Goal: Check status: Check status

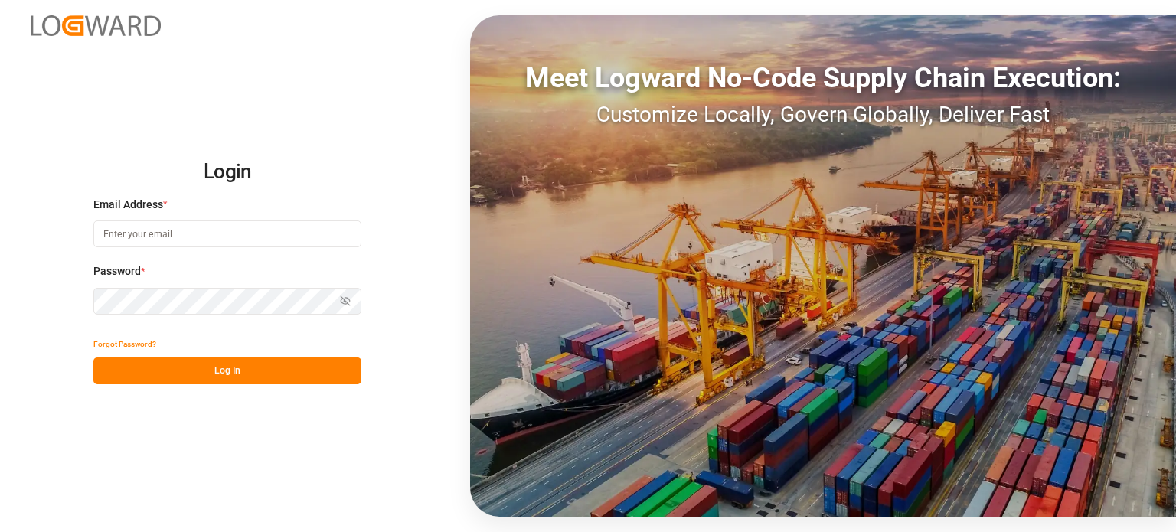
type input "[PERSON_NAME][EMAIL_ADDRESS][PERSON_NAME][DOMAIN_NAME]"
click at [218, 385] on div "Login Email Address * [PERSON_NAME][EMAIL_ADDRESS][PERSON_NAME][DOMAIN_NAME] Pa…" at bounding box center [588, 266] width 1176 height 532
click at [220, 377] on button "Log In" at bounding box center [227, 371] width 268 height 27
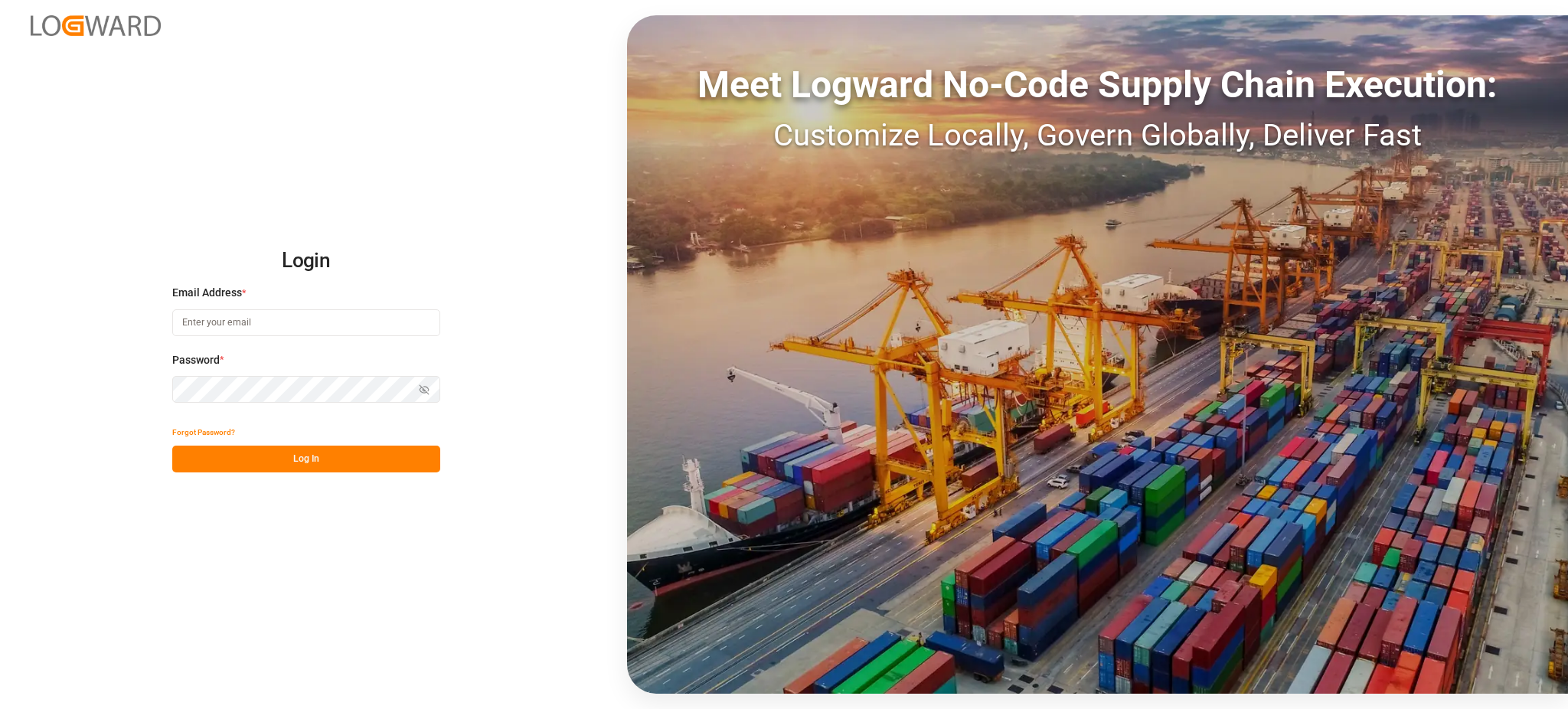
type input "[PERSON_NAME][EMAIL_ADDRESS][PERSON_NAME][DOMAIN_NAME]"
click at [343, 475] on div "Login Email Address * [PERSON_NAME][EMAIL_ADDRESS][PERSON_NAME][DOMAIN_NAME] Pa…" at bounding box center [784, 354] width 1568 height 709
click at [345, 460] on button "Log In" at bounding box center [306, 459] width 268 height 27
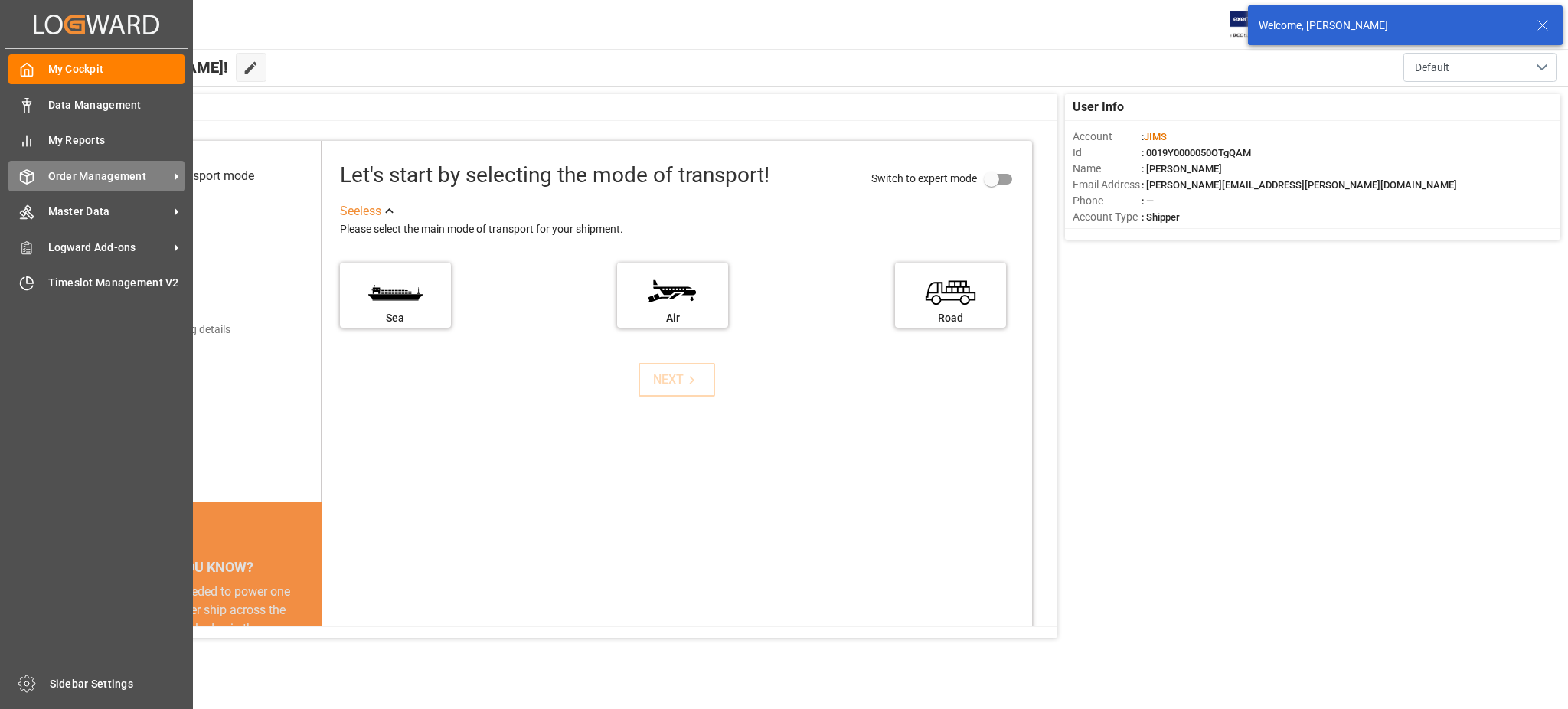
click at [51, 178] on span "Order Management" at bounding box center [108, 176] width 121 height 16
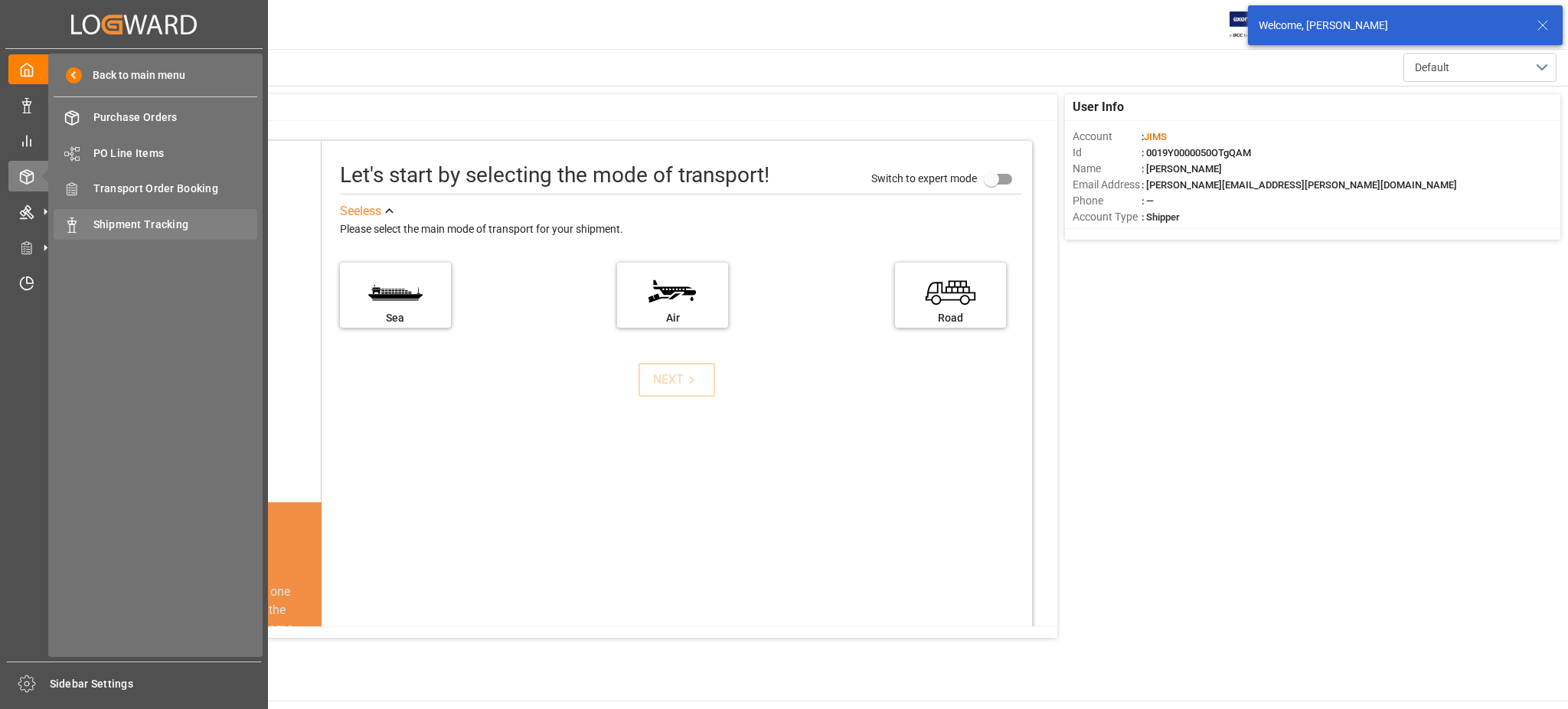
click at [136, 218] on span "Shipment Tracking" at bounding box center [175, 225] width 165 height 16
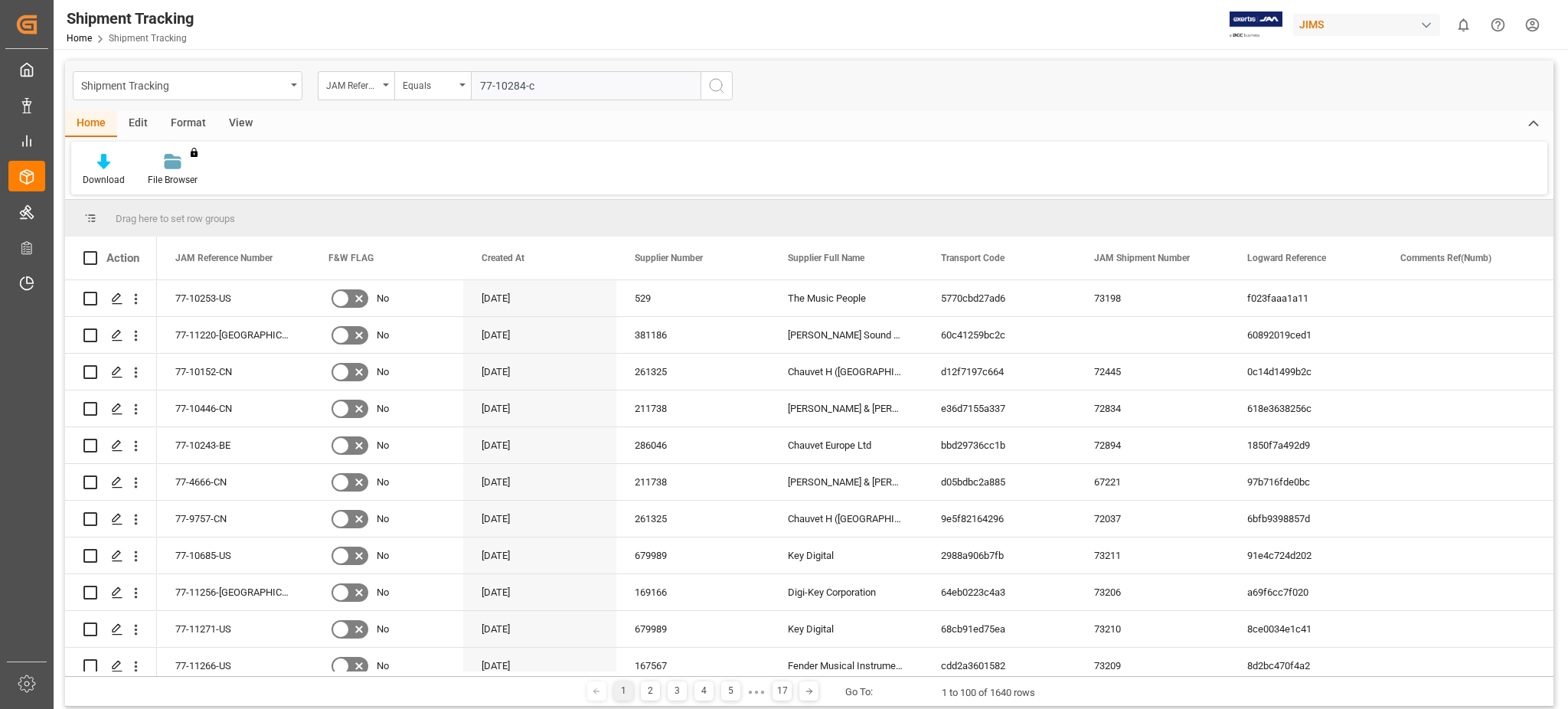
type input "77-10284-cn"
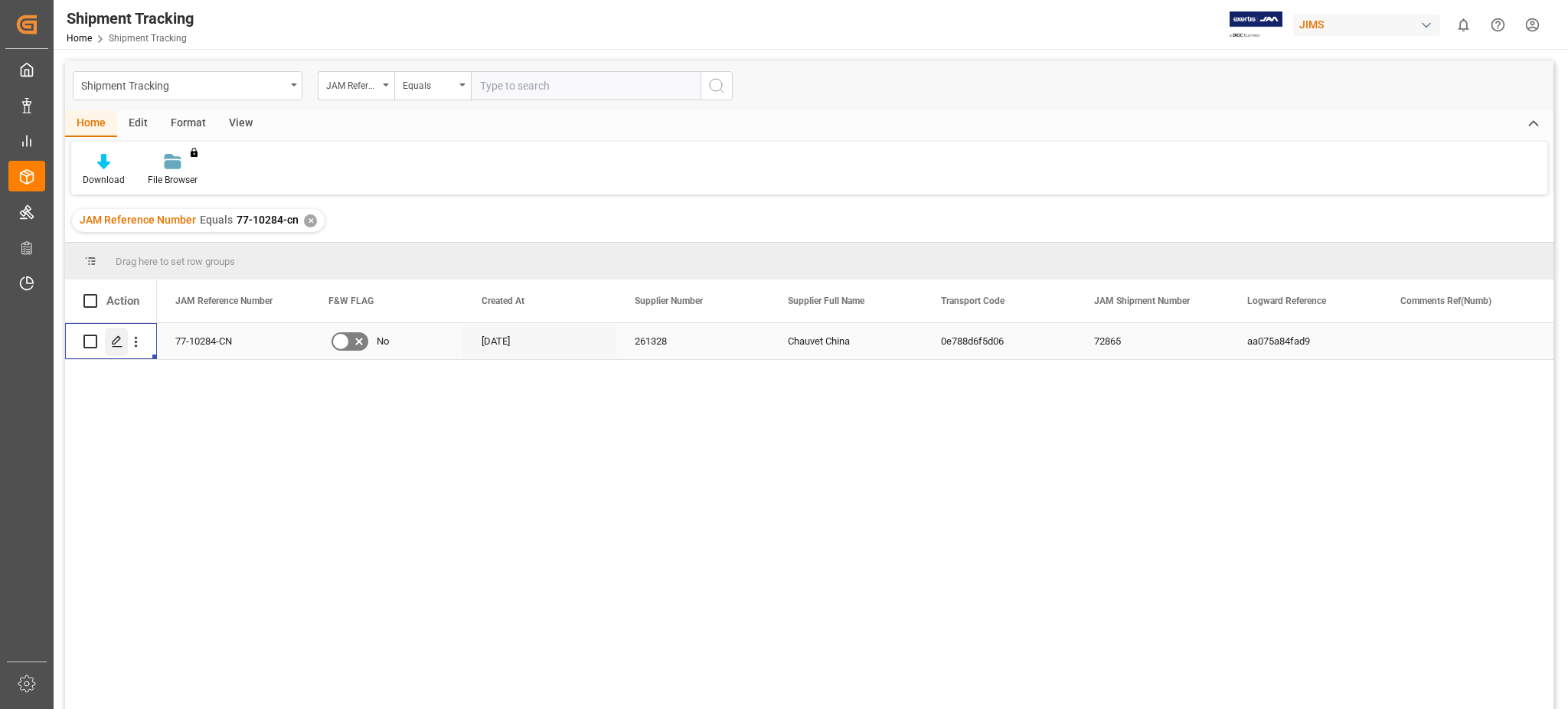
click at [117, 344] on icon "Press SPACE to select this row." at bounding box center [117, 341] width 12 height 12
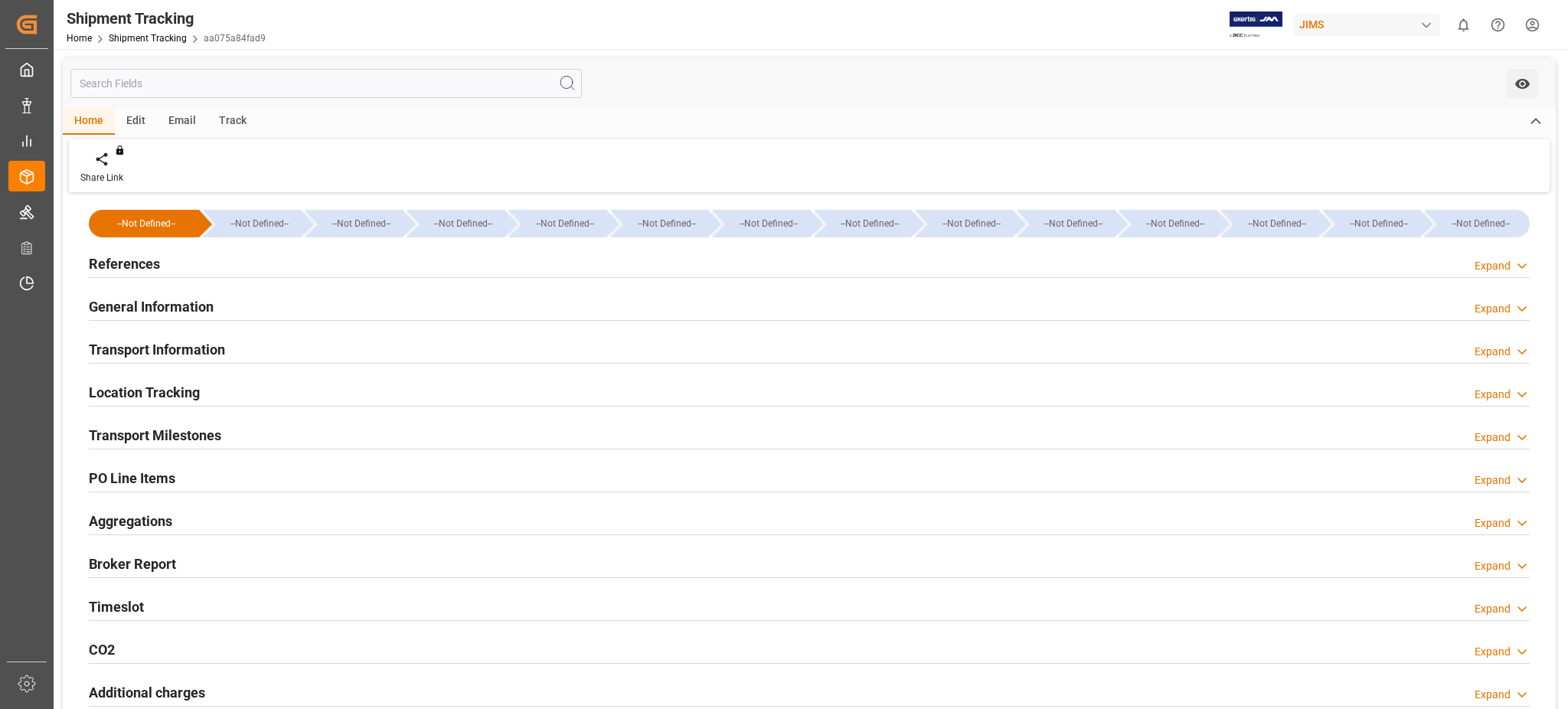
type input "[DATE] 00:00"
type input "[DATE]"
type input "[DATE] 00:00"
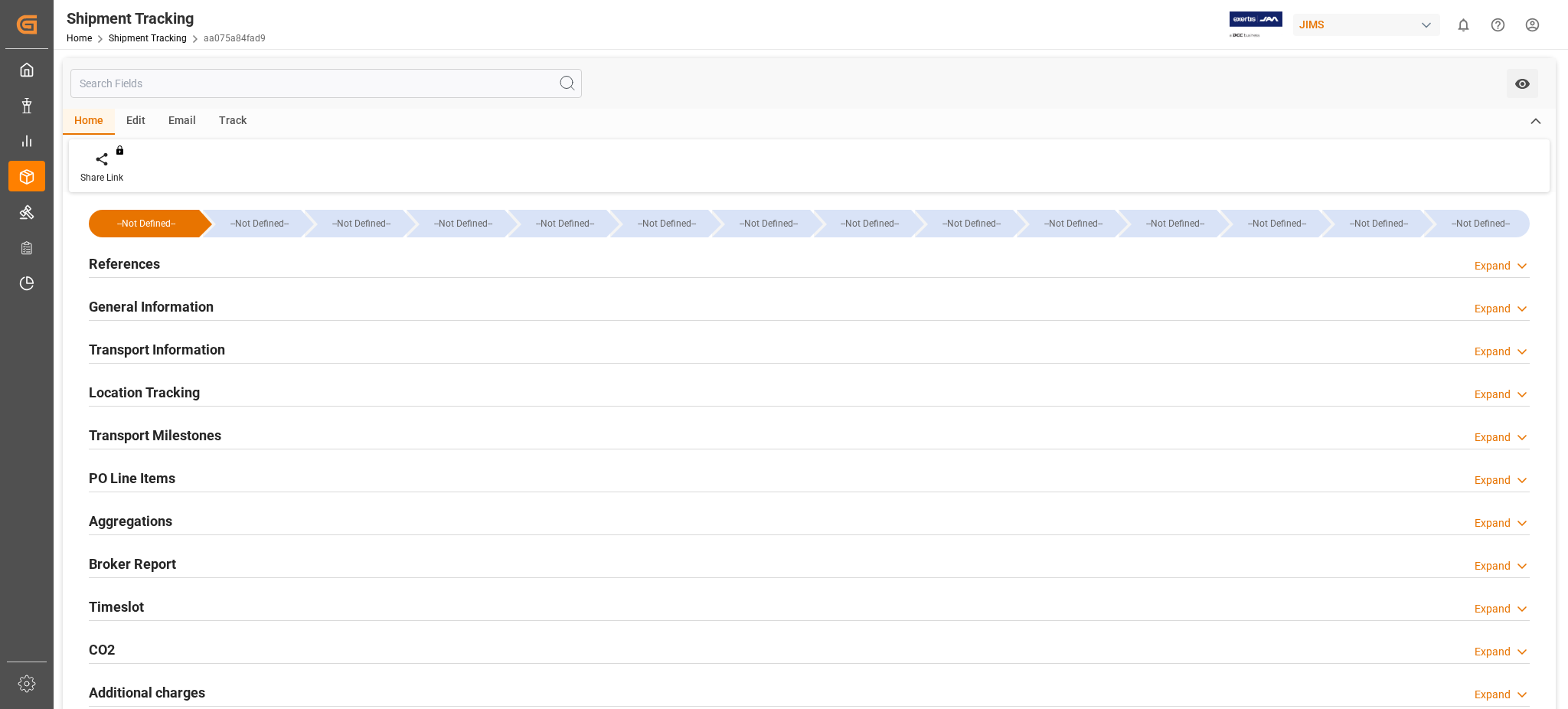
type input "[DATE]"
type input "[DATE] 14:00"
type input "[DATE]"
type input "[DATE] 00:00"
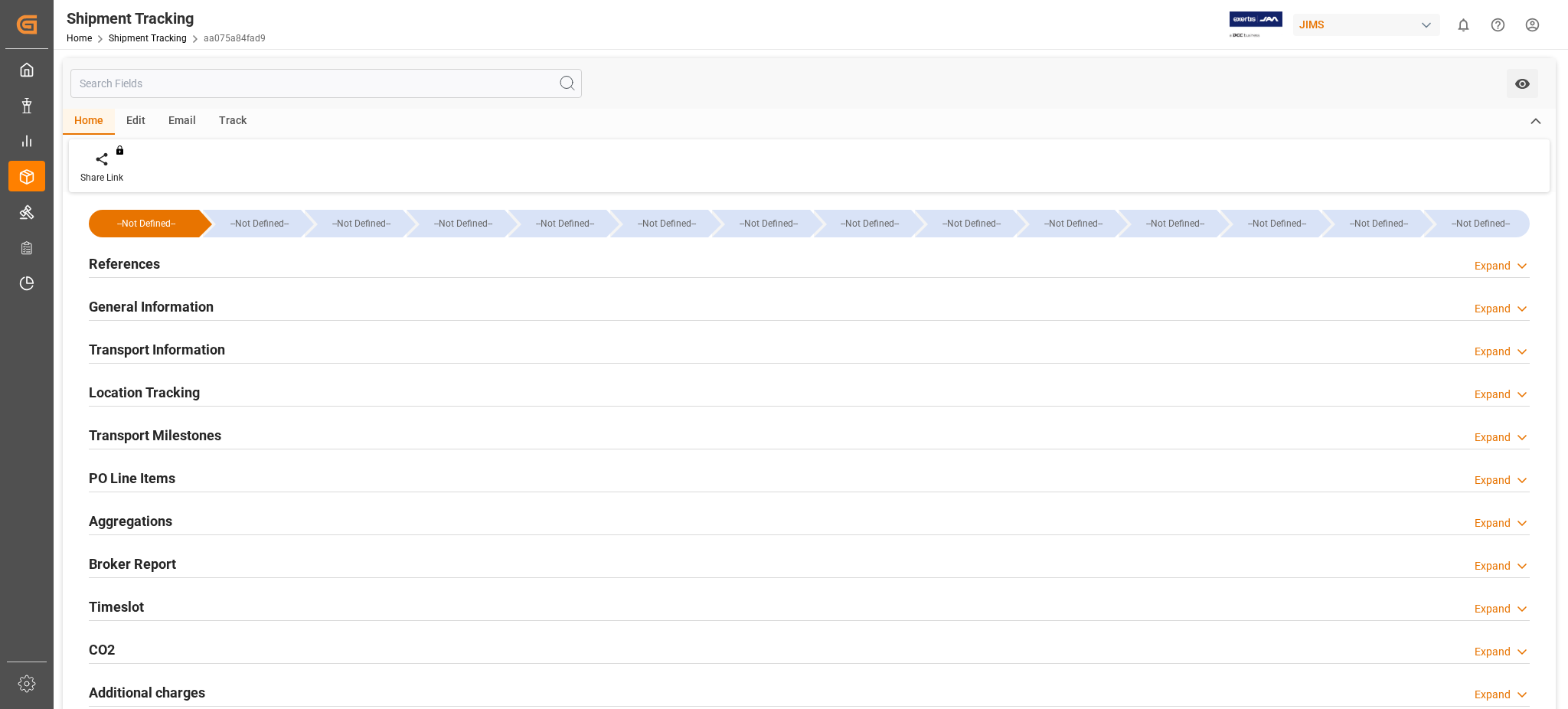
click at [155, 601] on div "Timeslot Expand" at bounding box center [809, 605] width 1441 height 29
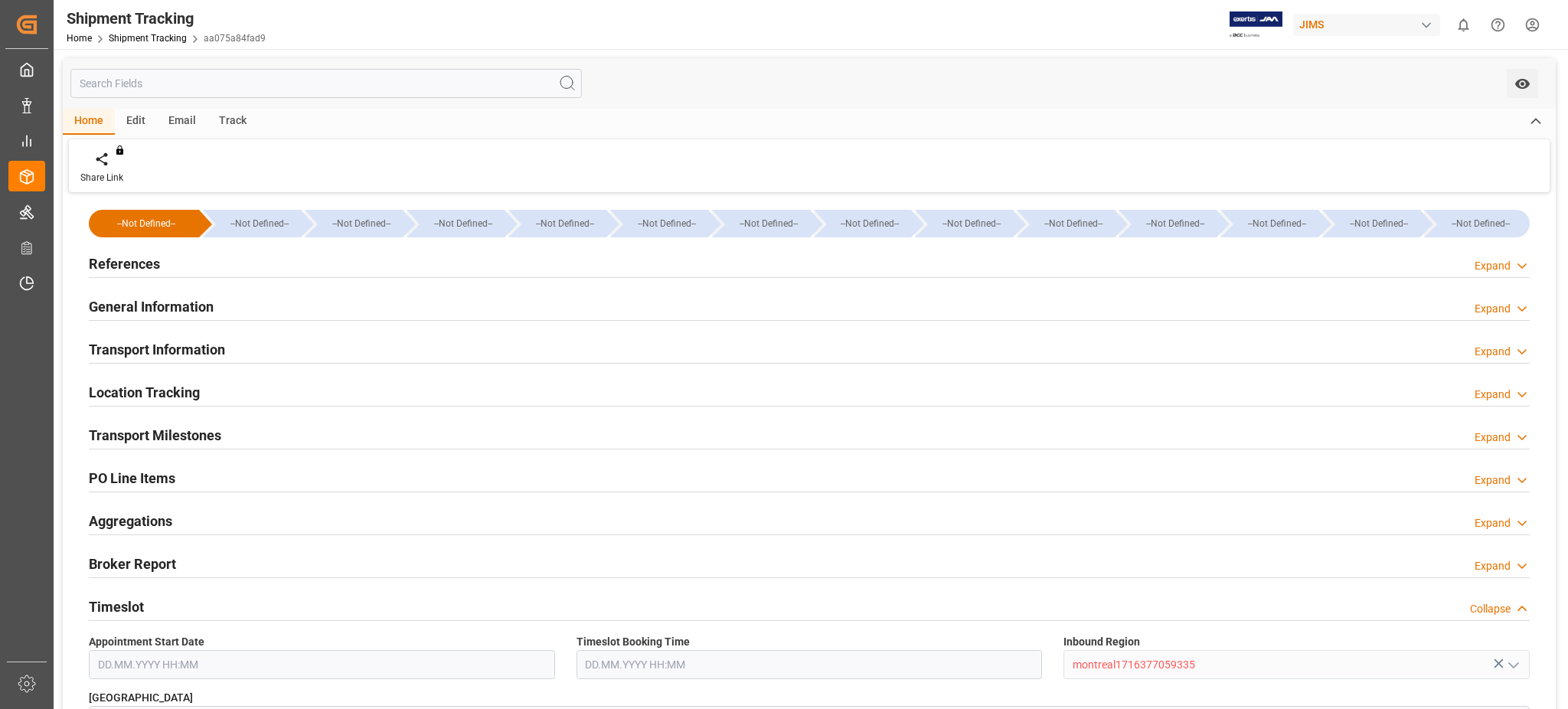
click at [167, 430] on h2 "Transport Milestones" at bounding box center [155, 435] width 132 height 21
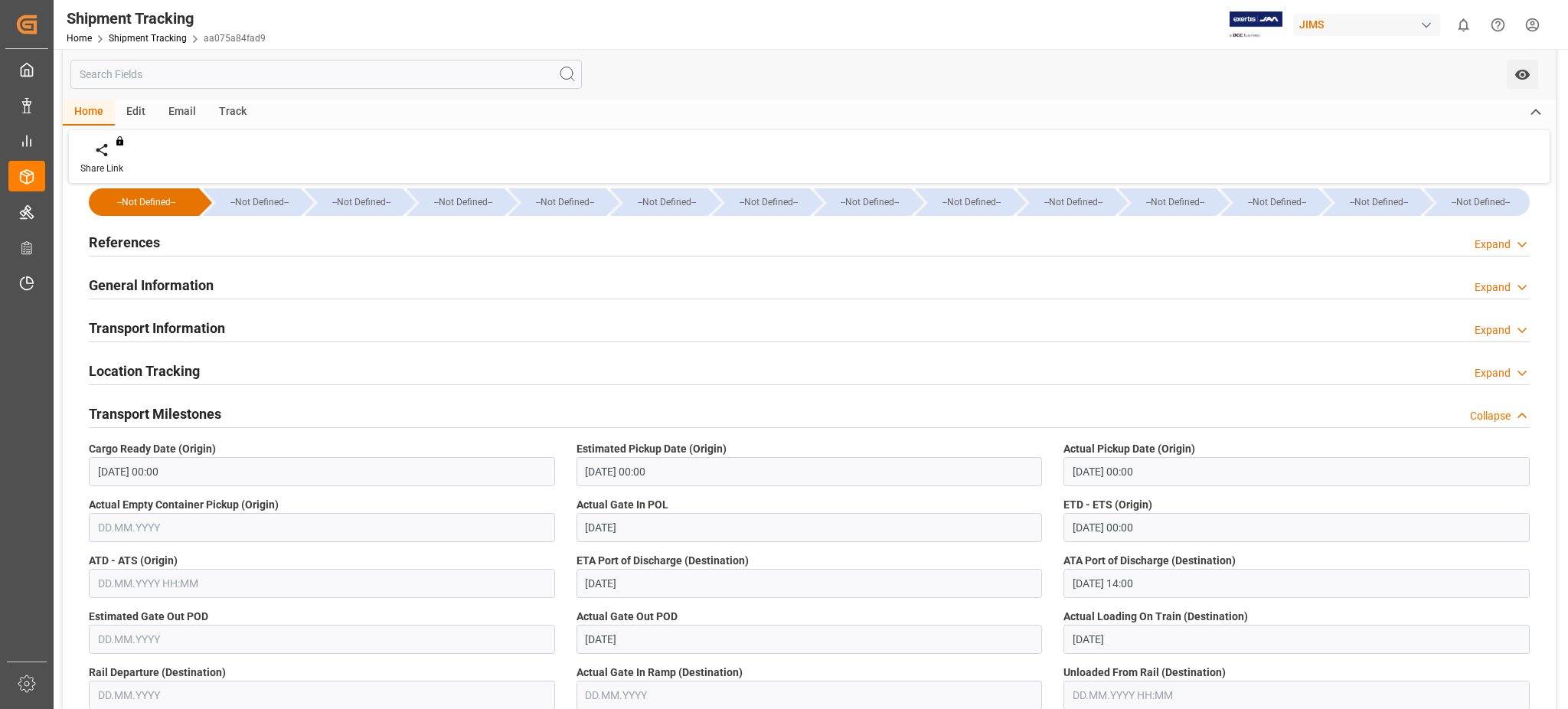
scroll to position [102, 0]
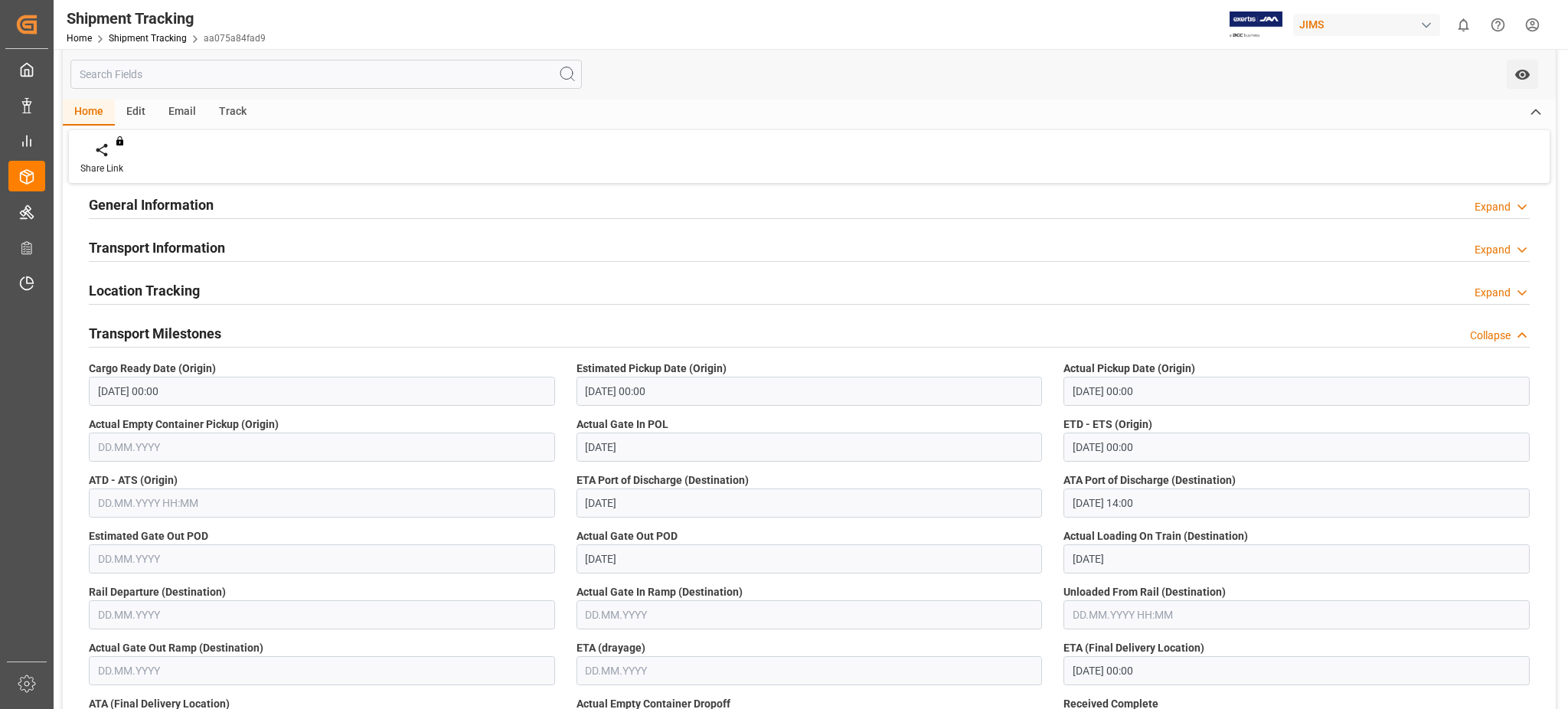
click at [184, 240] on h2 "Transport Information" at bounding box center [157, 247] width 136 height 21
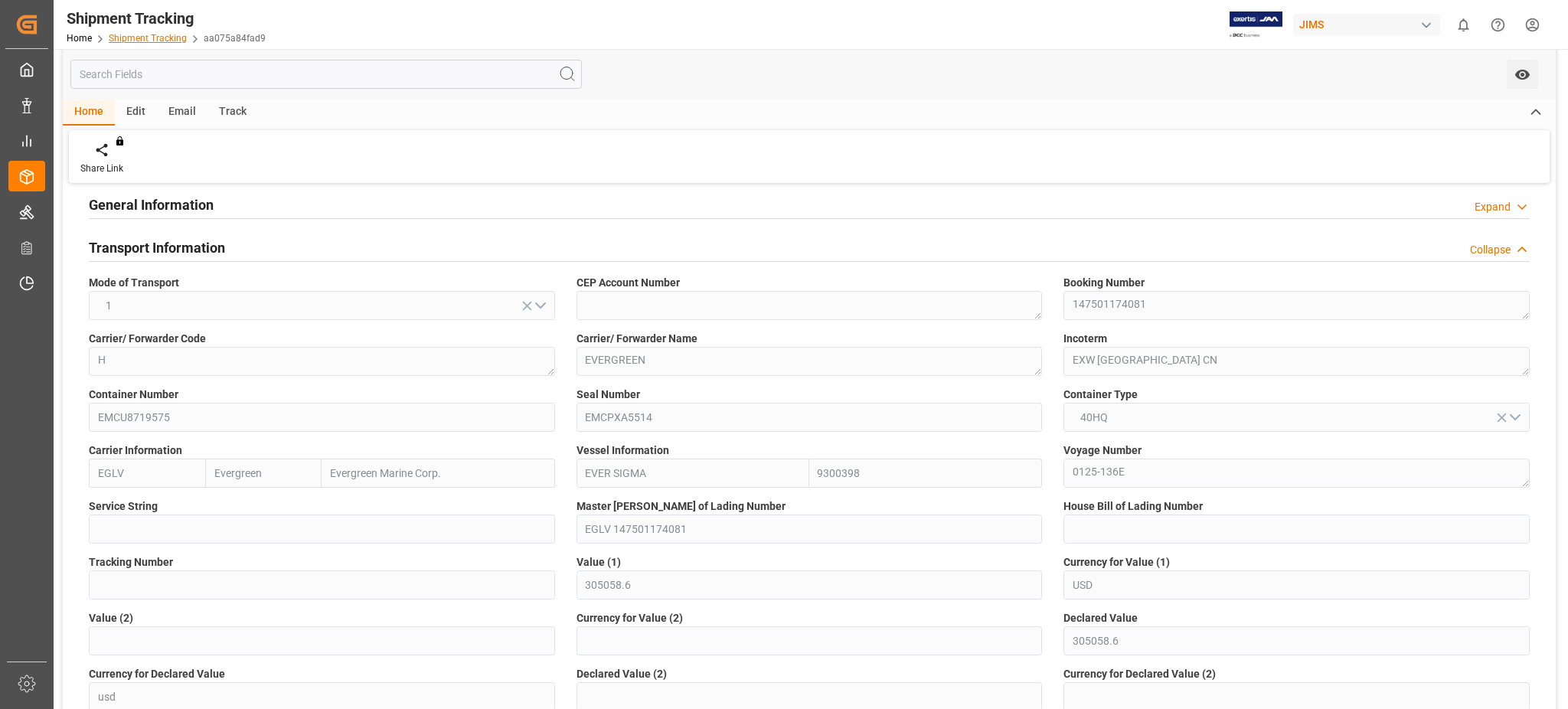
click at [133, 34] on link "Shipment Tracking" at bounding box center [148, 38] width 78 height 11
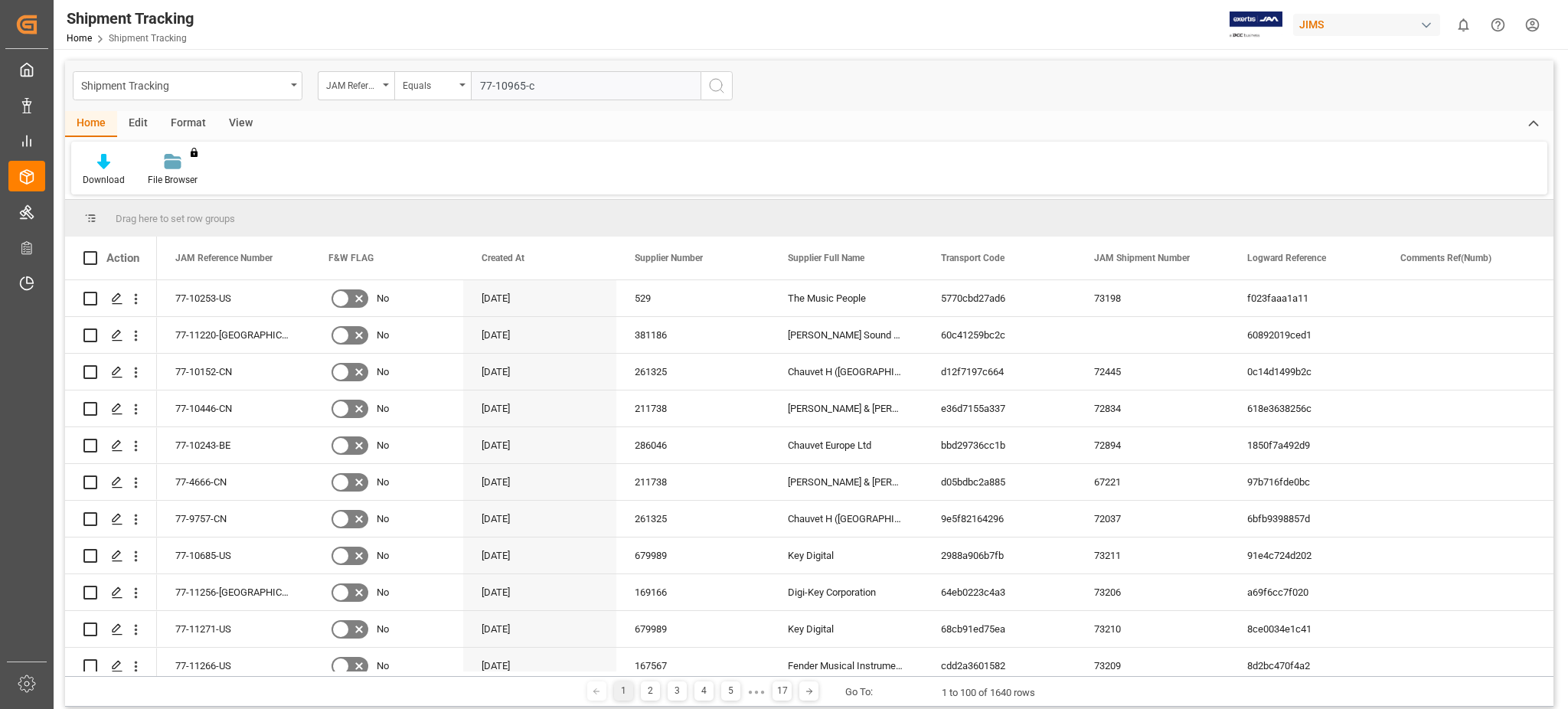
type input "77-10965-cn"
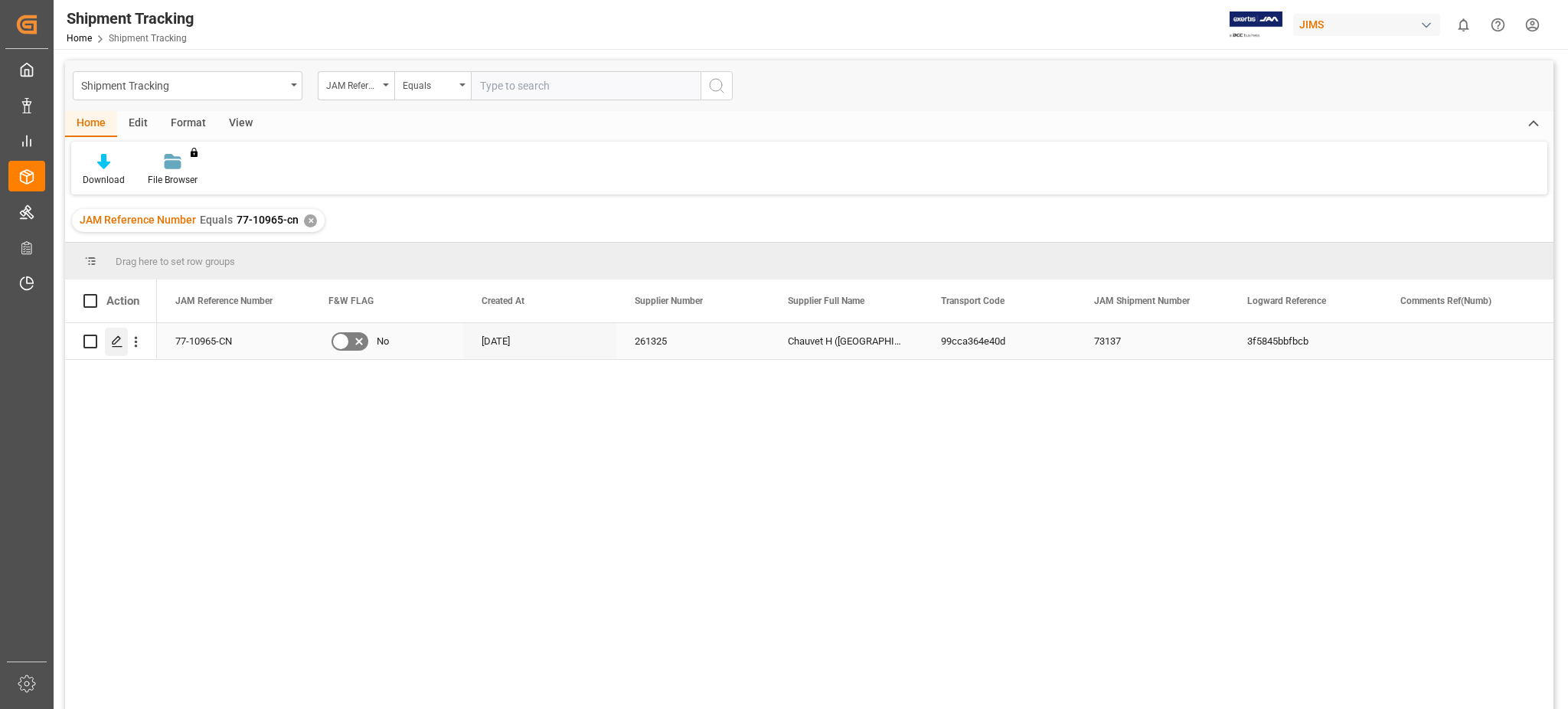
click at [112, 341] on icon "Press SPACE to select this row." at bounding box center [117, 341] width 12 height 12
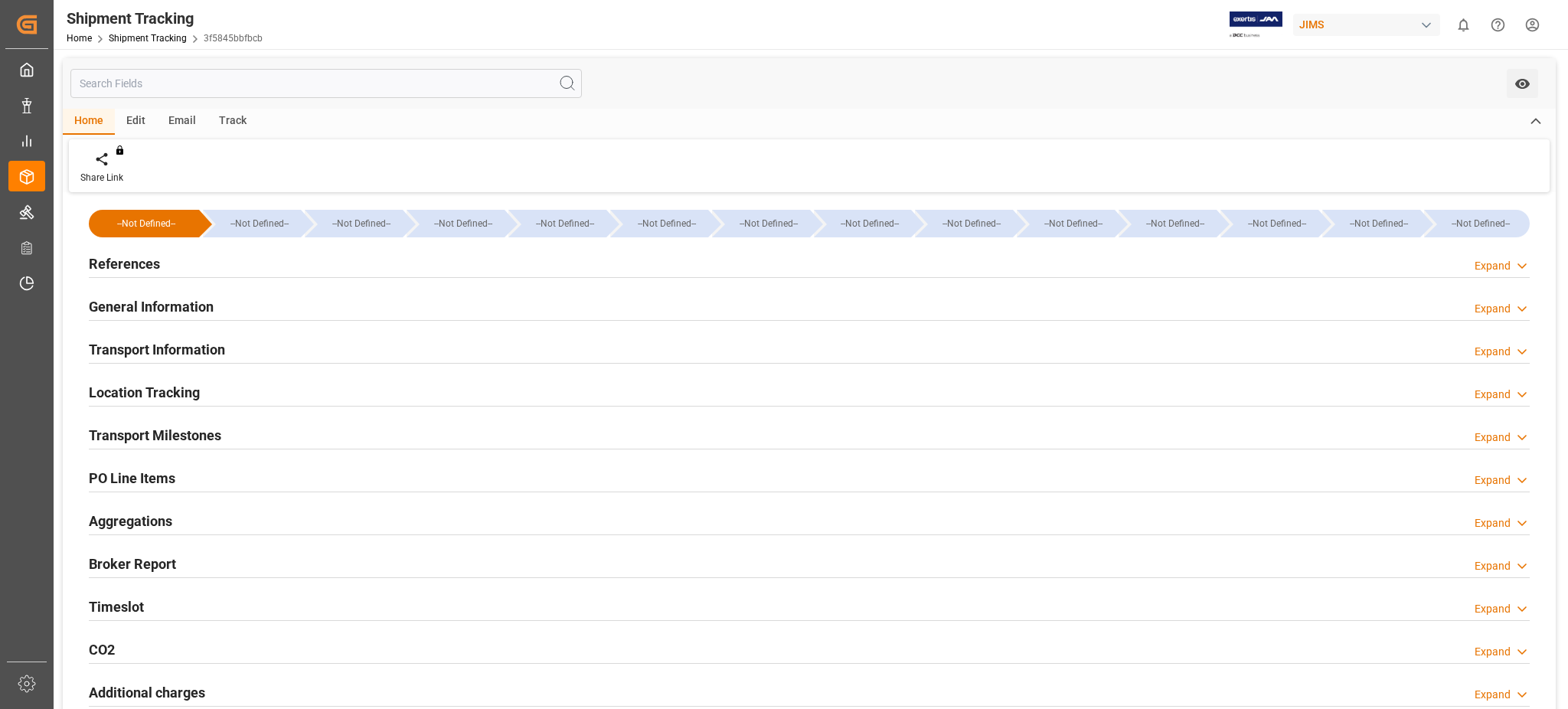
type input "10450"
click at [128, 602] on h2 "Timeslot" at bounding box center [116, 606] width 55 height 21
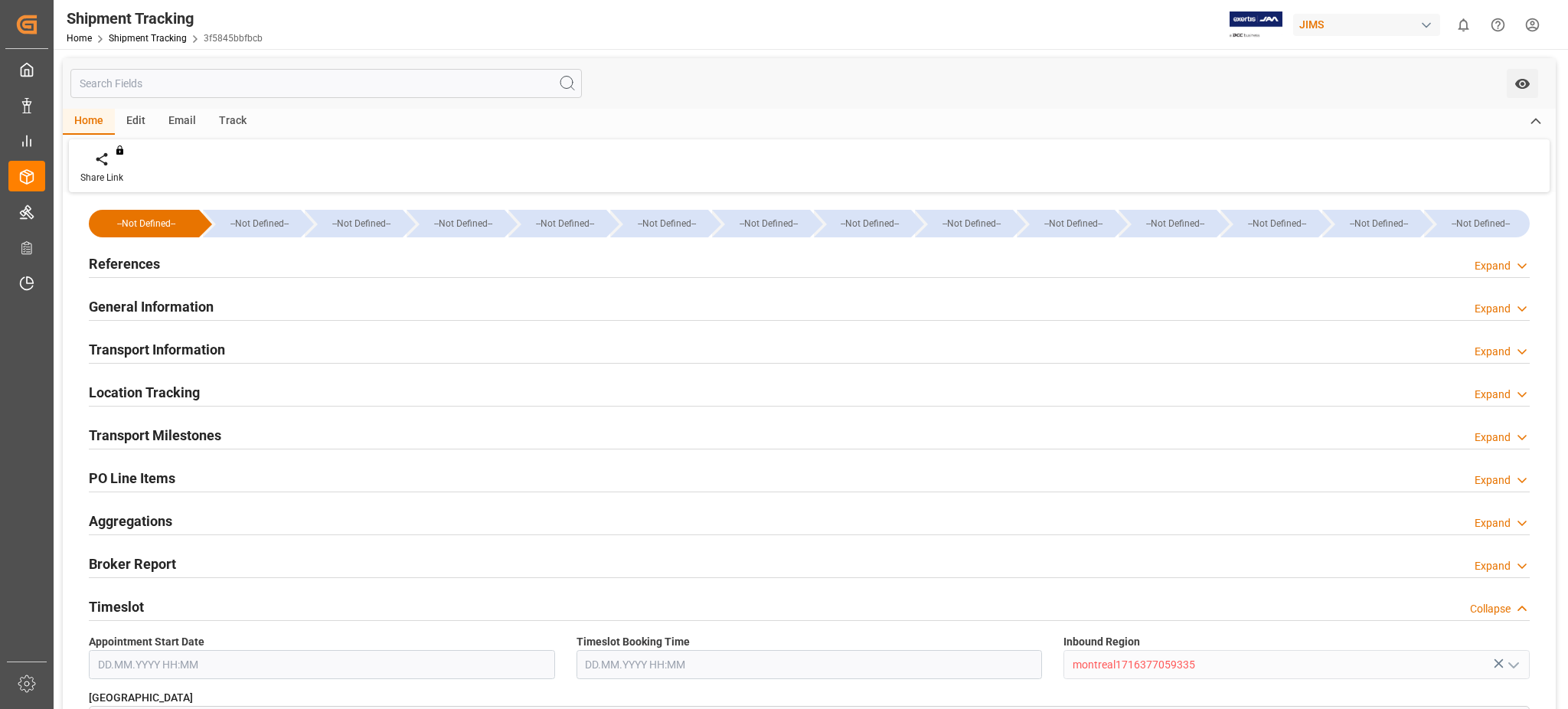
click at [128, 602] on h2 "Timeslot" at bounding box center [116, 606] width 55 height 21
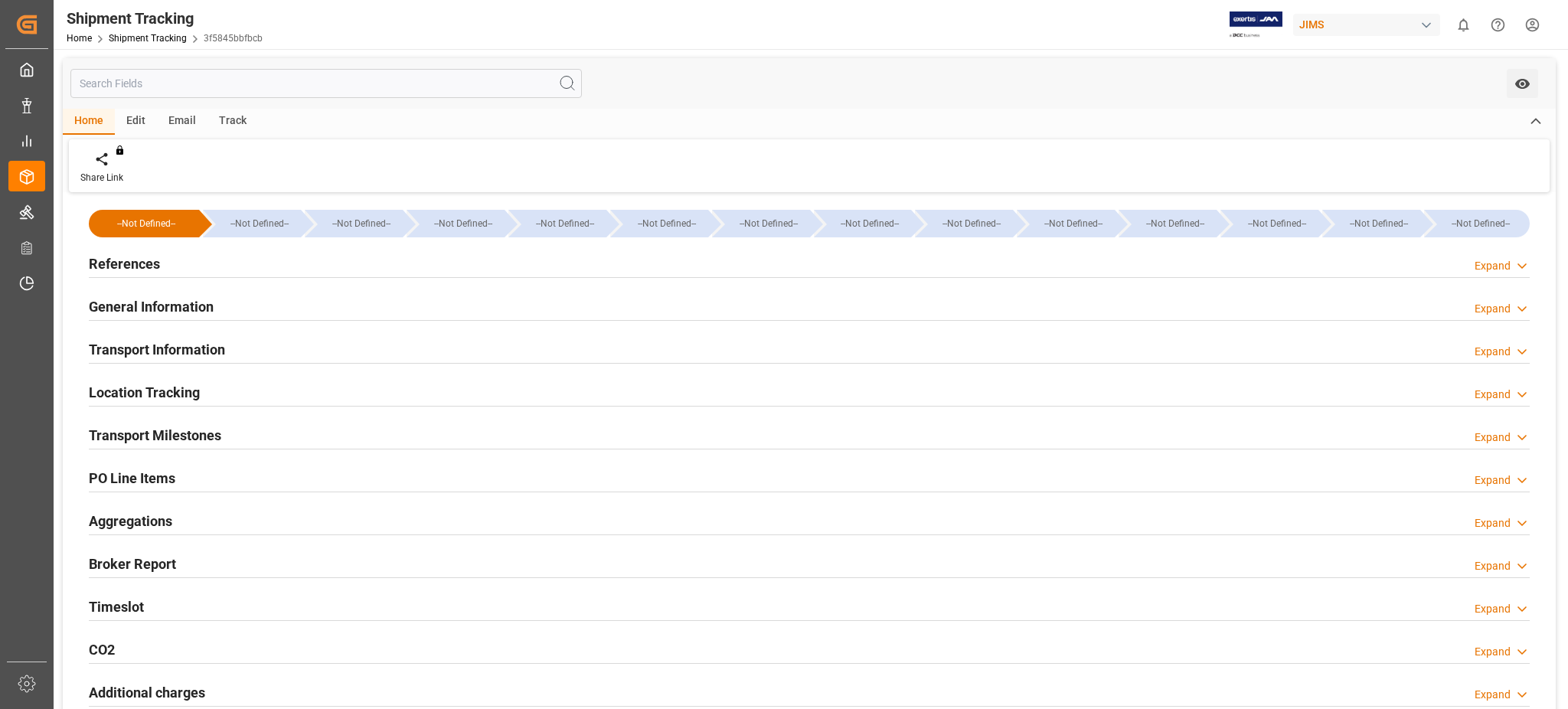
click at [177, 343] on h2 "Transport Information" at bounding box center [157, 349] width 136 height 21
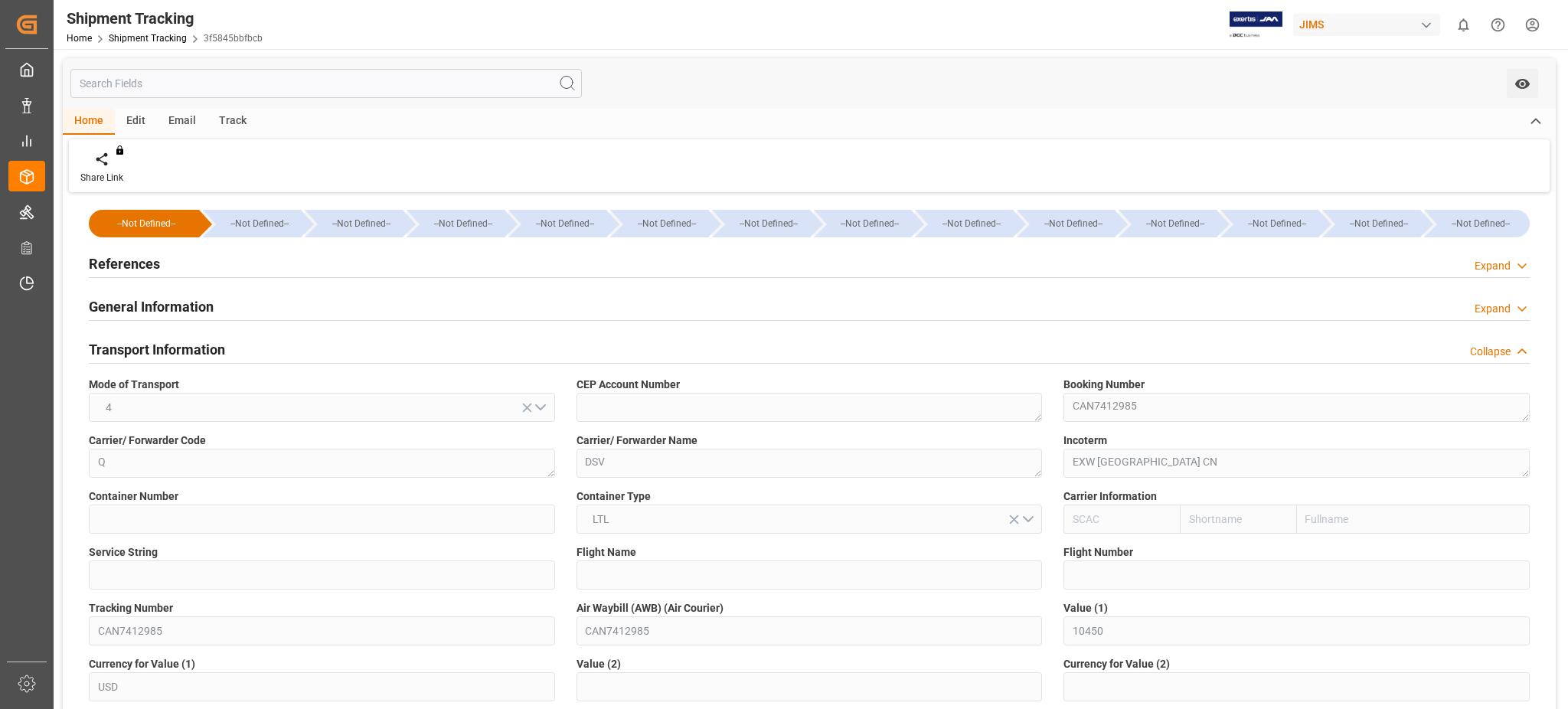
click at [1338, 115] on div "Home Edit Email Track" at bounding box center [809, 122] width 1493 height 26
click at [141, 40] on link "Shipment Tracking" at bounding box center [148, 38] width 78 height 11
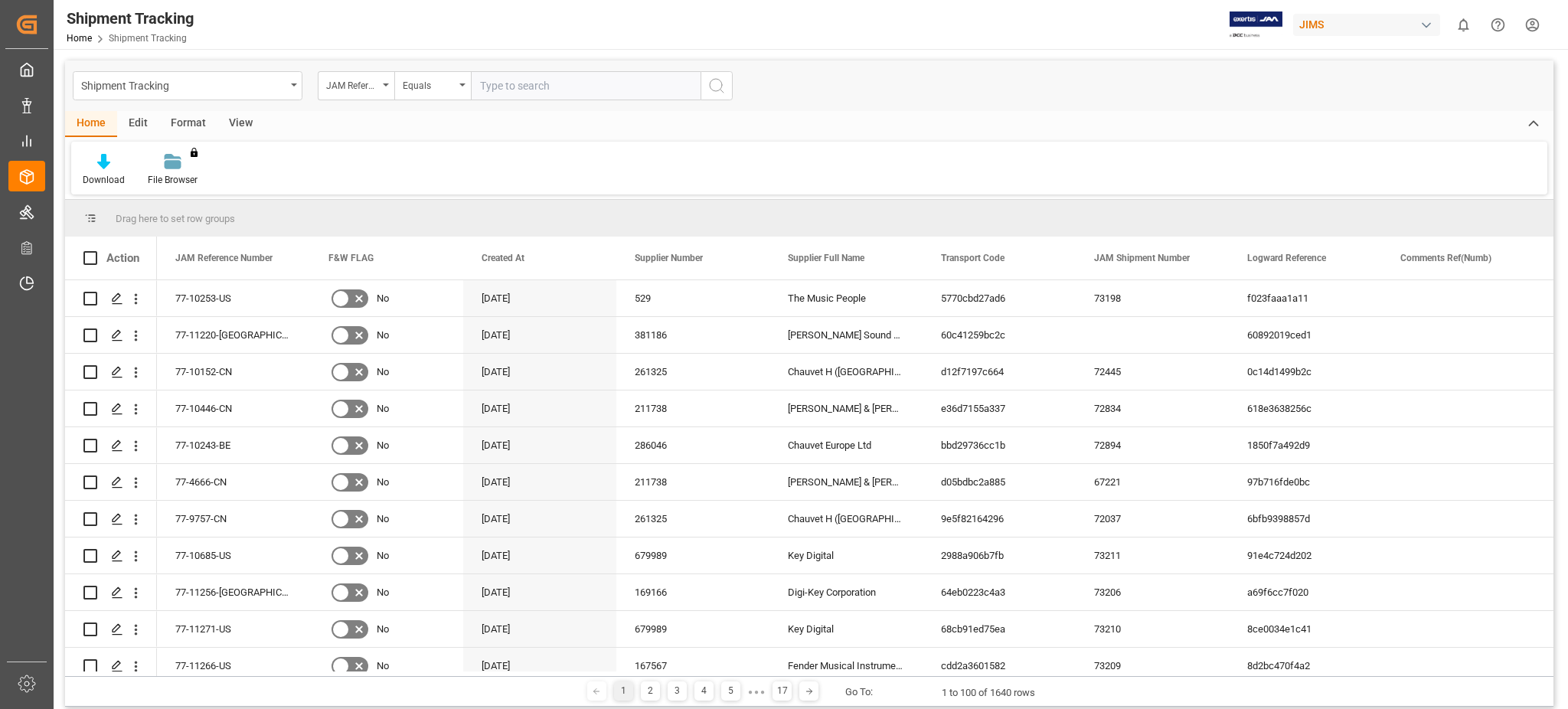
click at [555, 91] on input "text" at bounding box center [586, 85] width 230 height 29
click at [493, 77] on input "77-0473" at bounding box center [586, 85] width 230 height 29
click at [557, 90] on input "77-10473" at bounding box center [586, 85] width 230 height 29
type input "77-10473-cn"
click at [728, 91] on button "search button" at bounding box center [717, 85] width 32 height 29
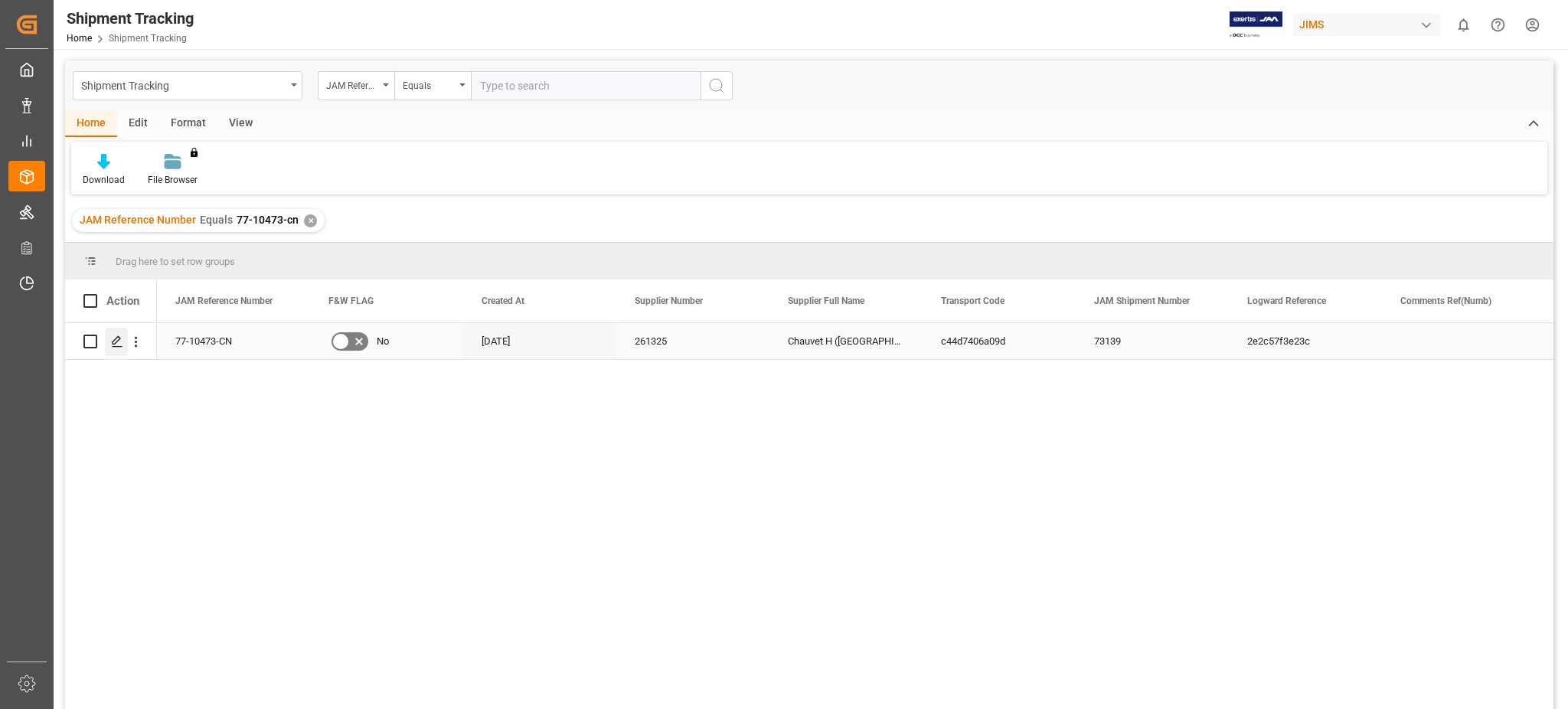
click at [110, 342] on div "Press SPACE to select this row." at bounding box center [116, 342] width 23 height 28
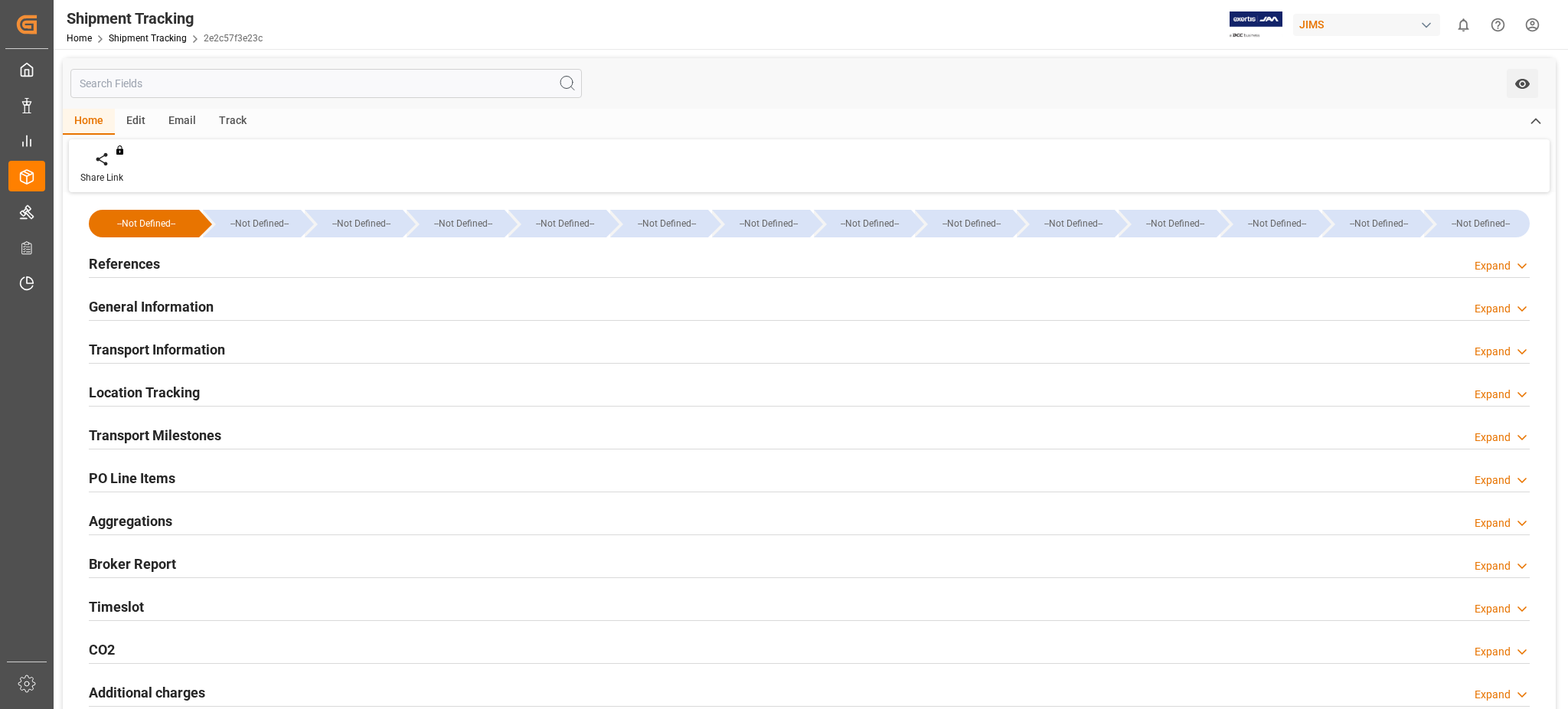
click at [175, 604] on div "Timeslot Expand" at bounding box center [809, 605] width 1441 height 29
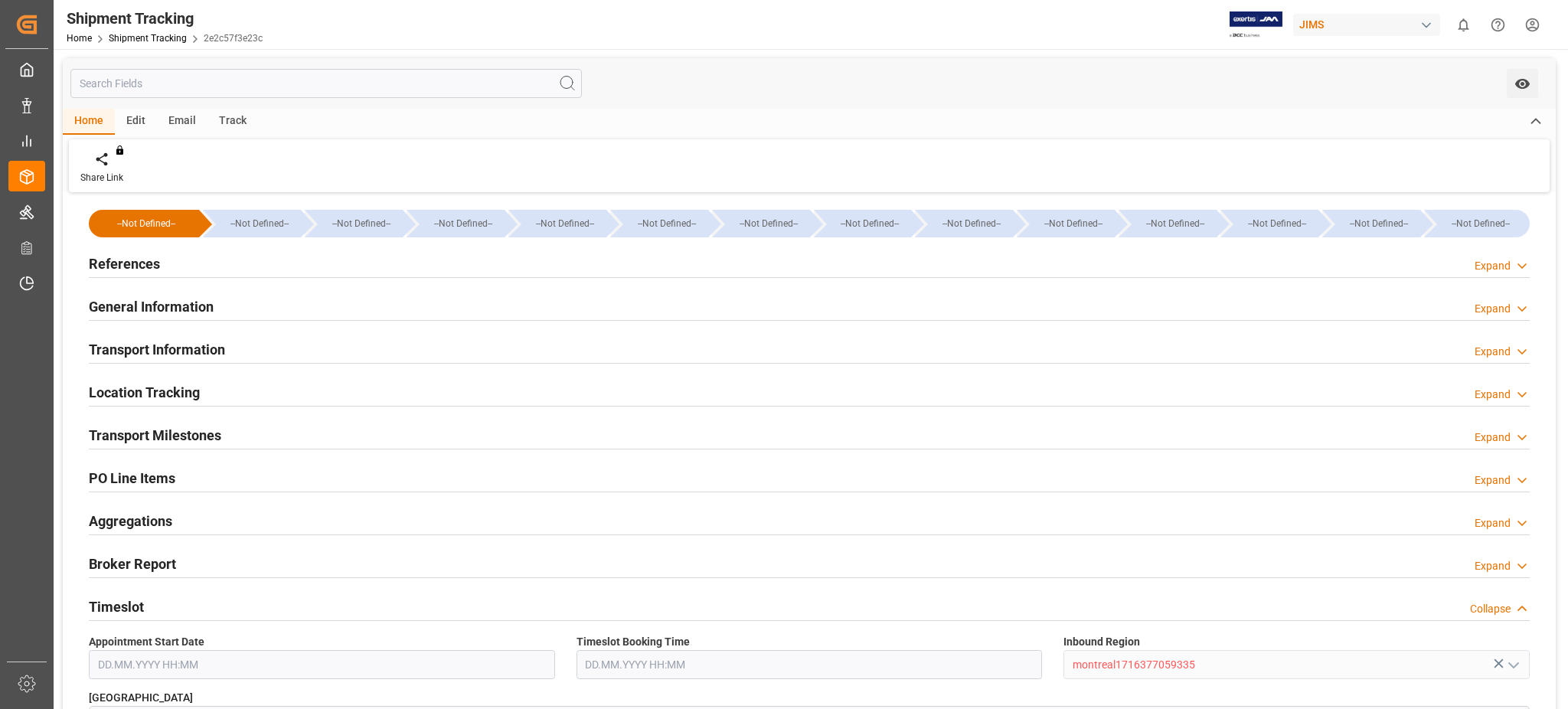
click at [175, 601] on div "Timeslot Collapse" at bounding box center [809, 605] width 1441 height 29
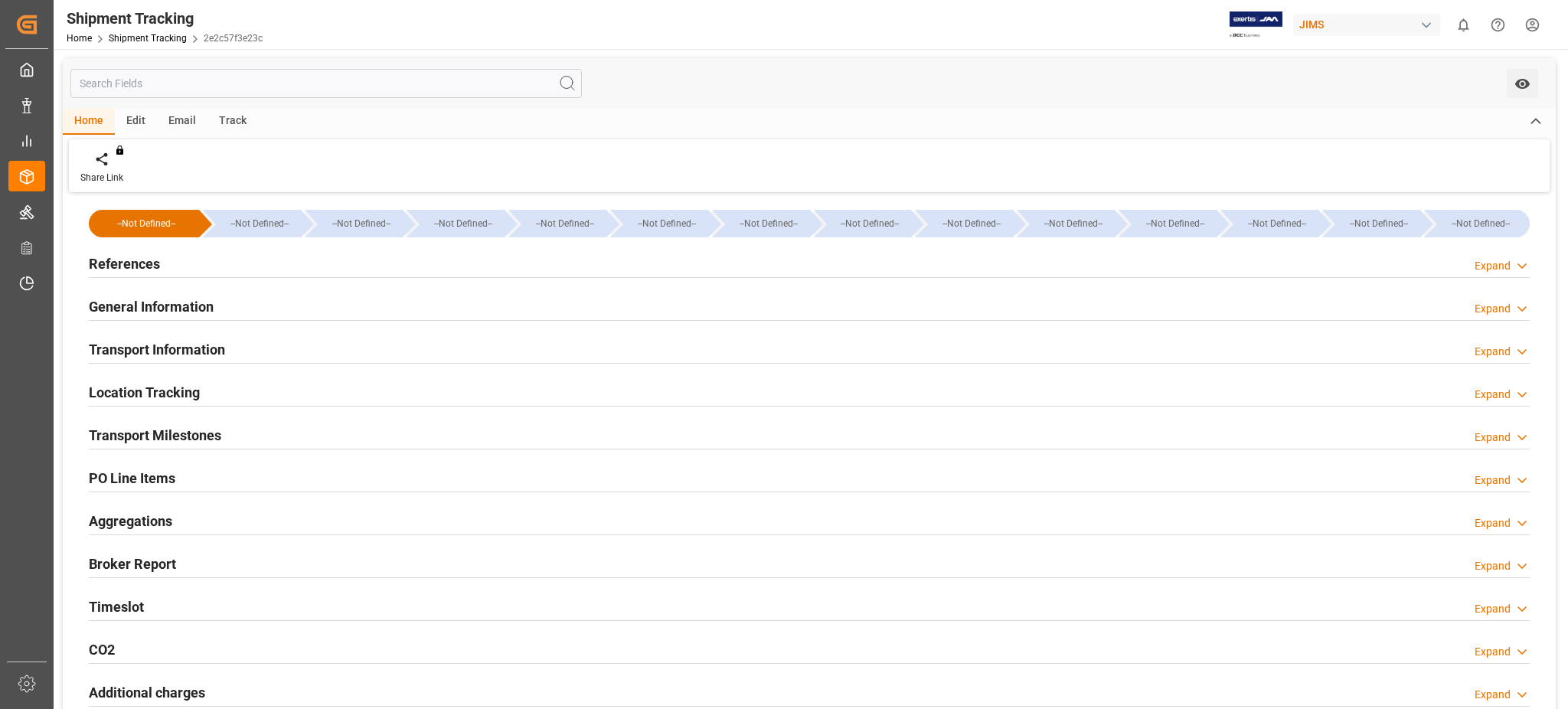
click at [214, 293] on div "General Information Expand" at bounding box center [809, 305] width 1441 height 29
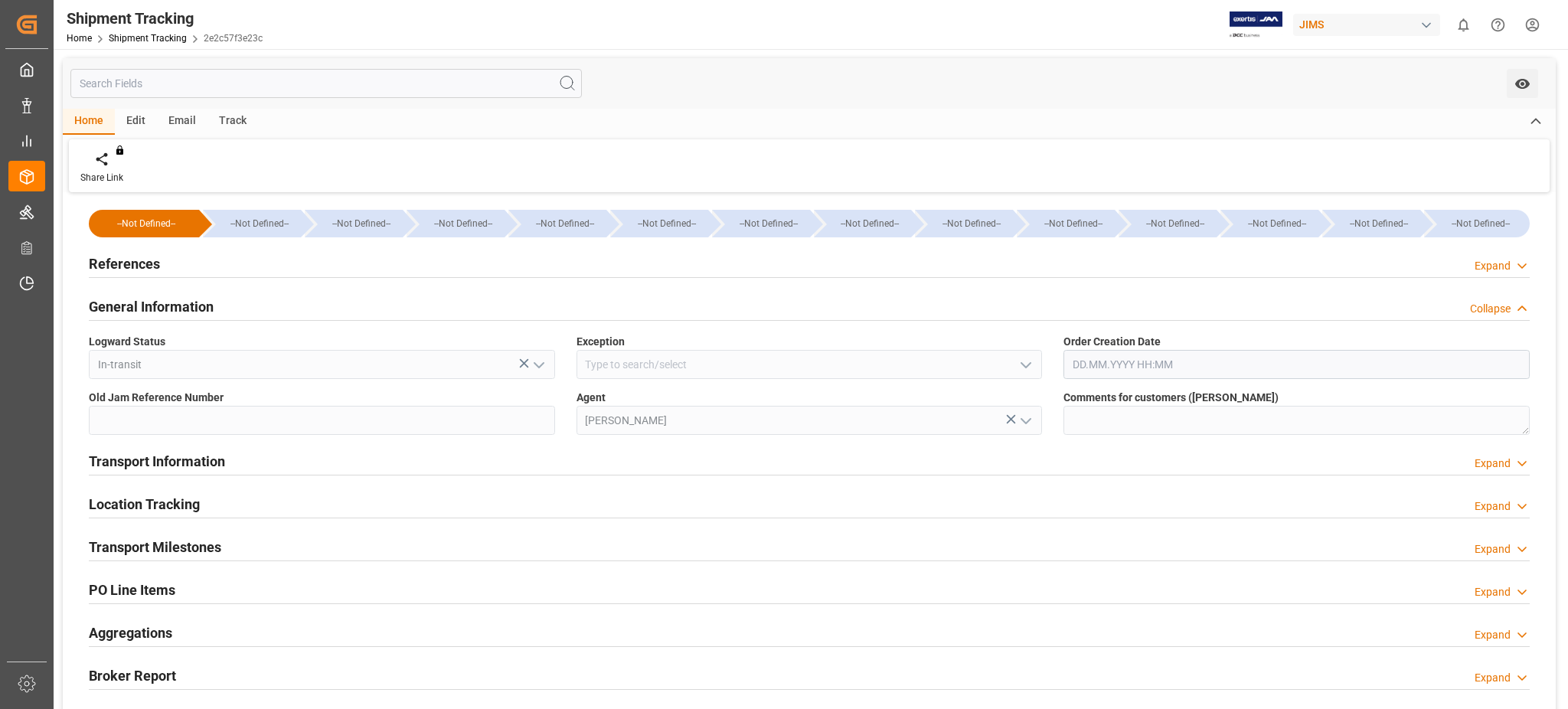
click at [214, 293] on div "General Information Collapse" at bounding box center [809, 305] width 1441 height 29
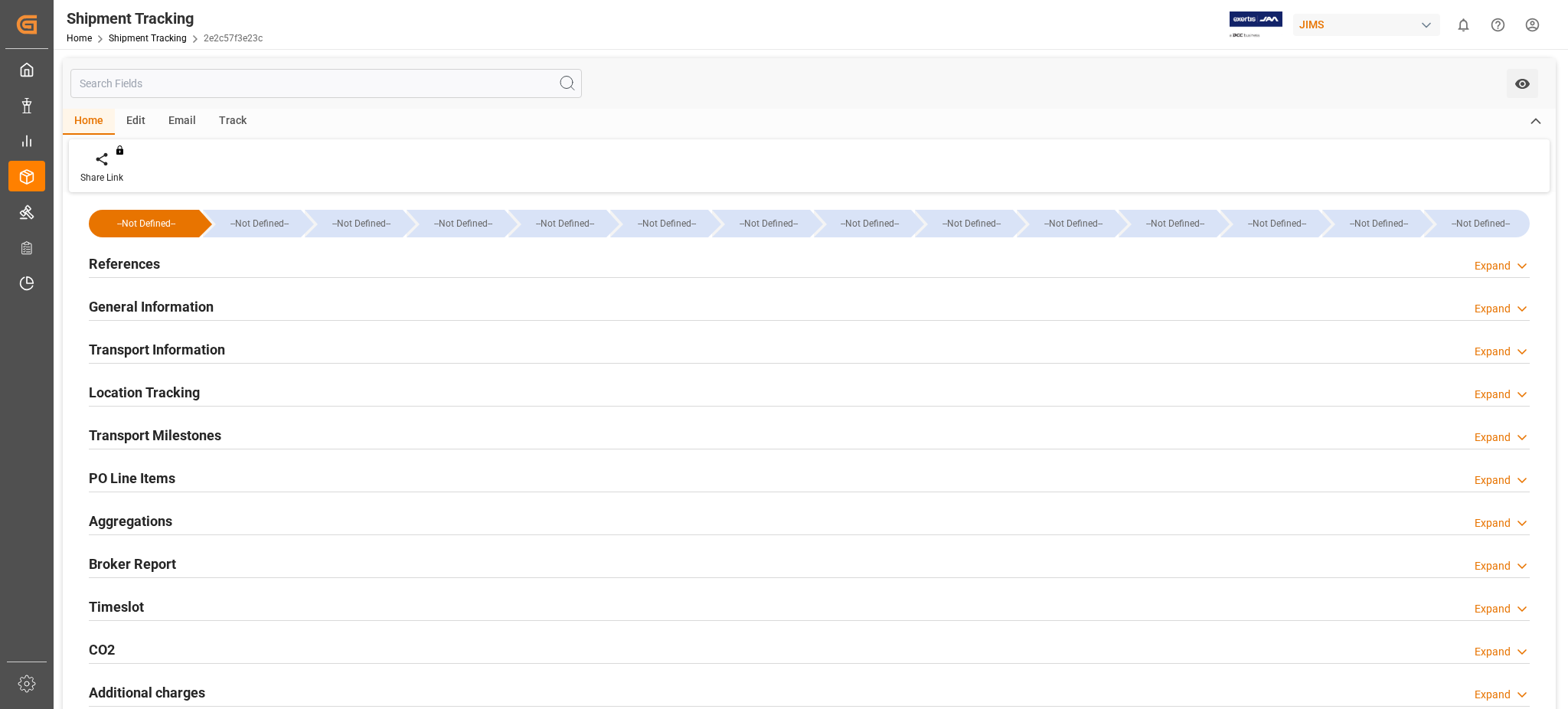
click at [210, 270] on div "References Expand" at bounding box center [809, 262] width 1441 height 29
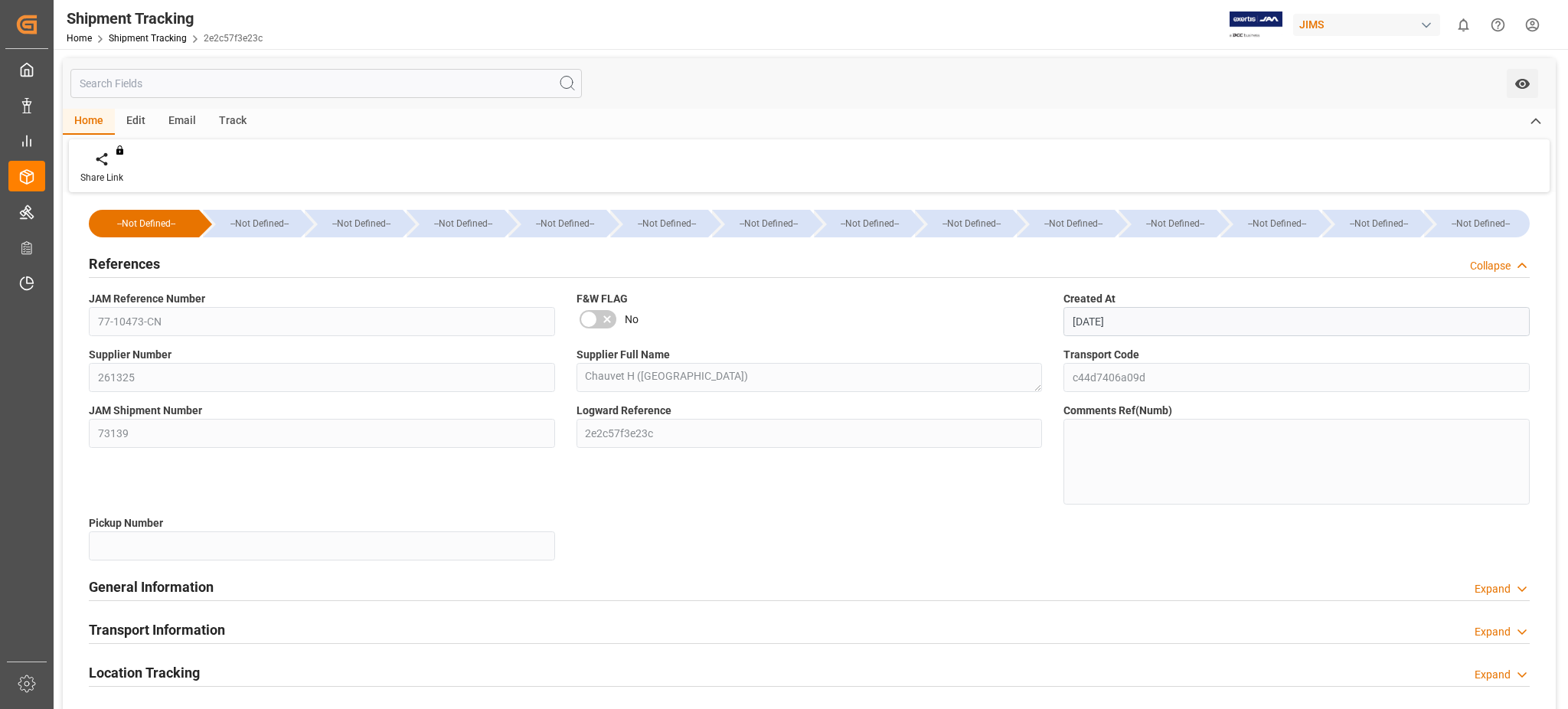
click at [210, 270] on div "References Collapse" at bounding box center [809, 262] width 1441 height 29
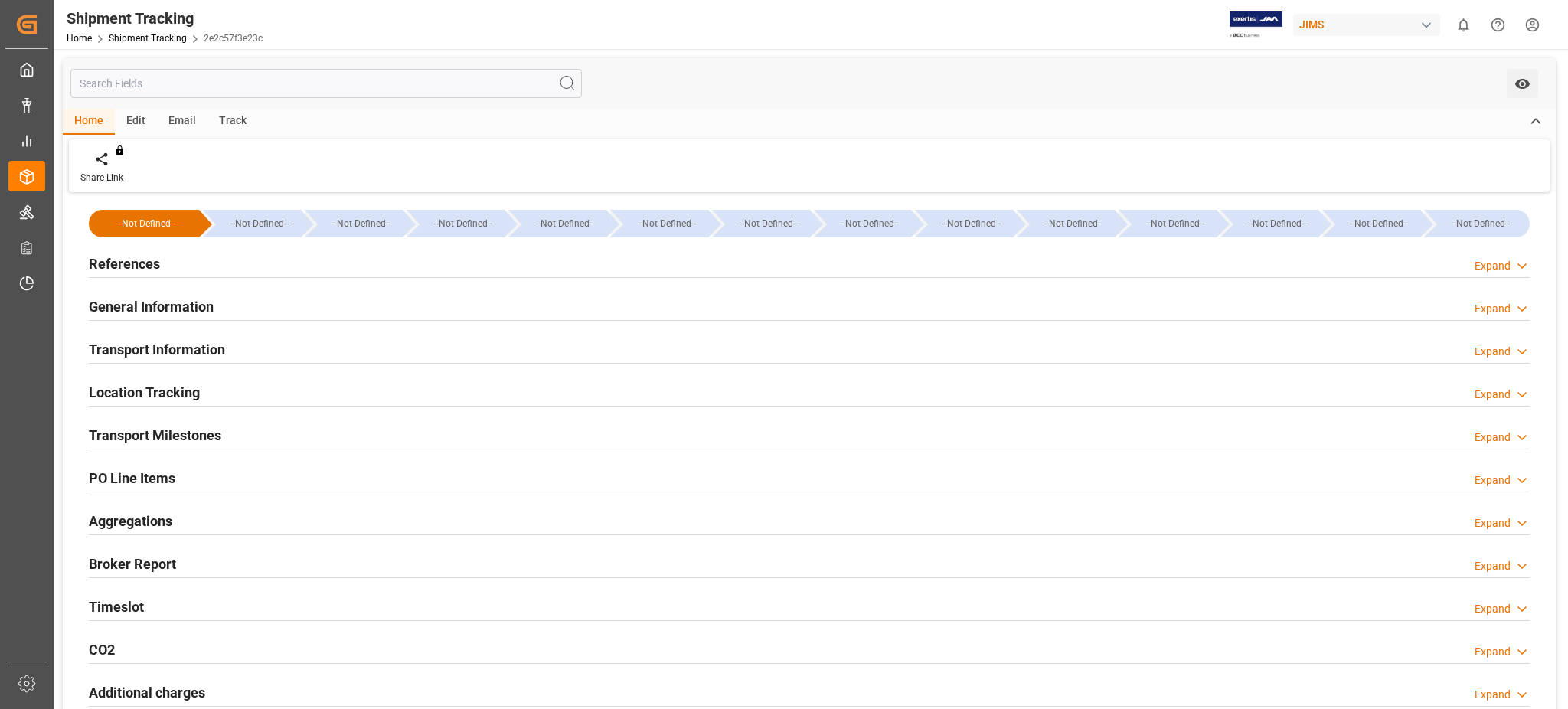
click at [194, 306] on h2 "General Information" at bounding box center [151, 306] width 125 height 21
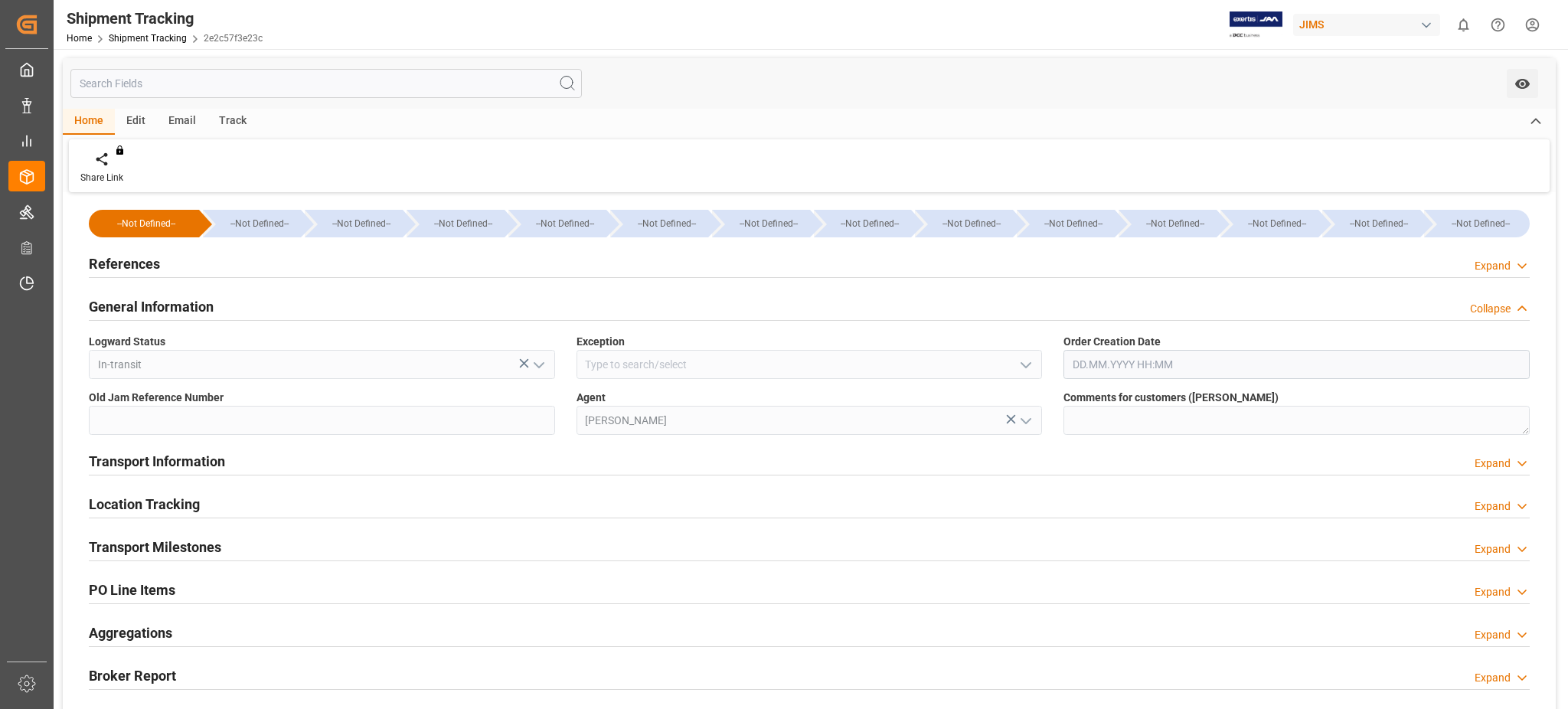
click at [194, 306] on h2 "General Information" at bounding box center [151, 306] width 125 height 21
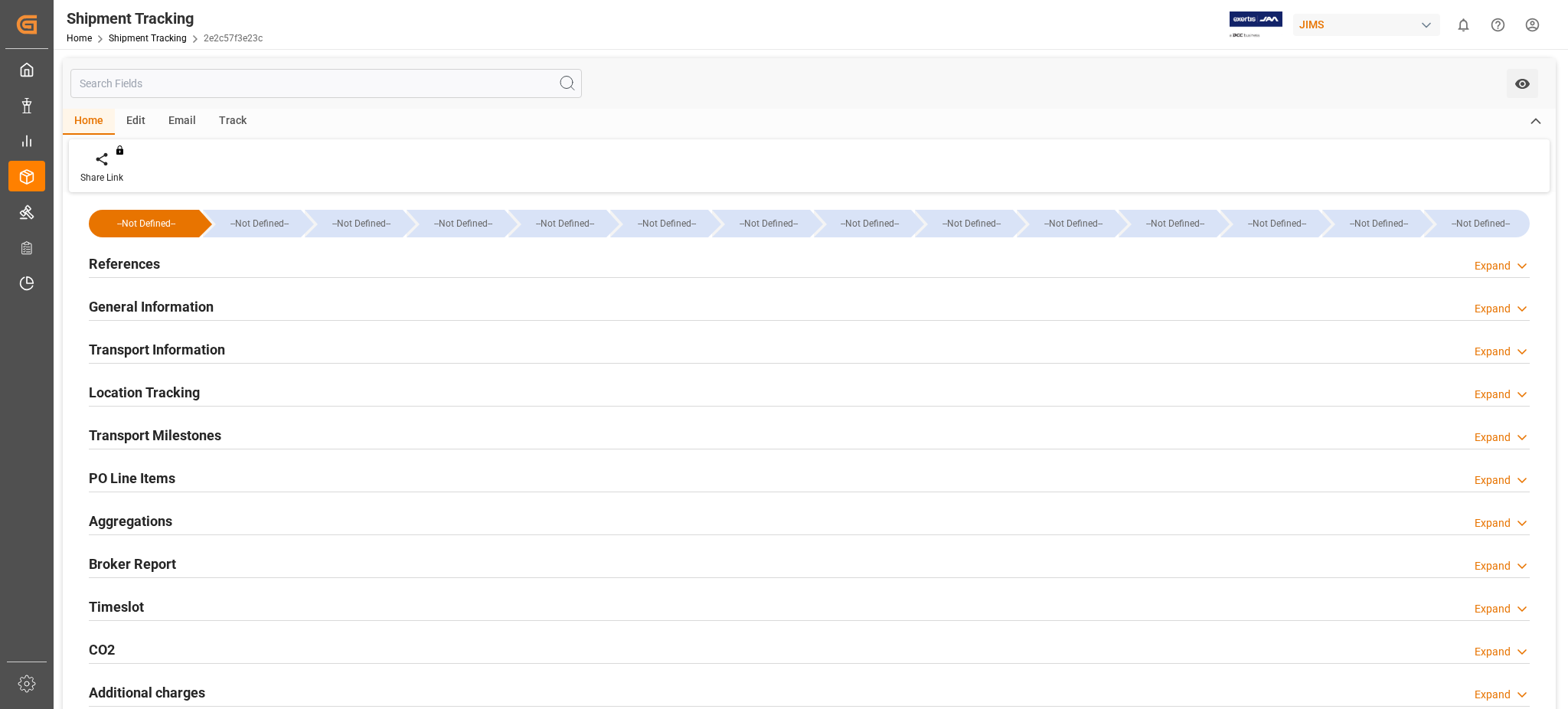
click at [207, 351] on h2 "Transport Information" at bounding box center [157, 349] width 136 height 21
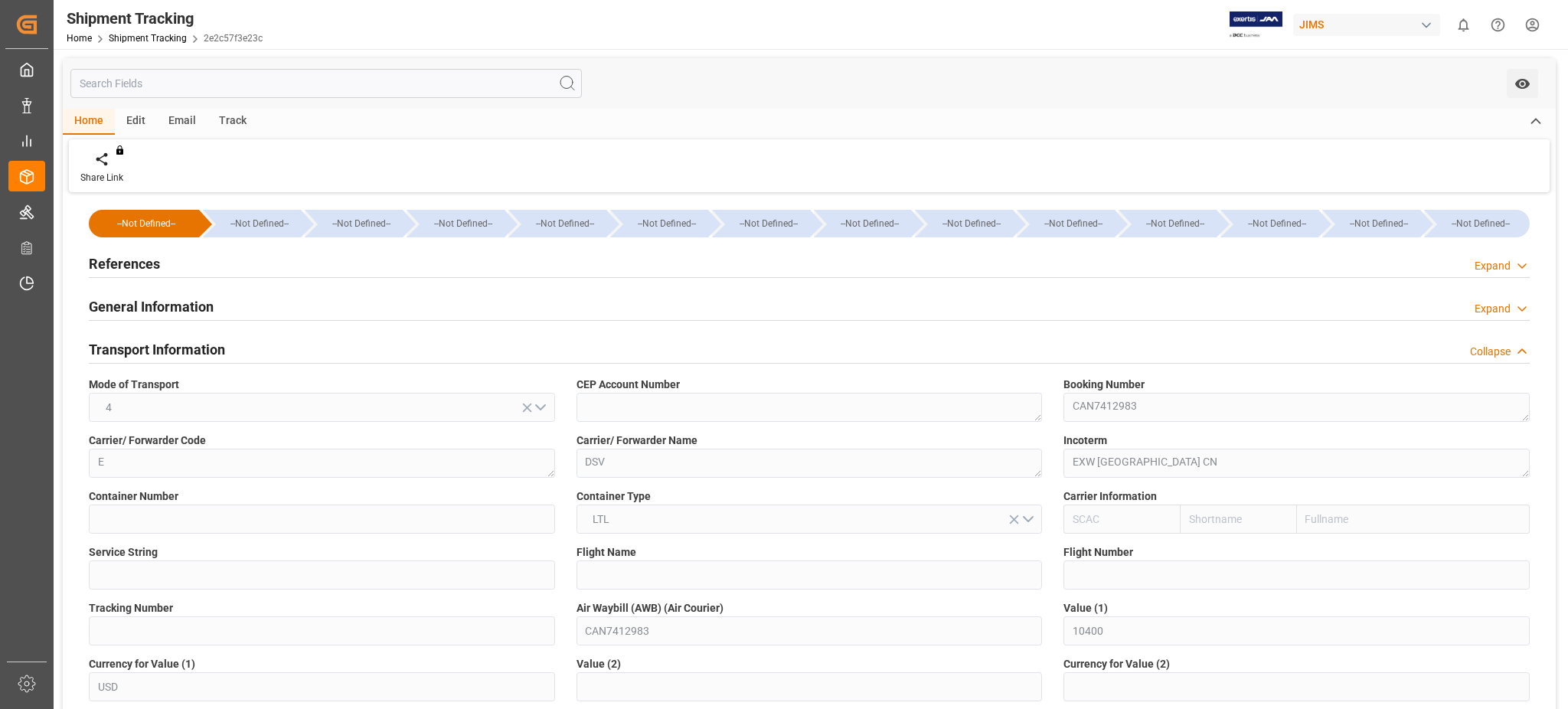
click at [1390, 131] on div "Home Edit Email Track" at bounding box center [809, 122] width 1493 height 26
click at [139, 38] on link "Shipment Tracking" at bounding box center [148, 38] width 78 height 11
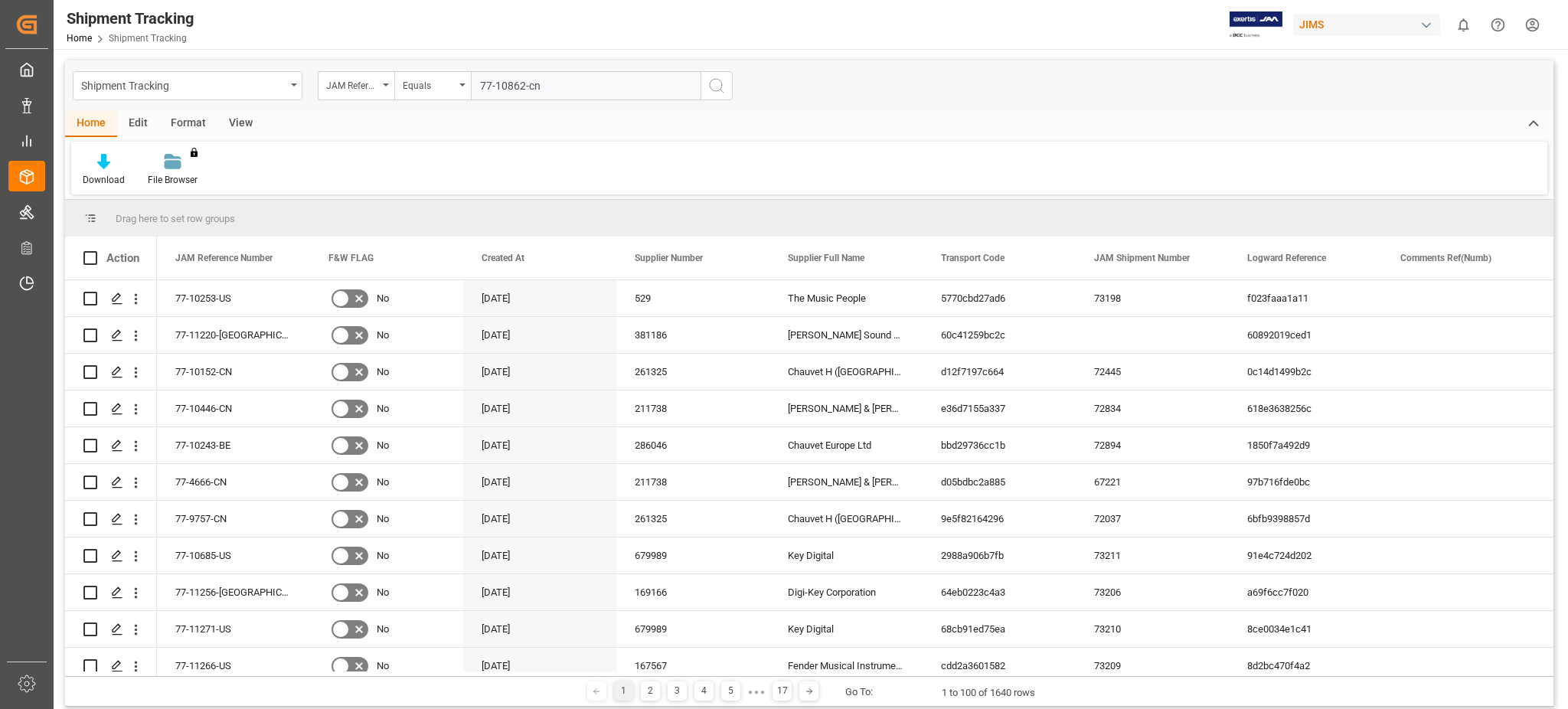
type input "77-10862-cn"
click at [712, 82] on icon "search button" at bounding box center [716, 86] width 18 height 18
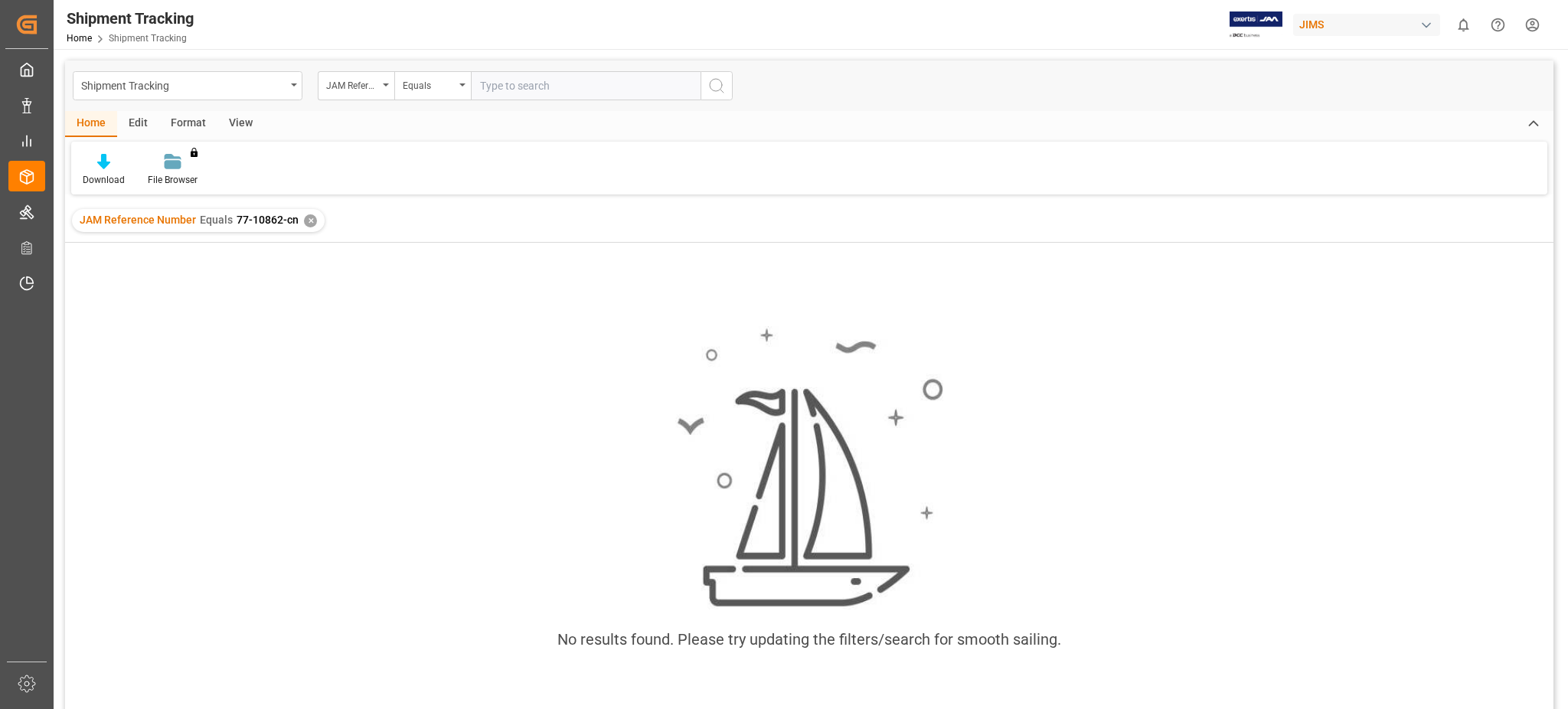
click at [531, 80] on input "text" at bounding box center [586, 85] width 230 height 29
type input "c"
type input "77-10243-be"
click at [309, 220] on div "✕" at bounding box center [310, 220] width 13 height 13
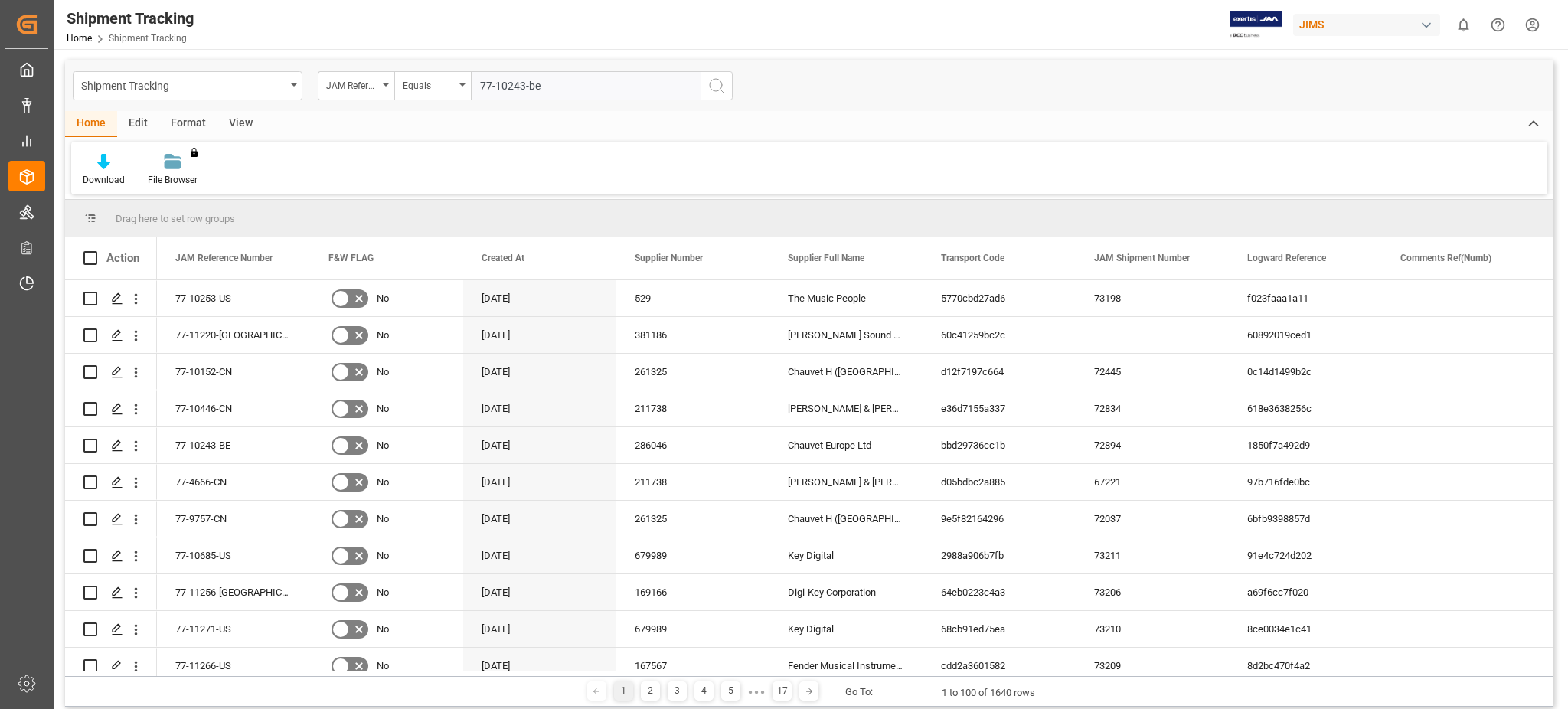
click at [717, 77] on icon "search button" at bounding box center [716, 86] width 18 height 18
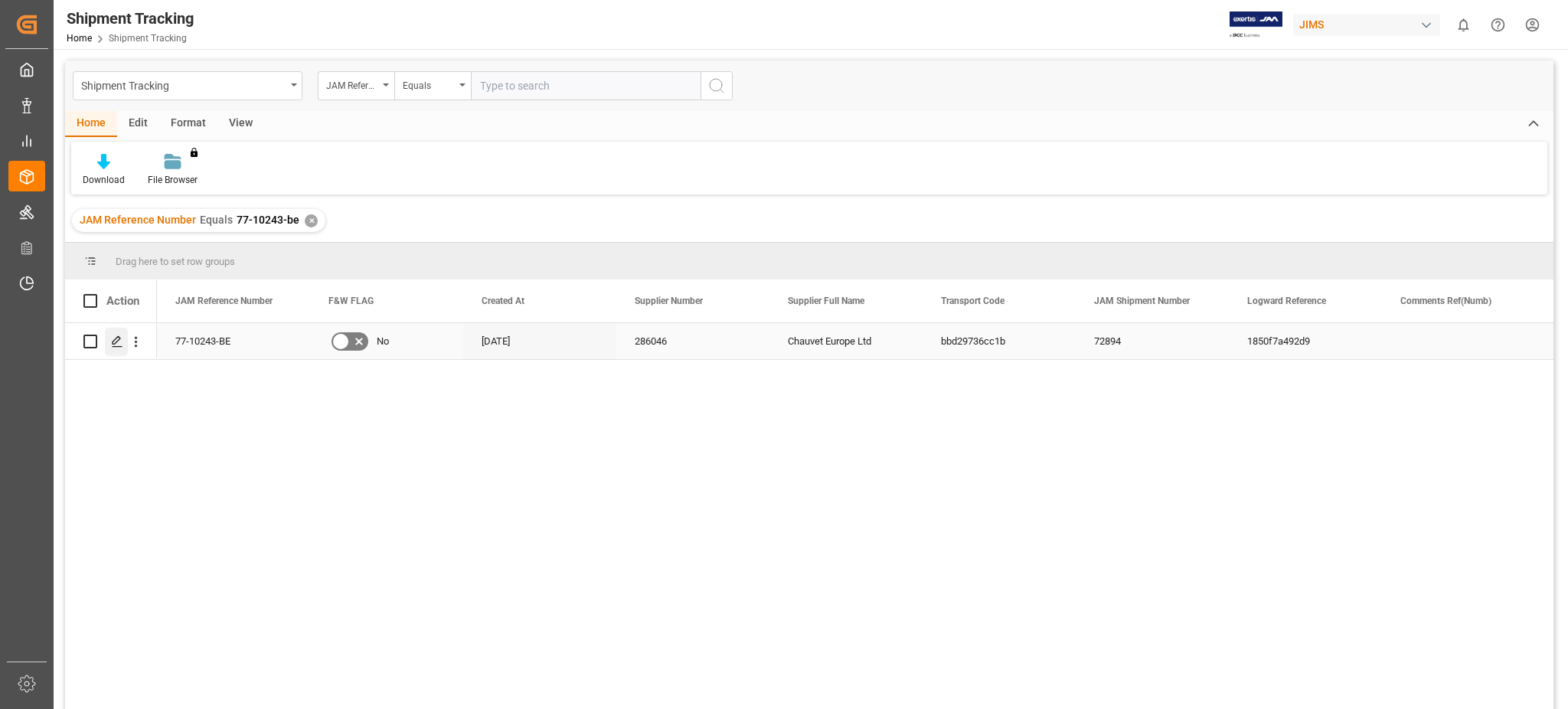
click at [117, 338] on polygon "Press SPACE to select this row." at bounding box center [117, 341] width 8 height 8
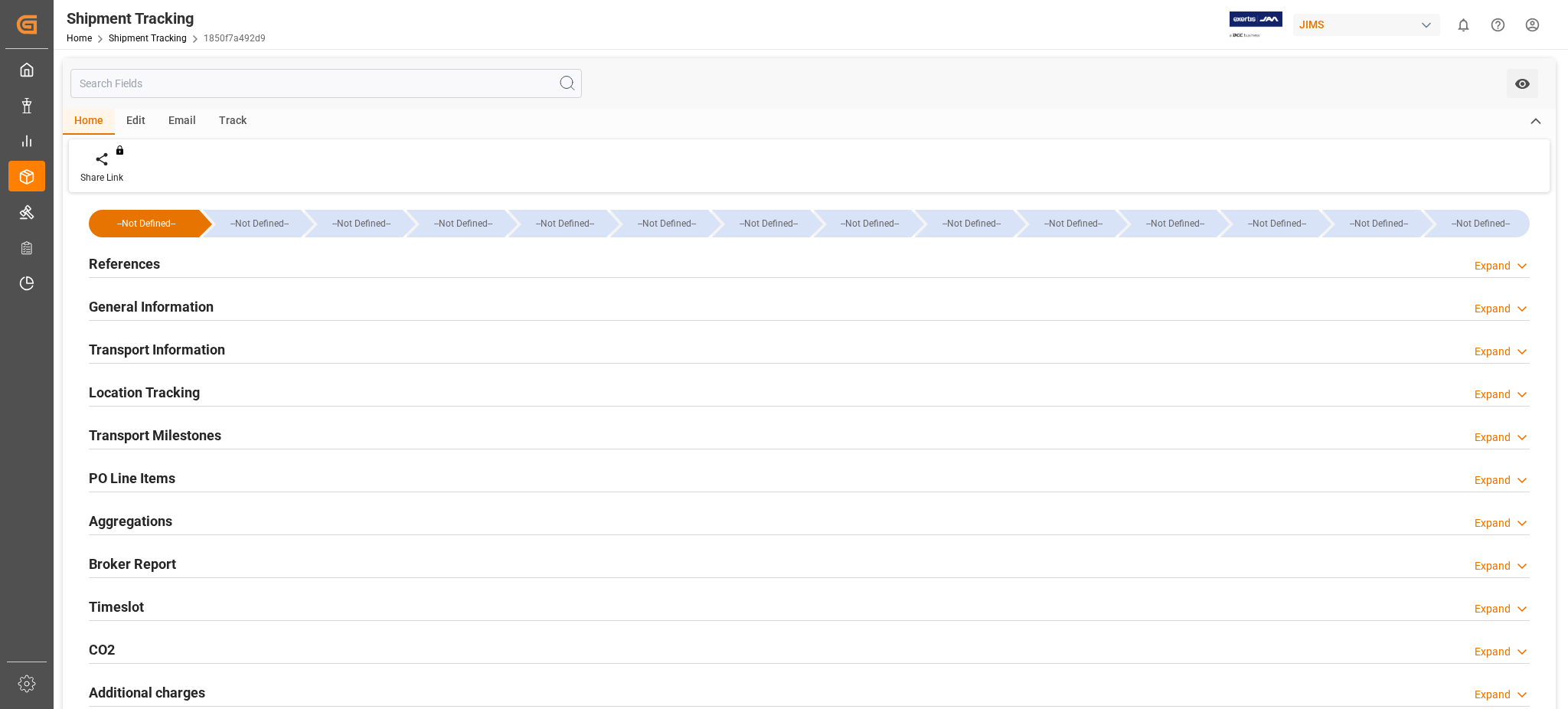
click at [141, 264] on h2 "References" at bounding box center [124, 263] width 71 height 21
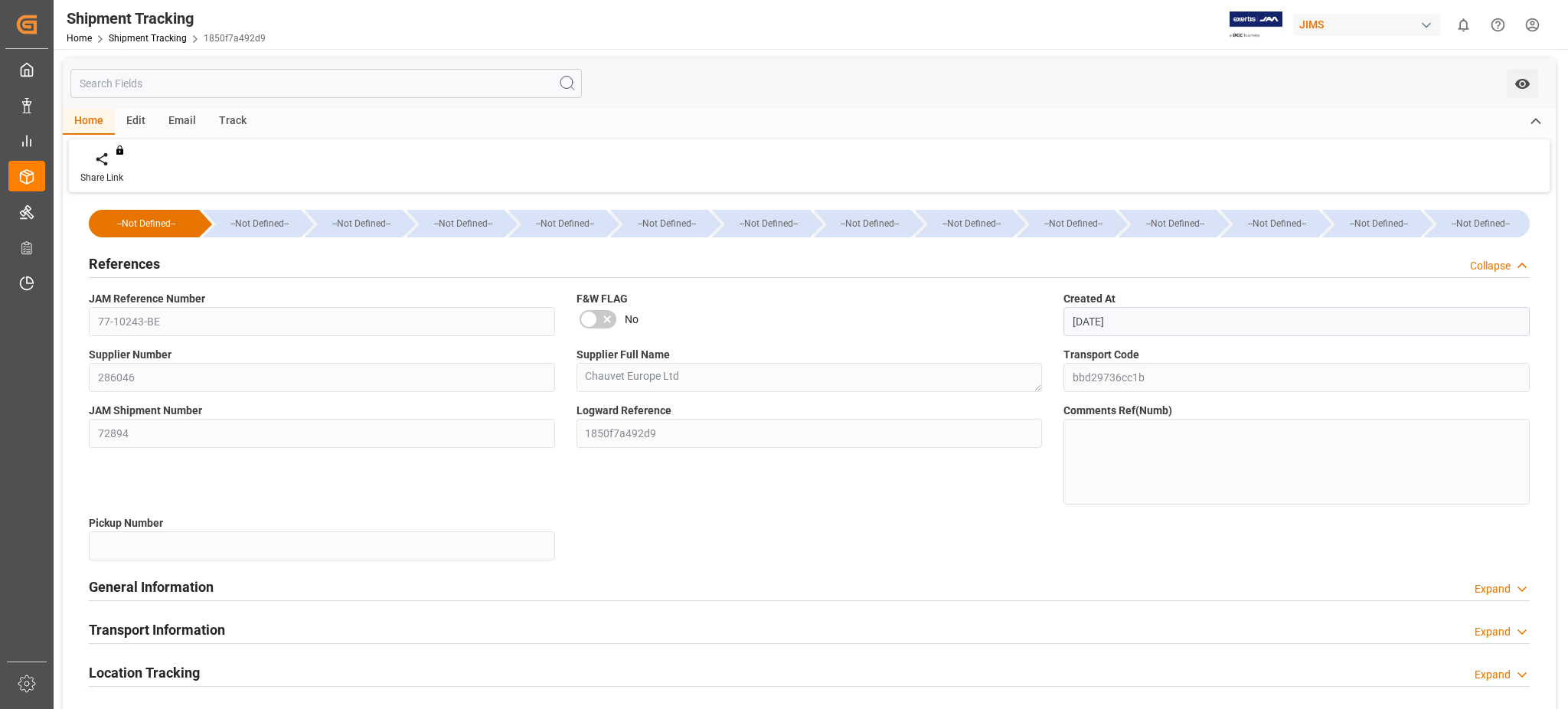
click at [141, 264] on h2 "References" at bounding box center [124, 263] width 71 height 21
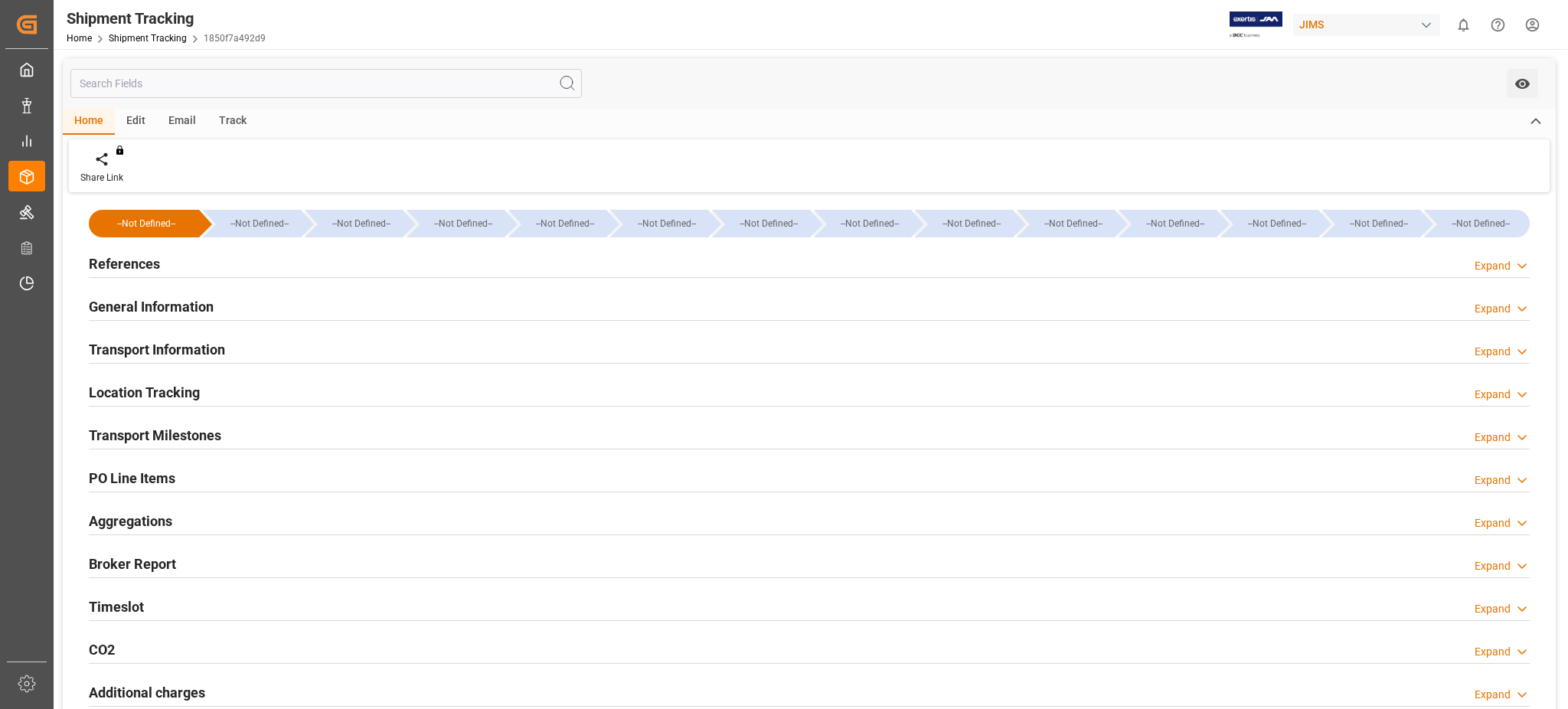
click at [152, 303] on h2 "General Information" at bounding box center [151, 306] width 125 height 21
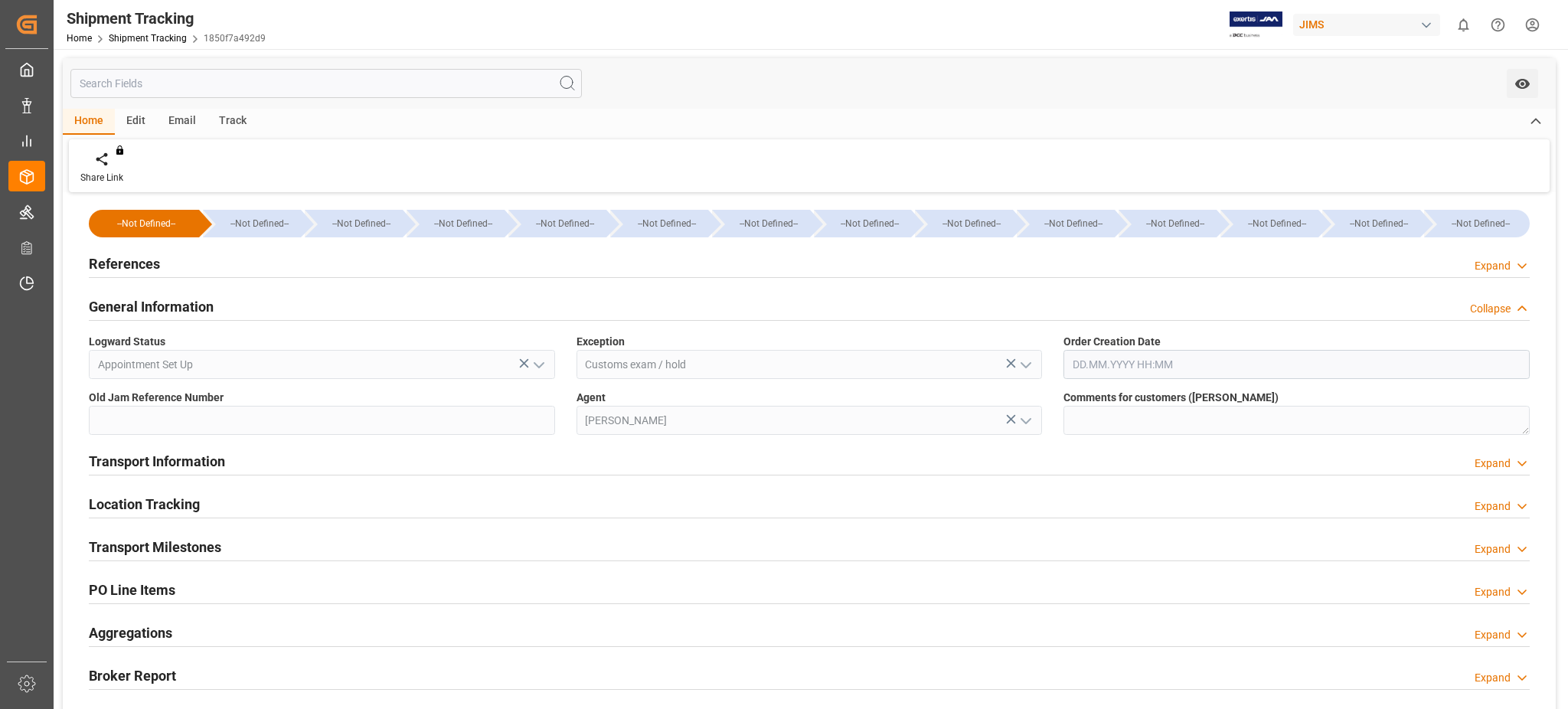
click at [152, 303] on h2 "General Information" at bounding box center [151, 306] width 125 height 21
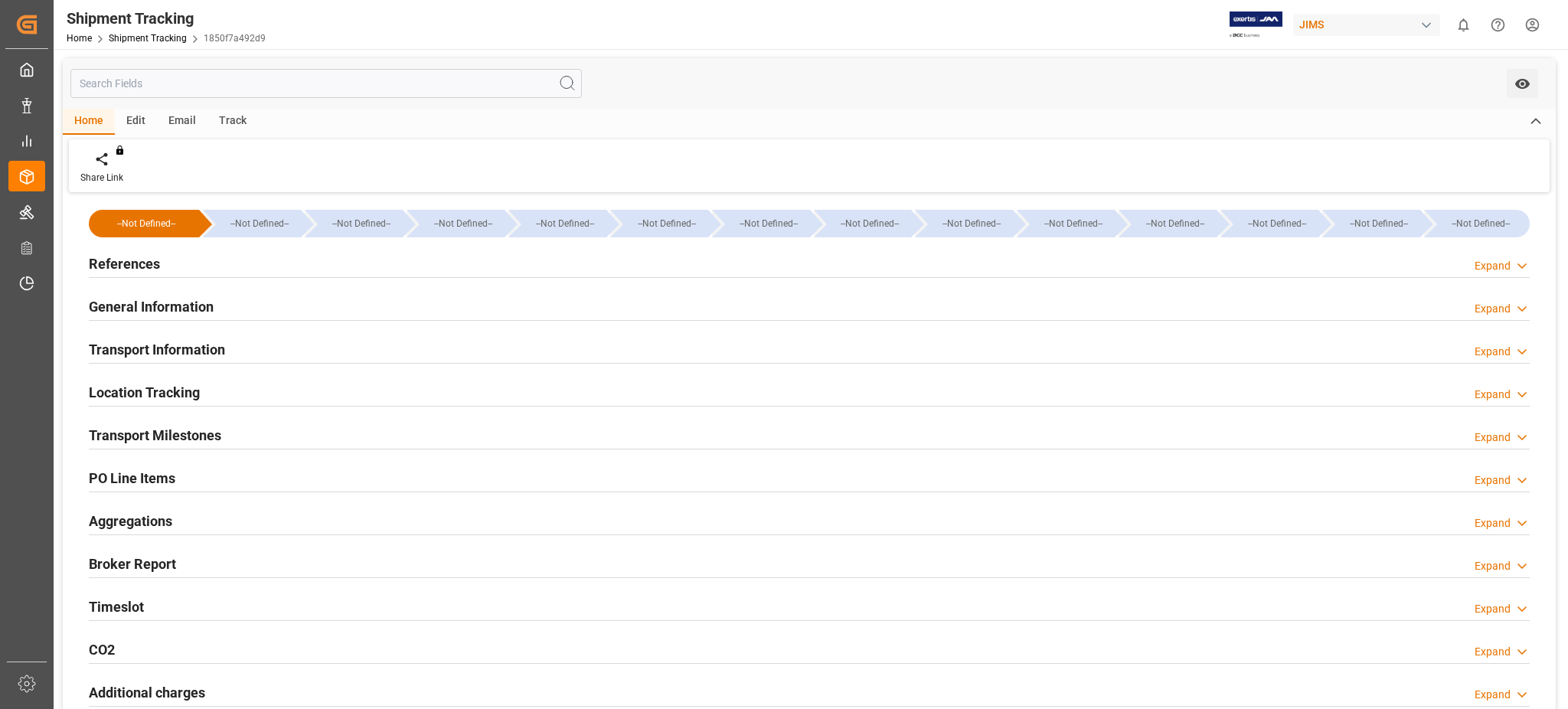
click at [191, 340] on h2 "Transport Information" at bounding box center [157, 349] width 136 height 21
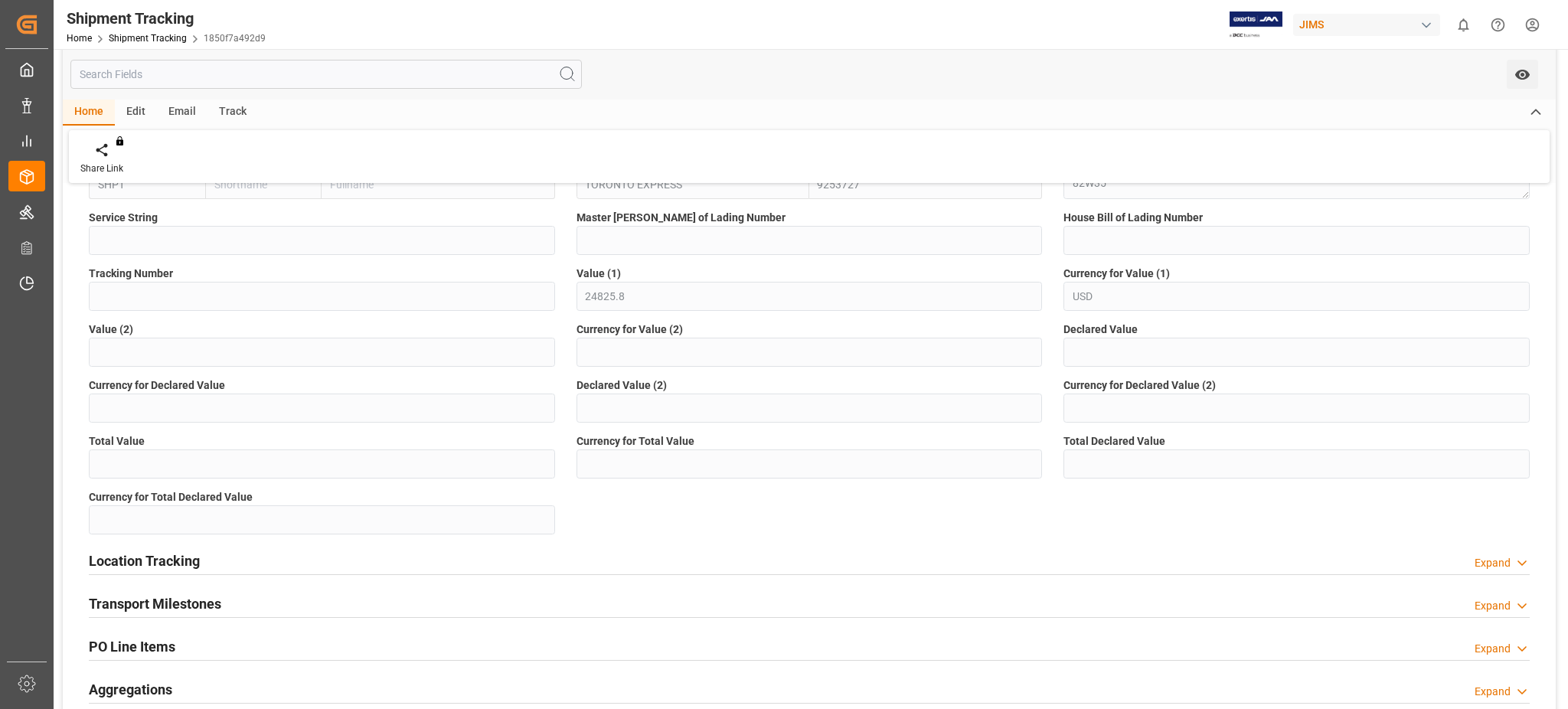
scroll to position [408, 0]
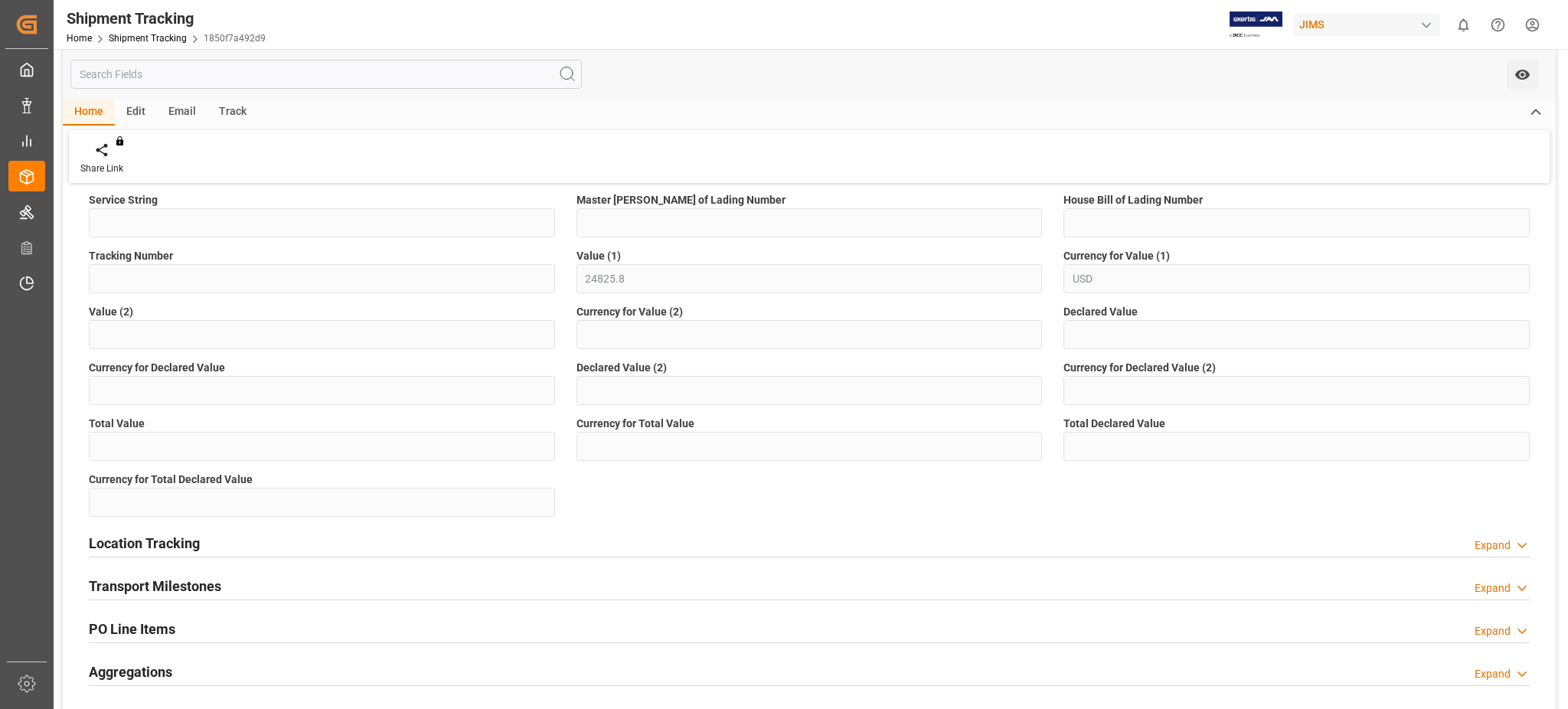
click at [1540, 107] on icon at bounding box center [1535, 112] width 17 height 18
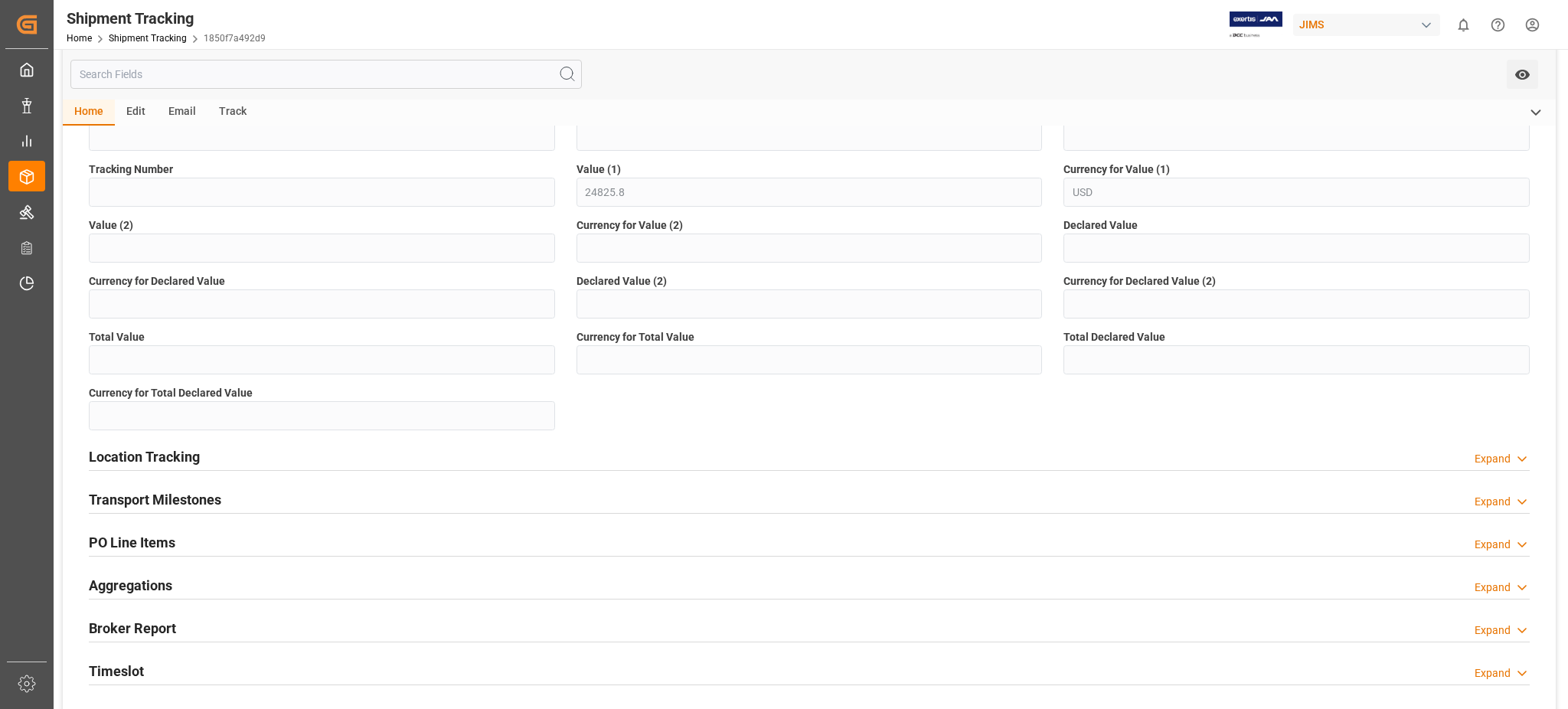
scroll to position [448, 0]
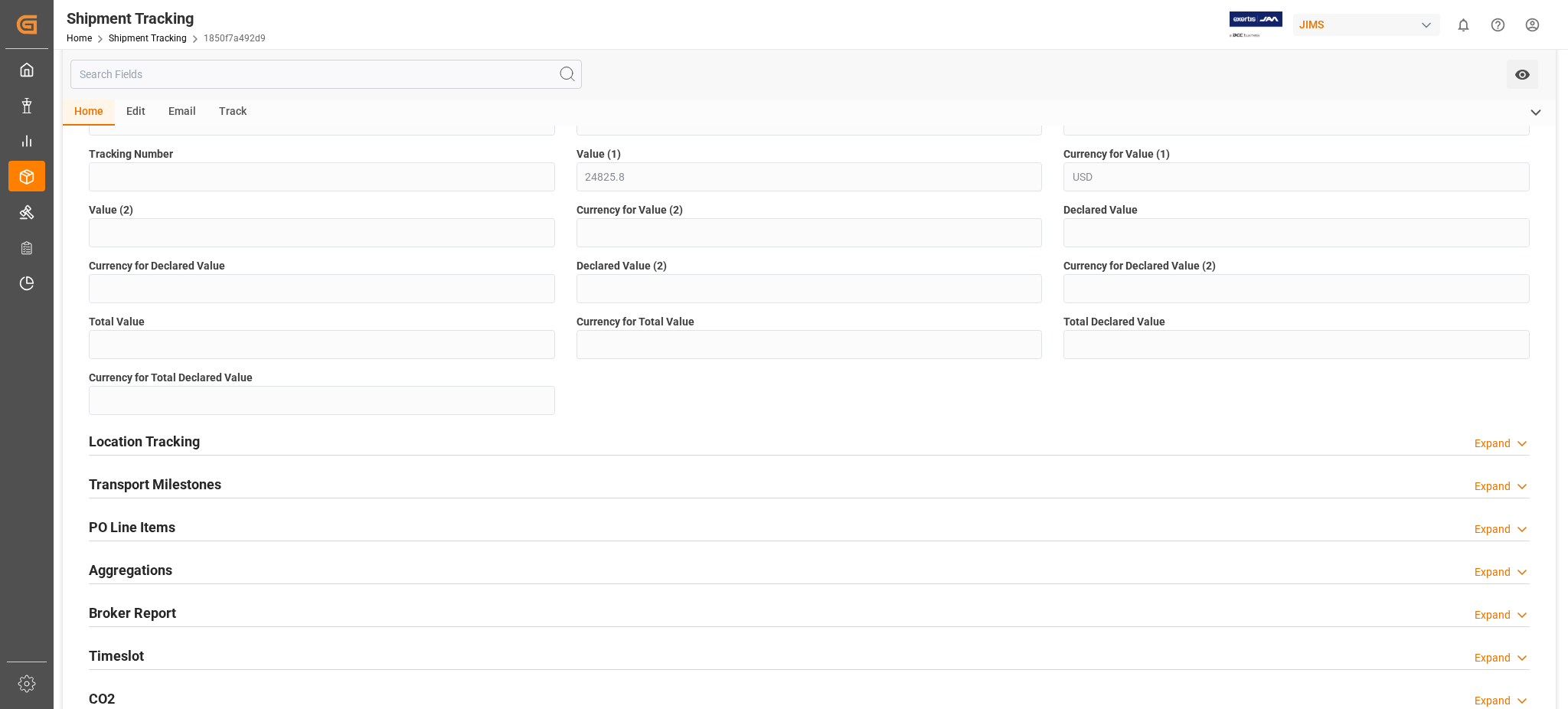
click at [315, 655] on div "Timeslot Expand" at bounding box center [809, 654] width 1441 height 29
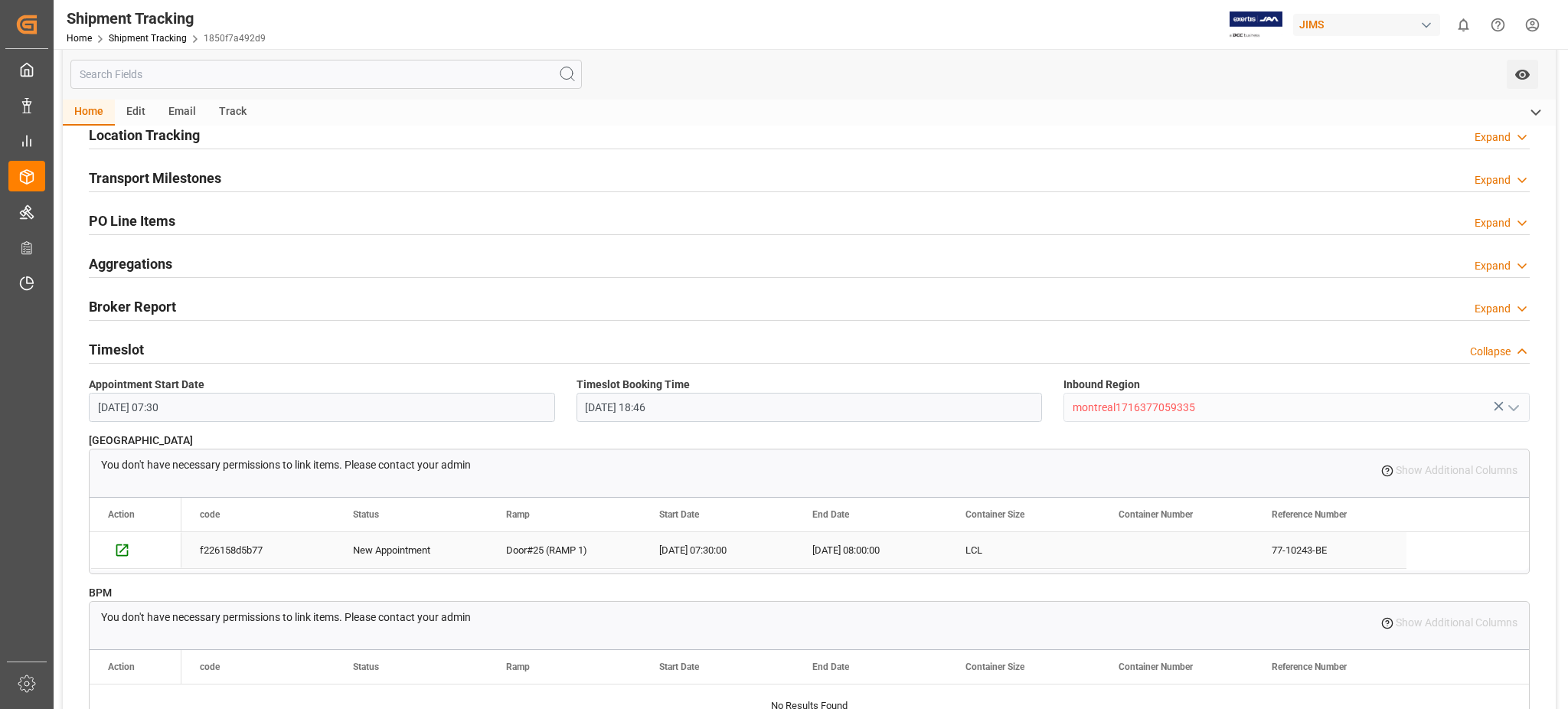
scroll to position [856, 0]
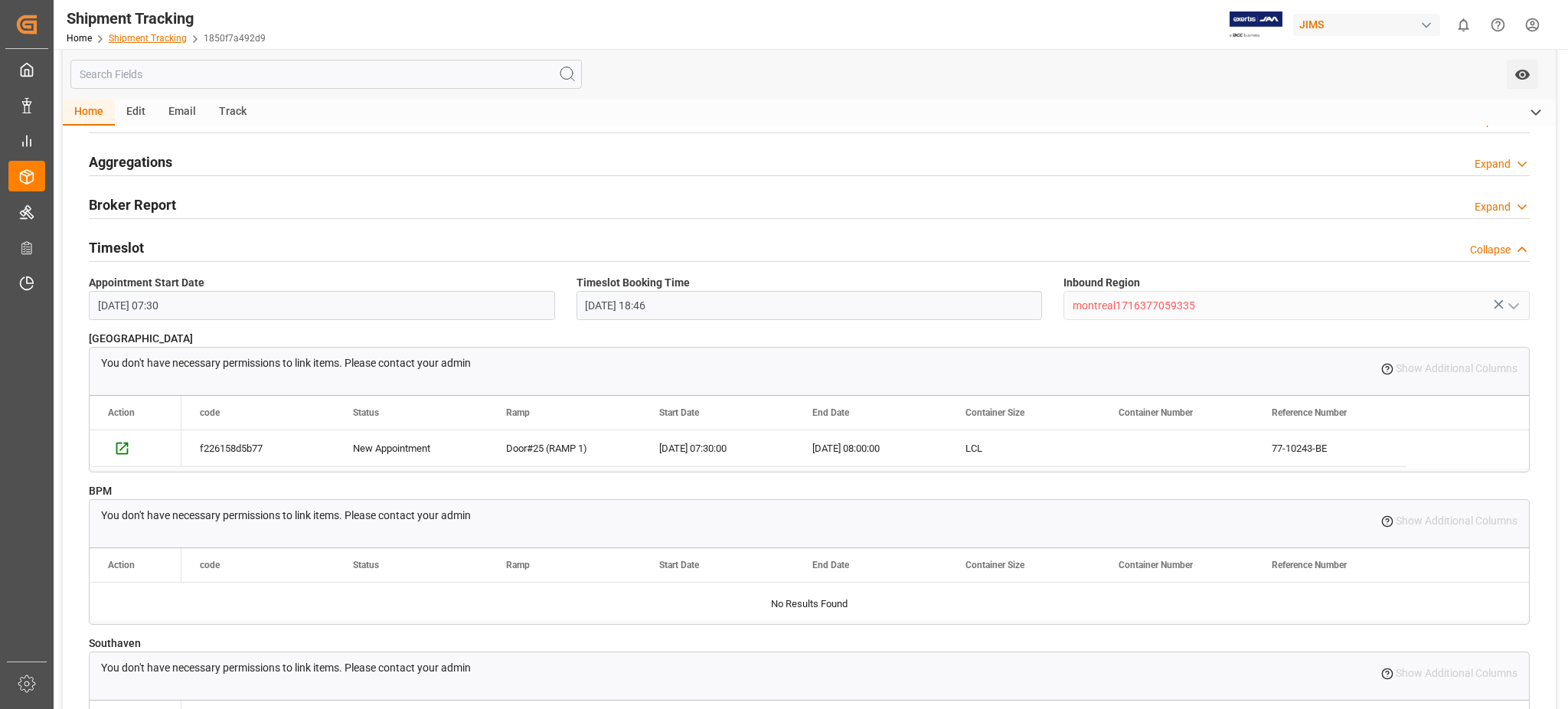
click at [139, 38] on link "Shipment Tracking" at bounding box center [148, 38] width 78 height 11
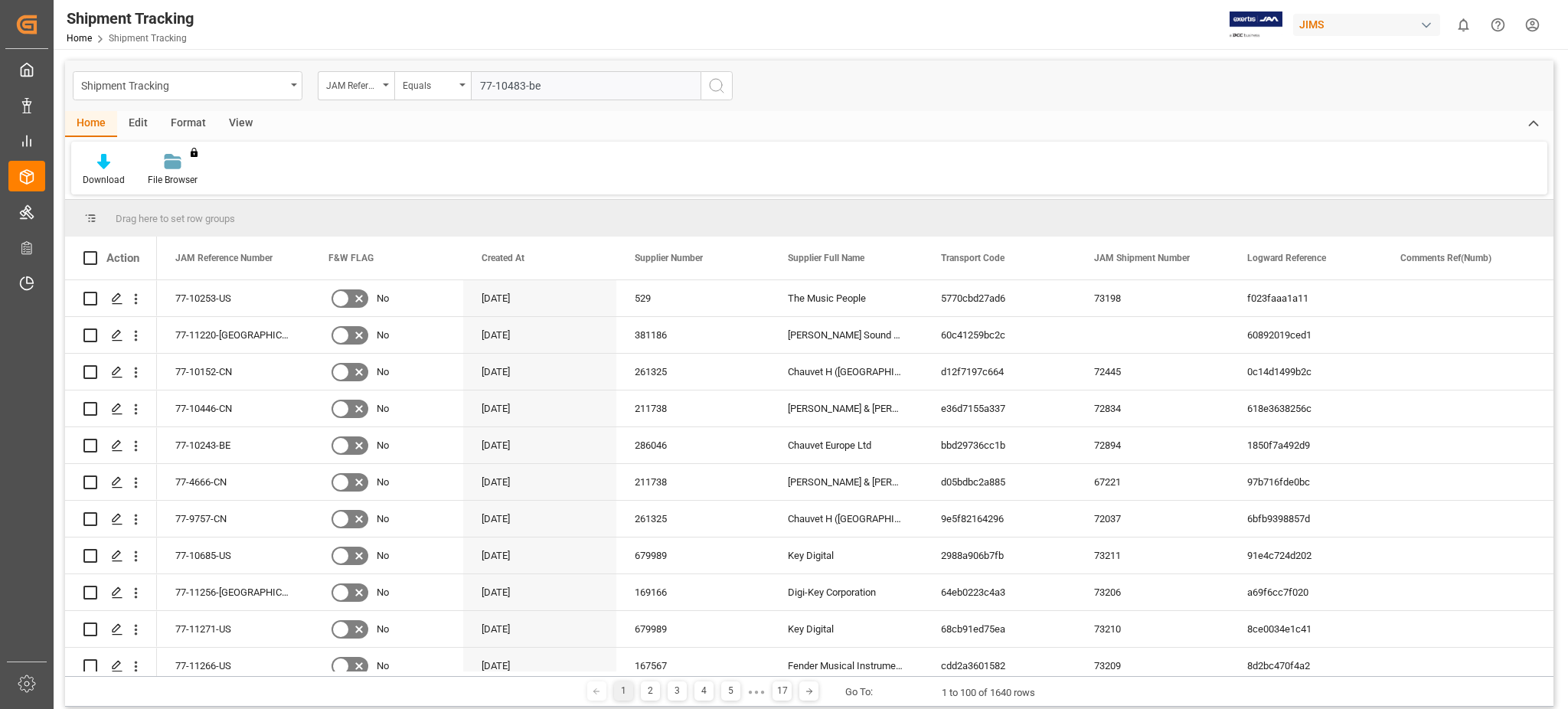
type input "77-10483-be"
click at [720, 90] on icon "search button" at bounding box center [716, 86] width 18 height 18
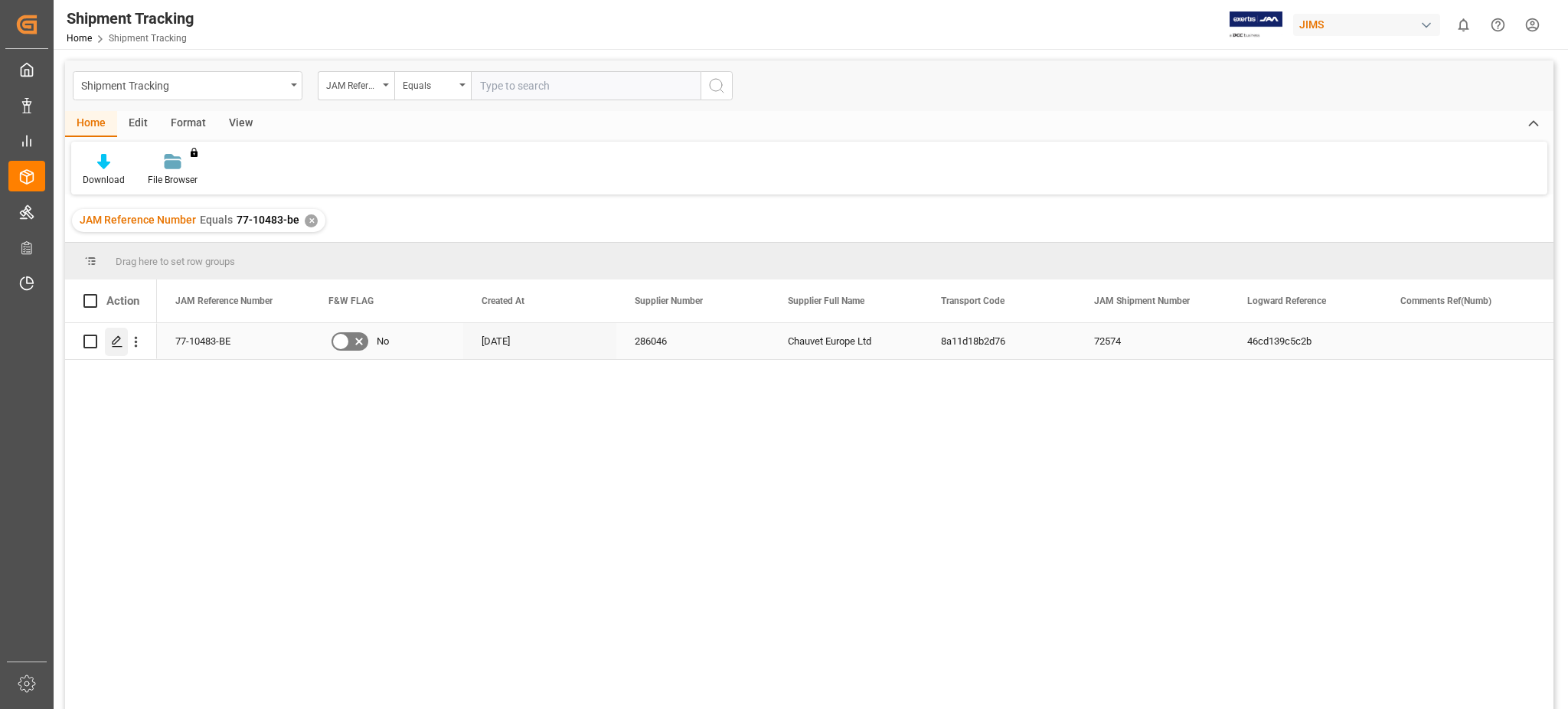
click at [113, 337] on icon "Press SPACE to select this row." at bounding box center [117, 341] width 12 height 12
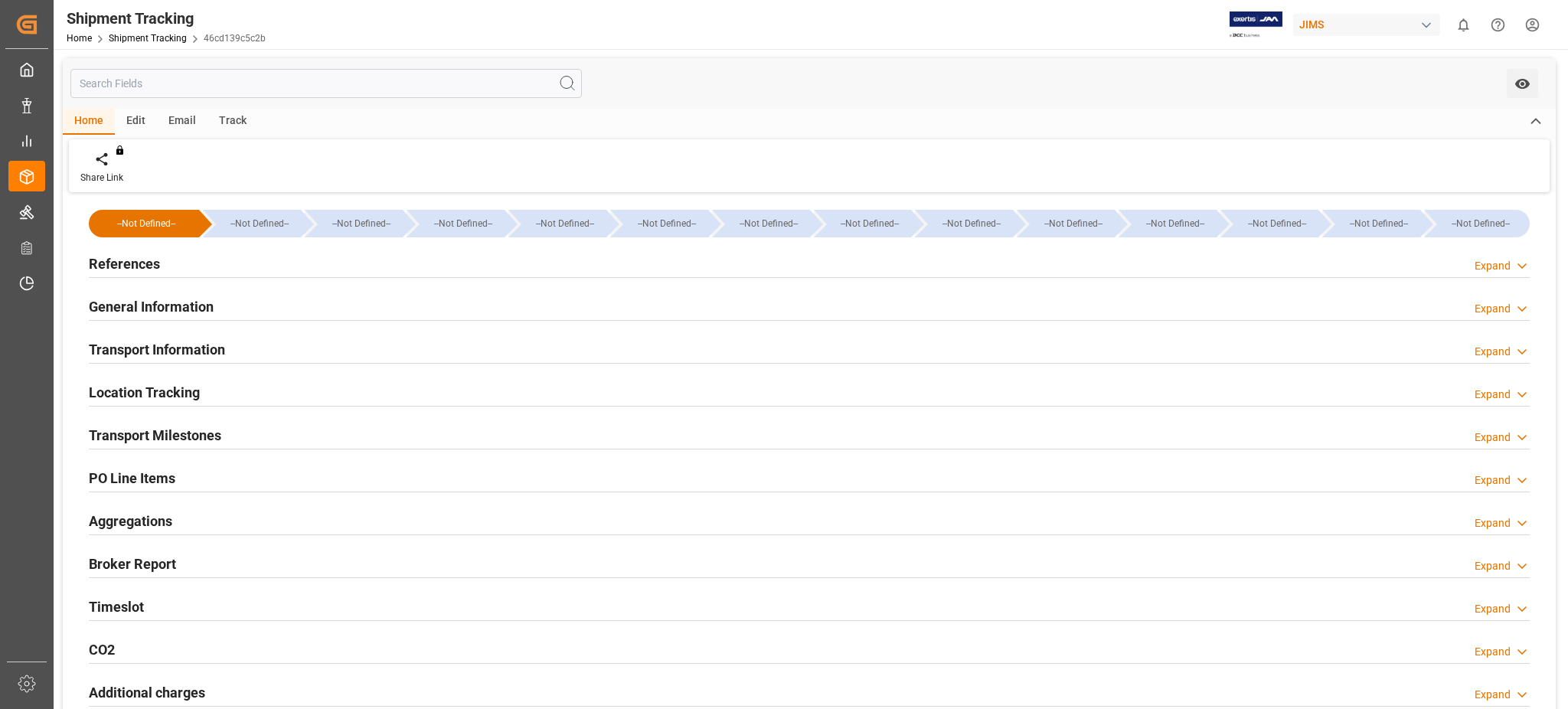
type input "[DATE]"
click at [178, 301] on h2 "General Information" at bounding box center [151, 306] width 125 height 21
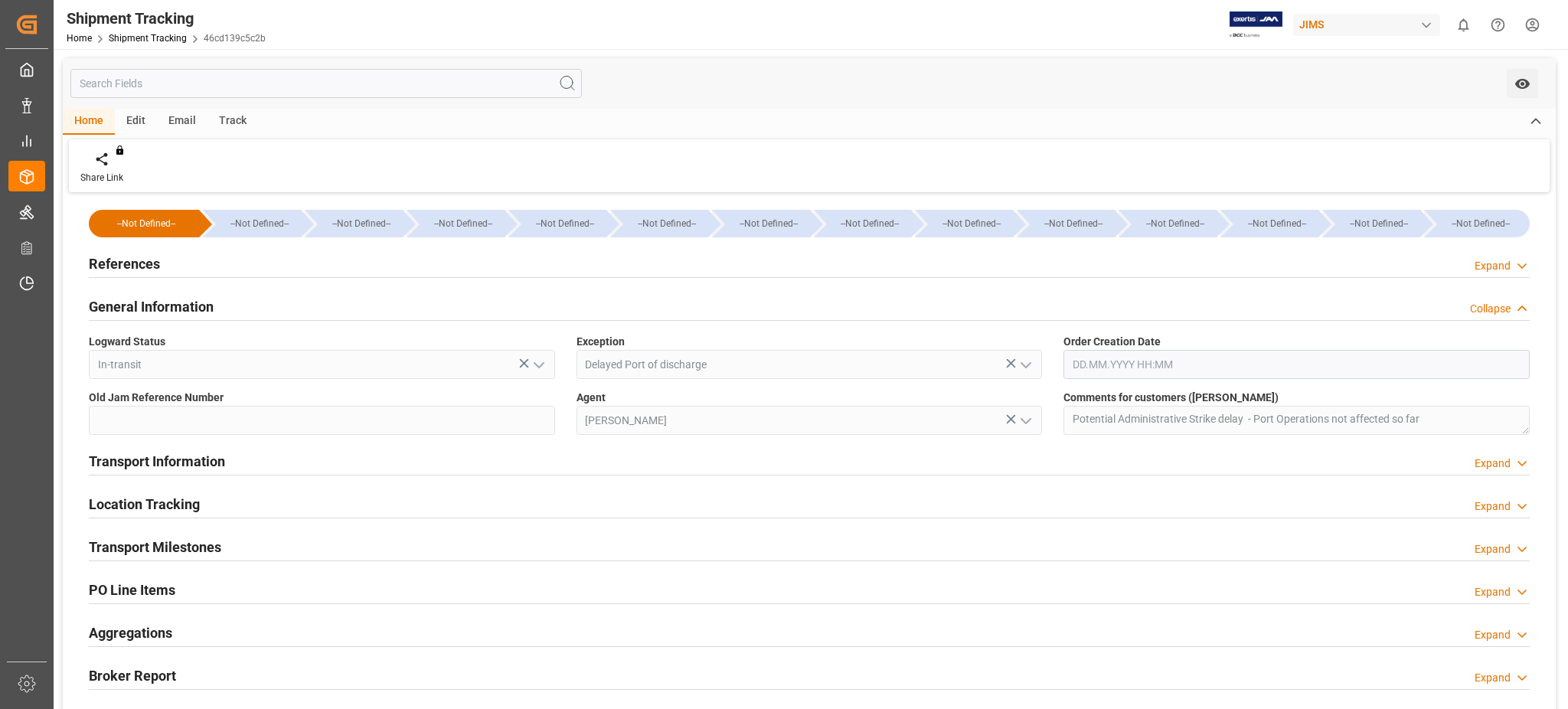
click at [178, 301] on h2 "General Information" at bounding box center [151, 306] width 125 height 21
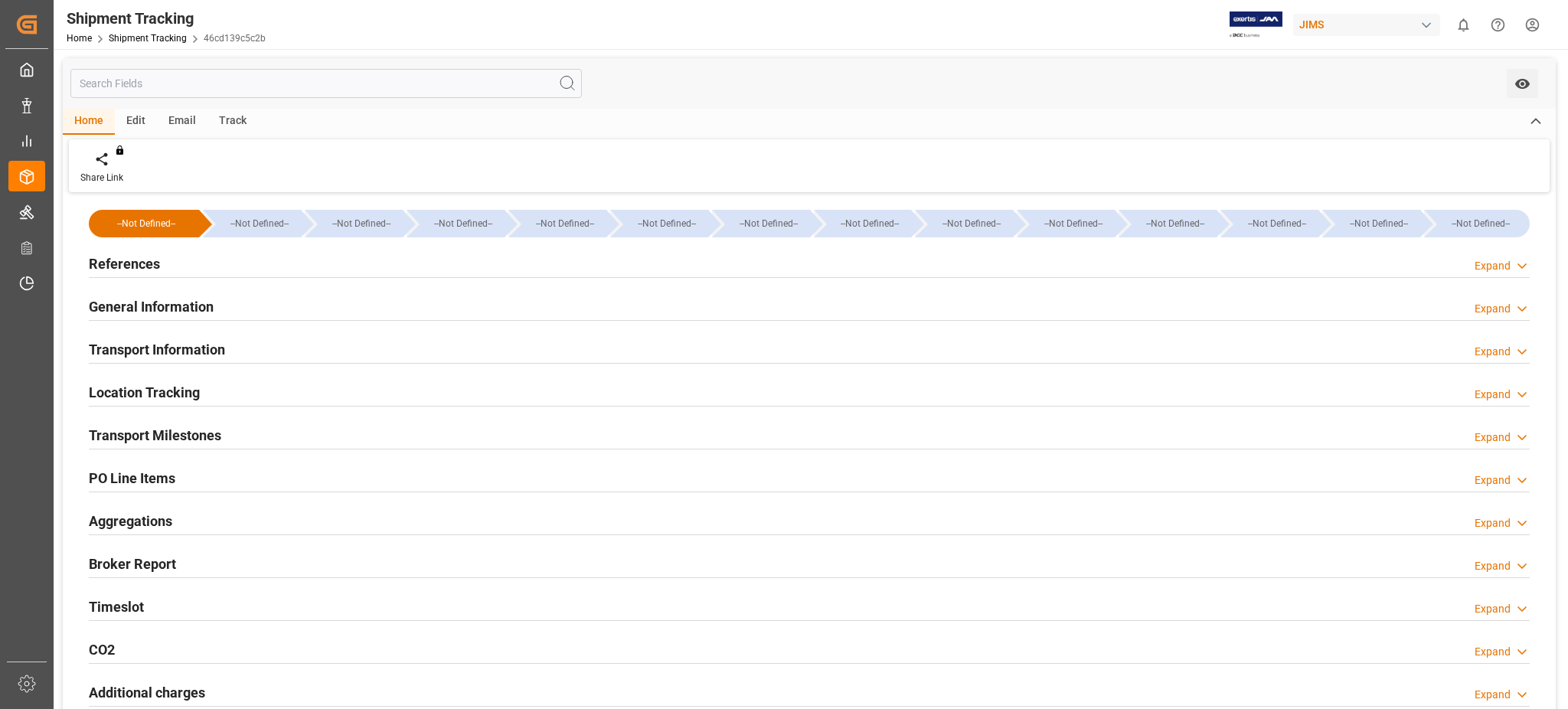
click at [168, 252] on div "References Expand" at bounding box center [809, 262] width 1441 height 29
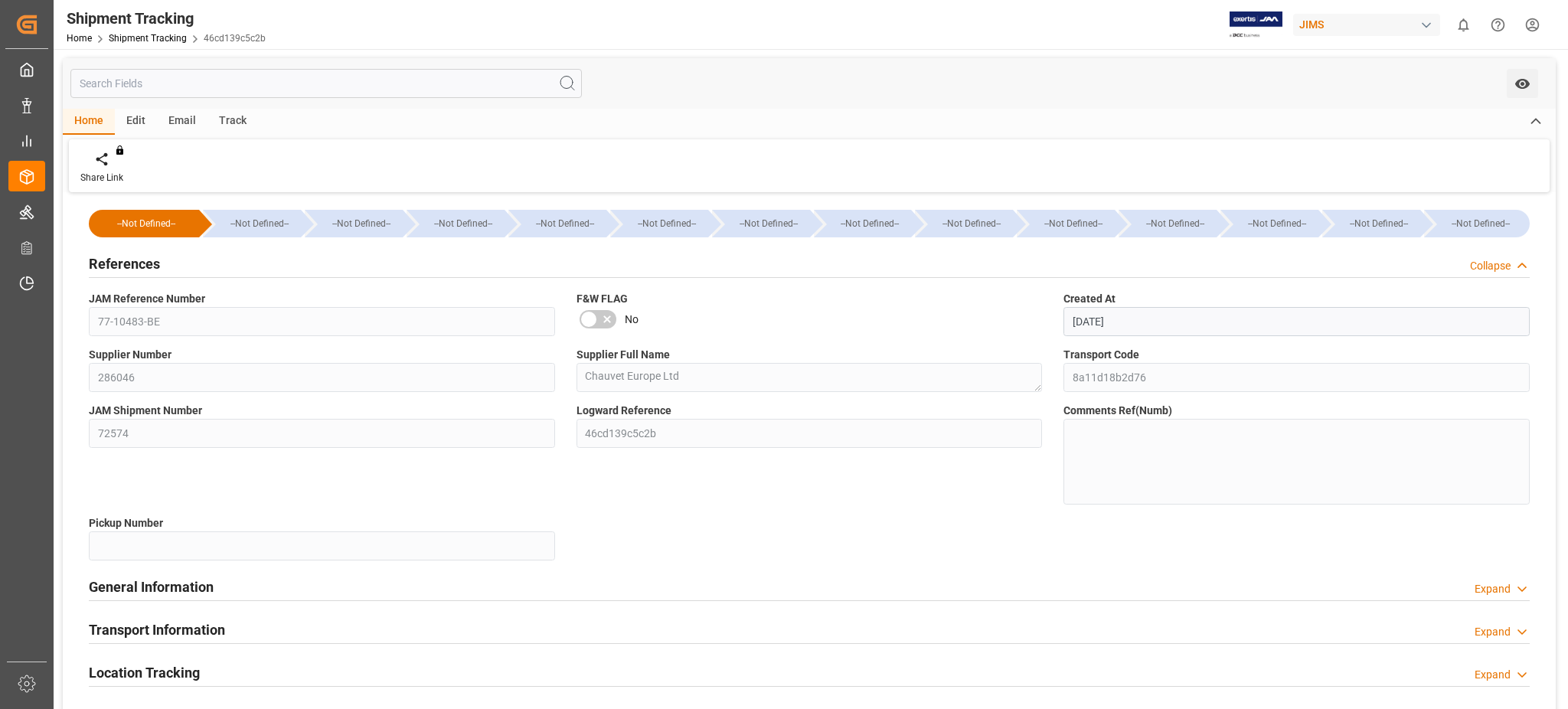
click at [168, 252] on div "References Collapse" at bounding box center [809, 262] width 1441 height 29
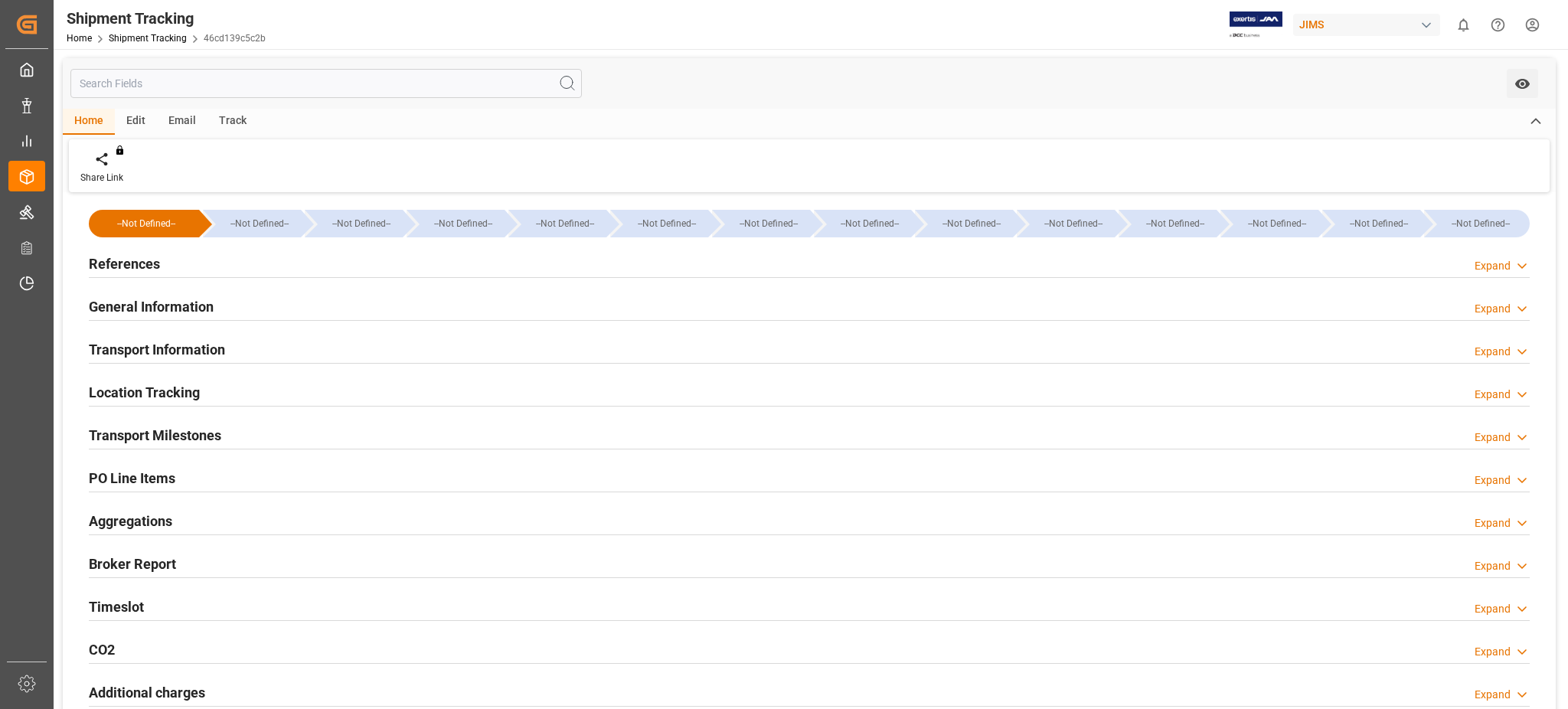
click at [200, 423] on div "Transport Milestones" at bounding box center [155, 434] width 132 height 29
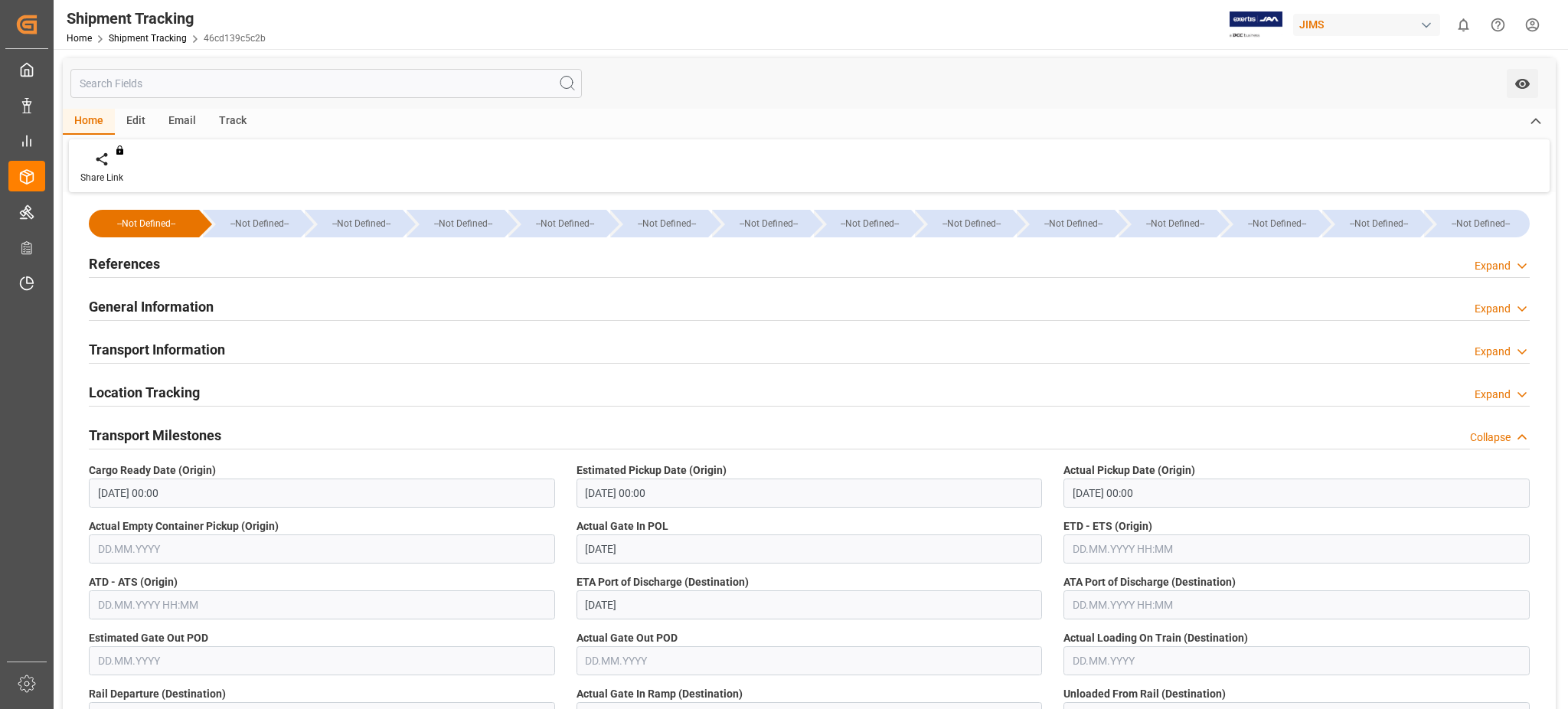
click at [209, 384] on div "Location Tracking Expand" at bounding box center [809, 391] width 1441 height 29
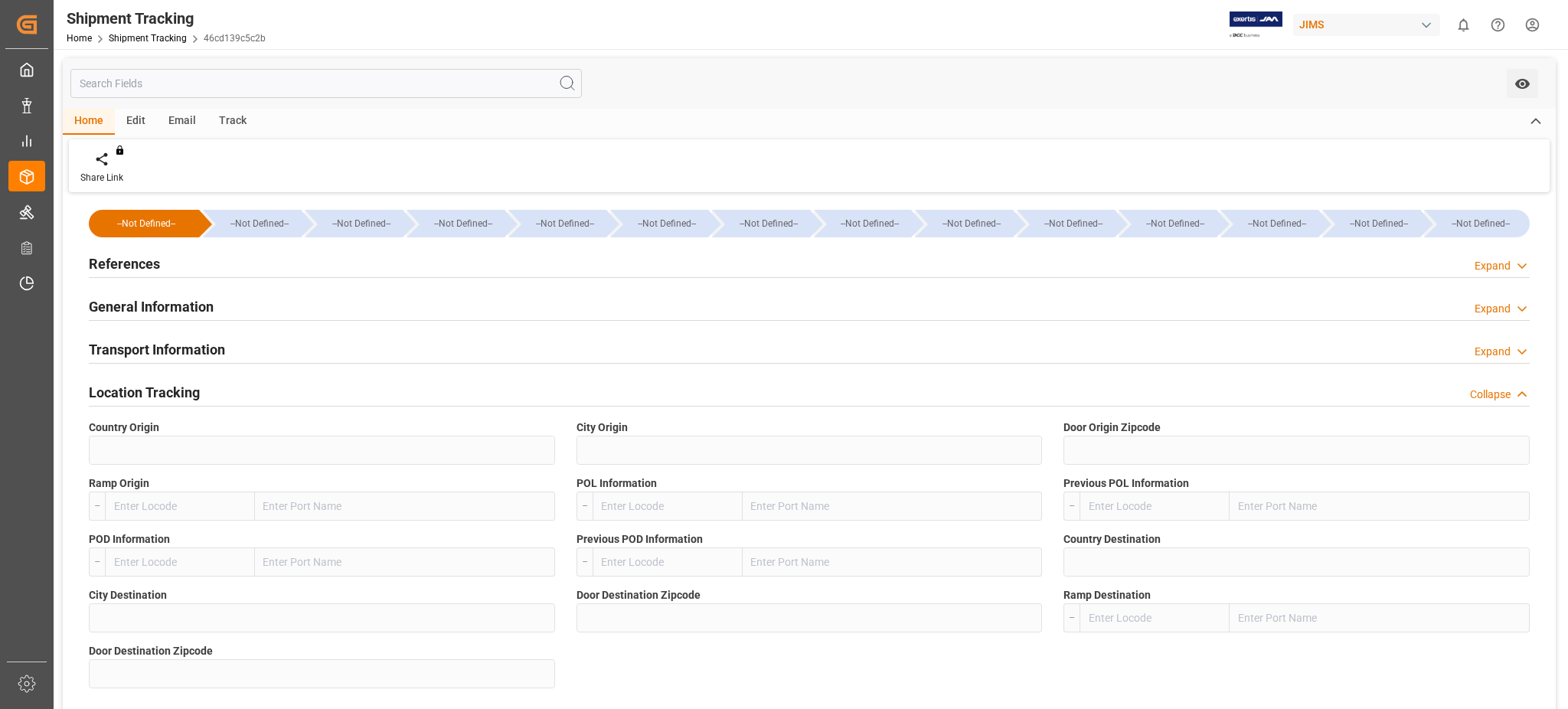
click at [221, 354] on h2 "Transport Information" at bounding box center [157, 349] width 136 height 21
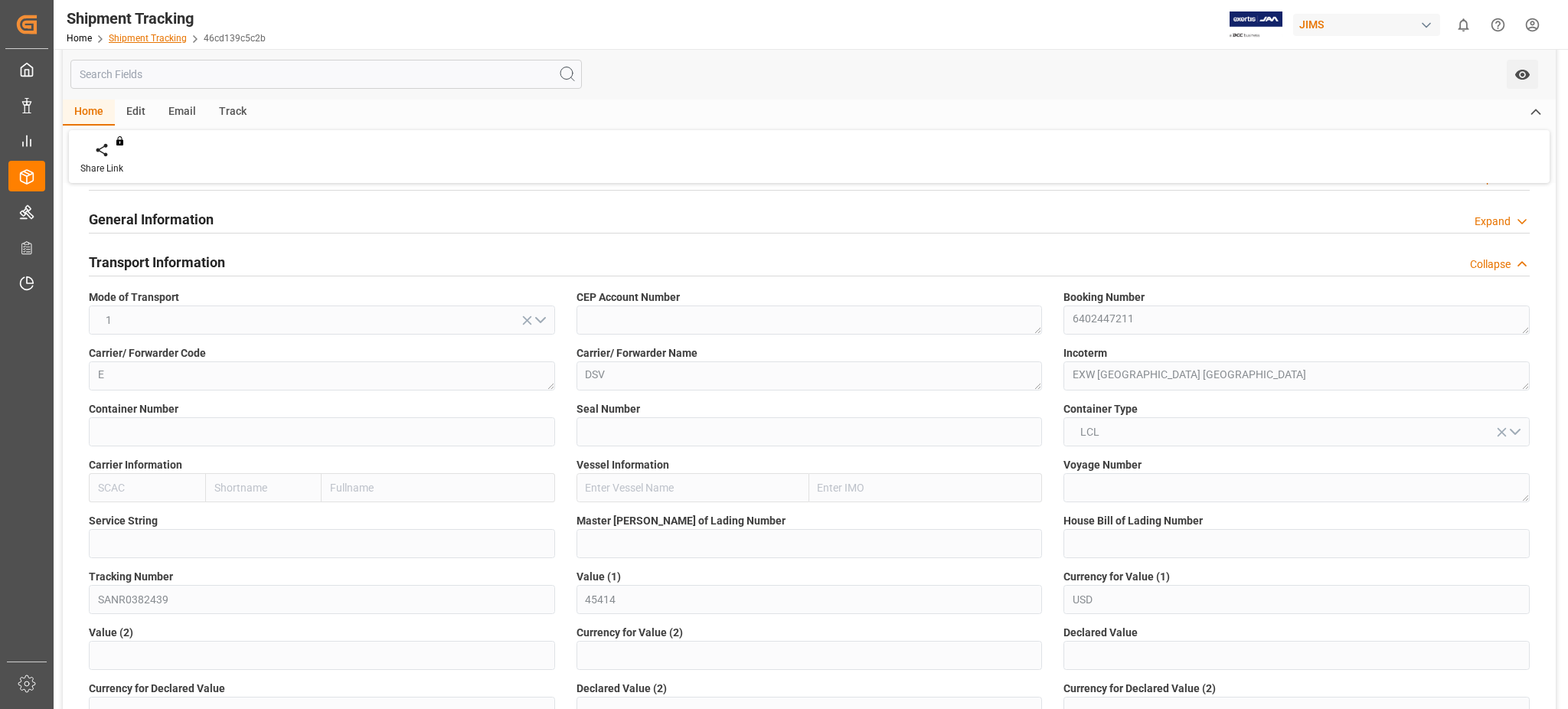
click at [175, 36] on link "Shipment Tracking" at bounding box center [148, 38] width 78 height 11
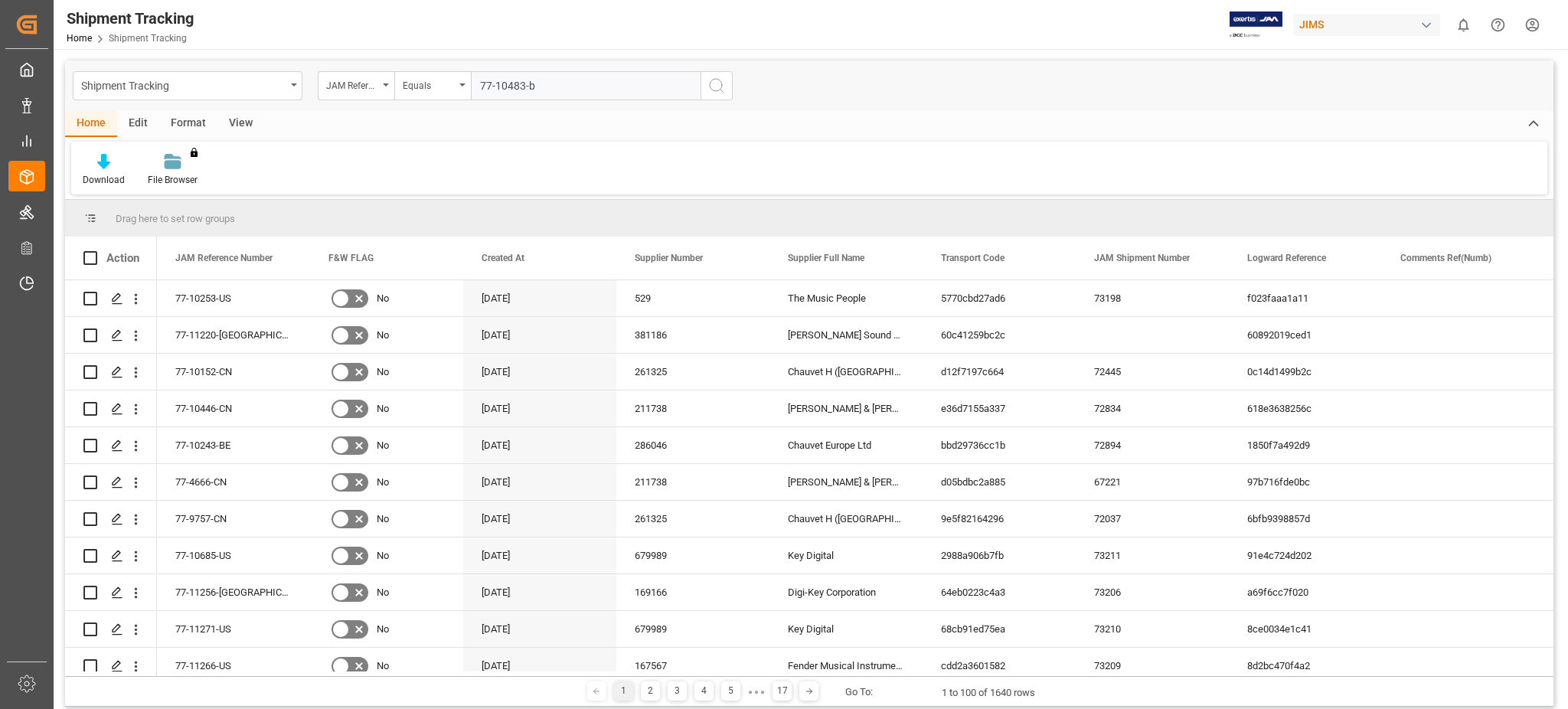
type input "77-10483-be"
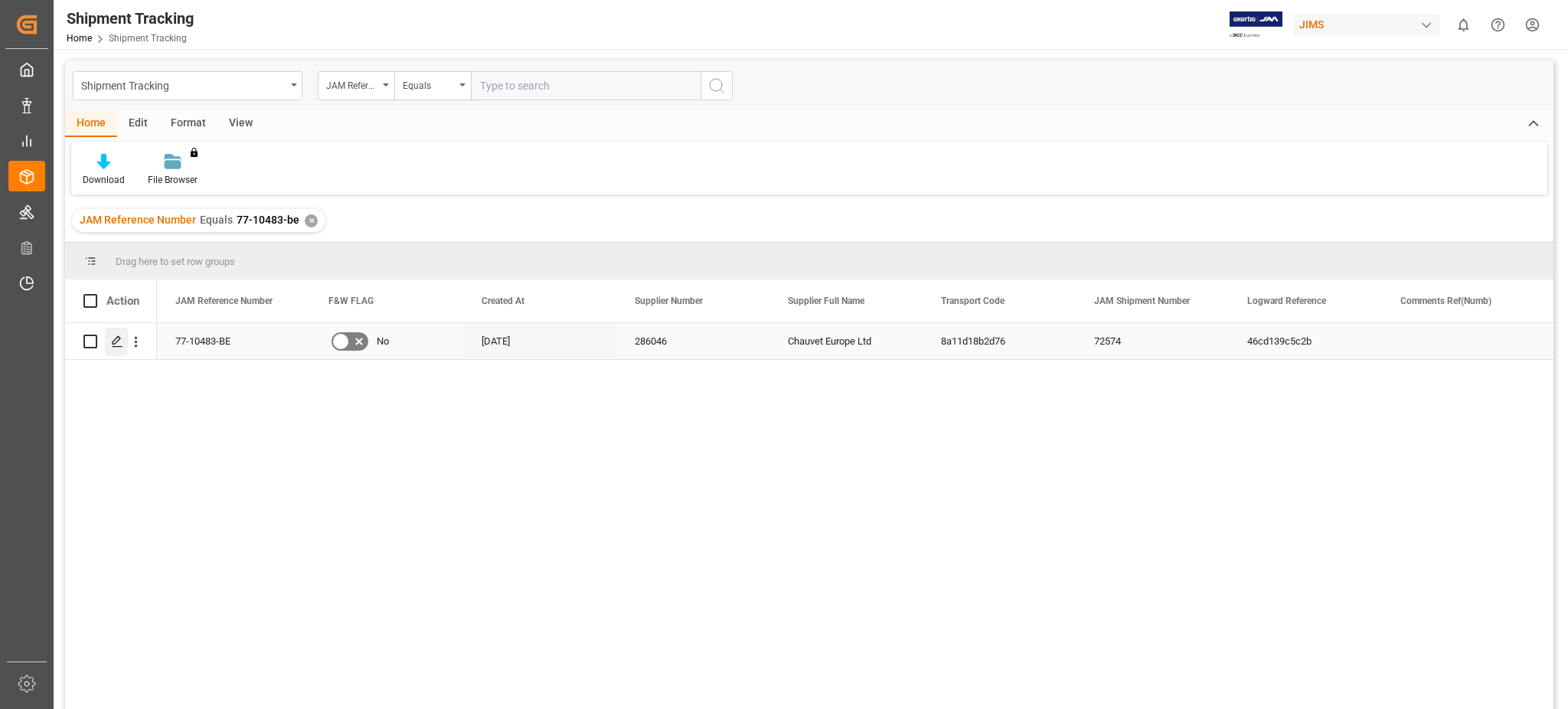
click at [119, 340] on icon "Press SPACE to select this row." at bounding box center [117, 341] width 12 height 12
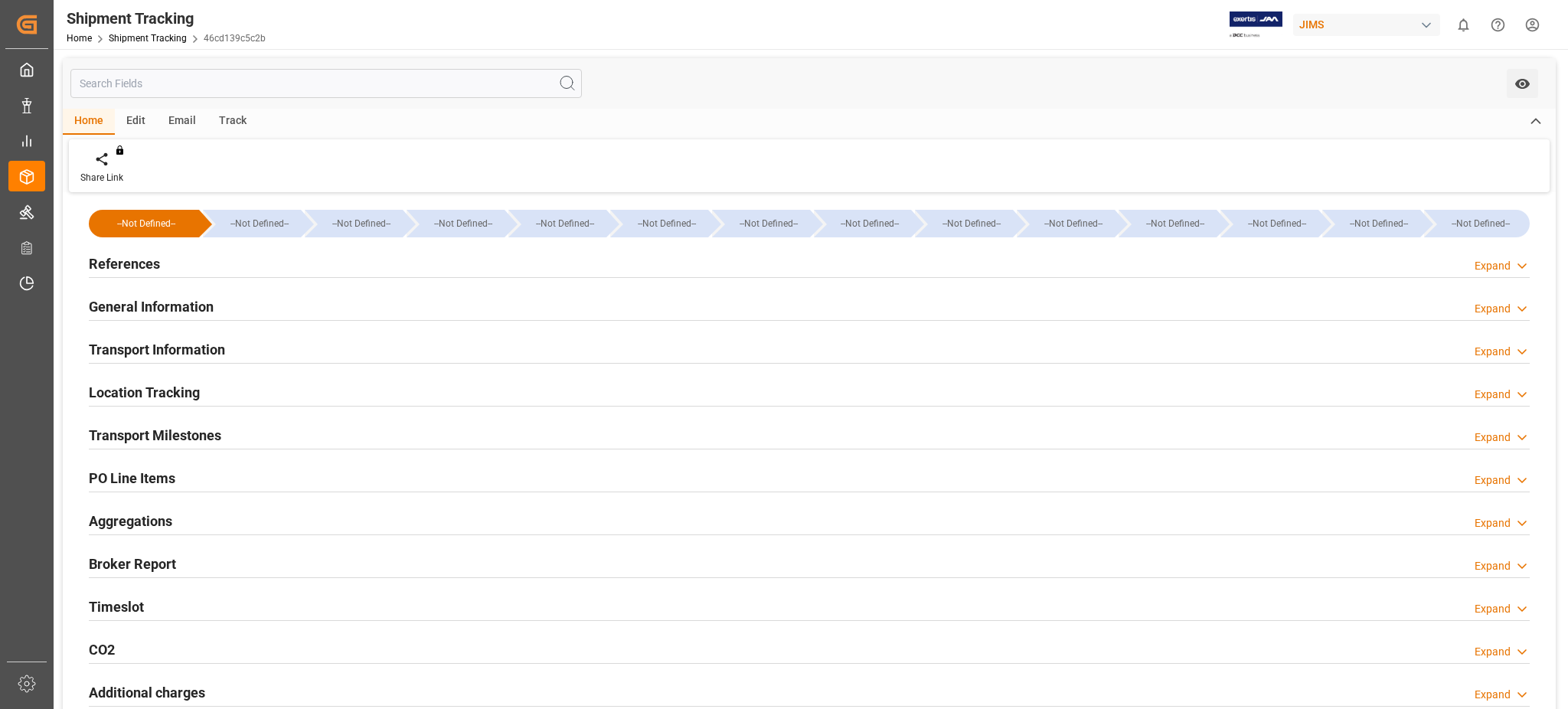
type input "45414"
click at [173, 295] on div "General Information" at bounding box center [151, 305] width 125 height 29
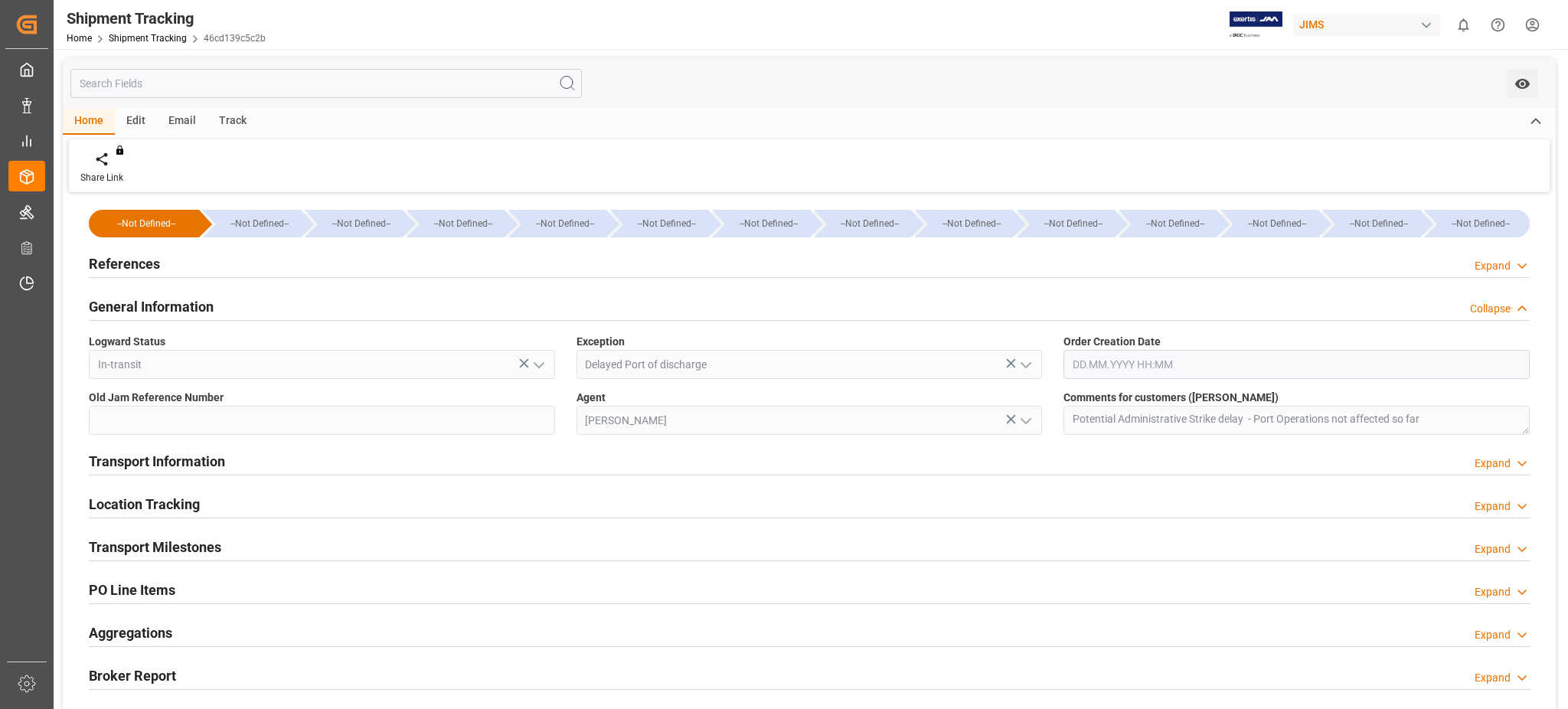
click at [173, 295] on div "General Information" at bounding box center [151, 305] width 125 height 29
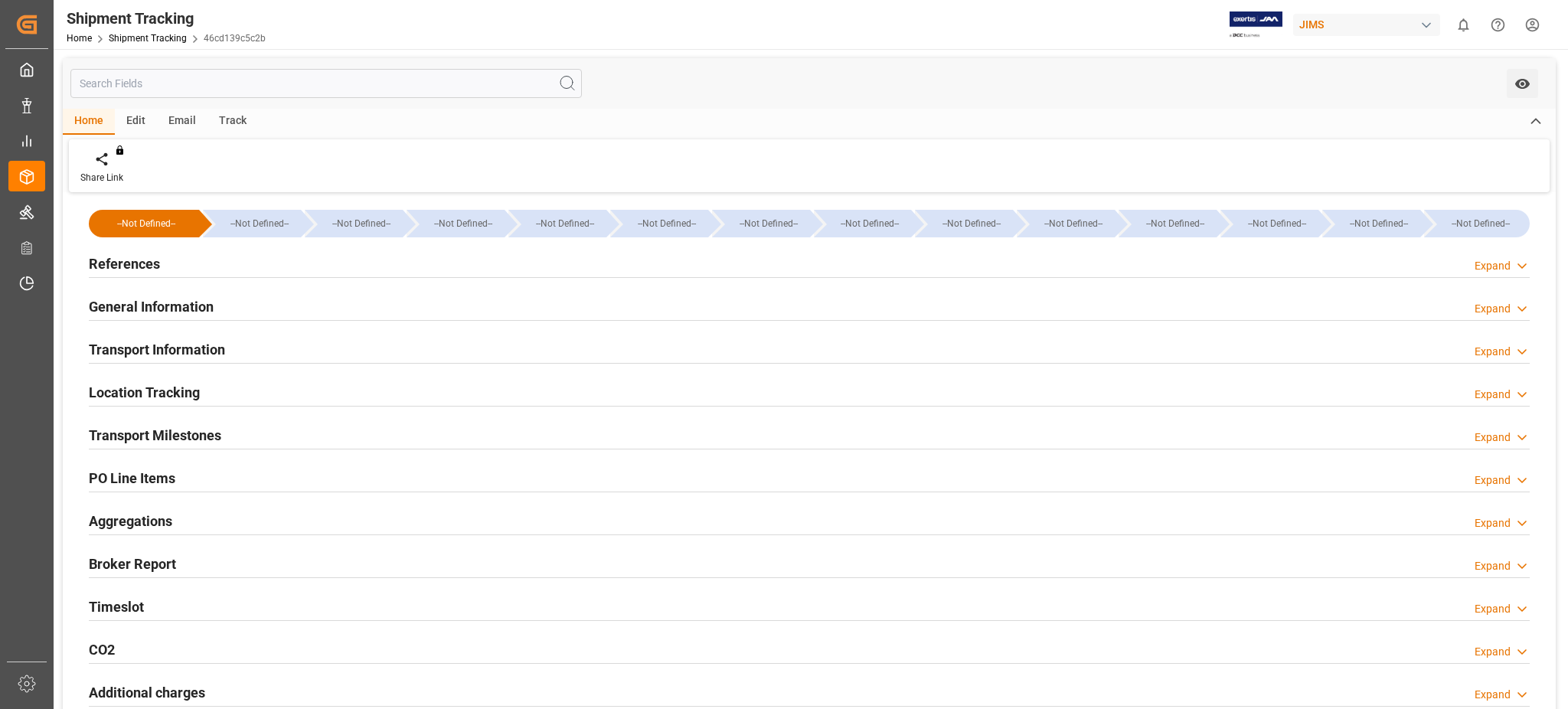
click at [192, 336] on div "Transport Information" at bounding box center [157, 348] width 136 height 29
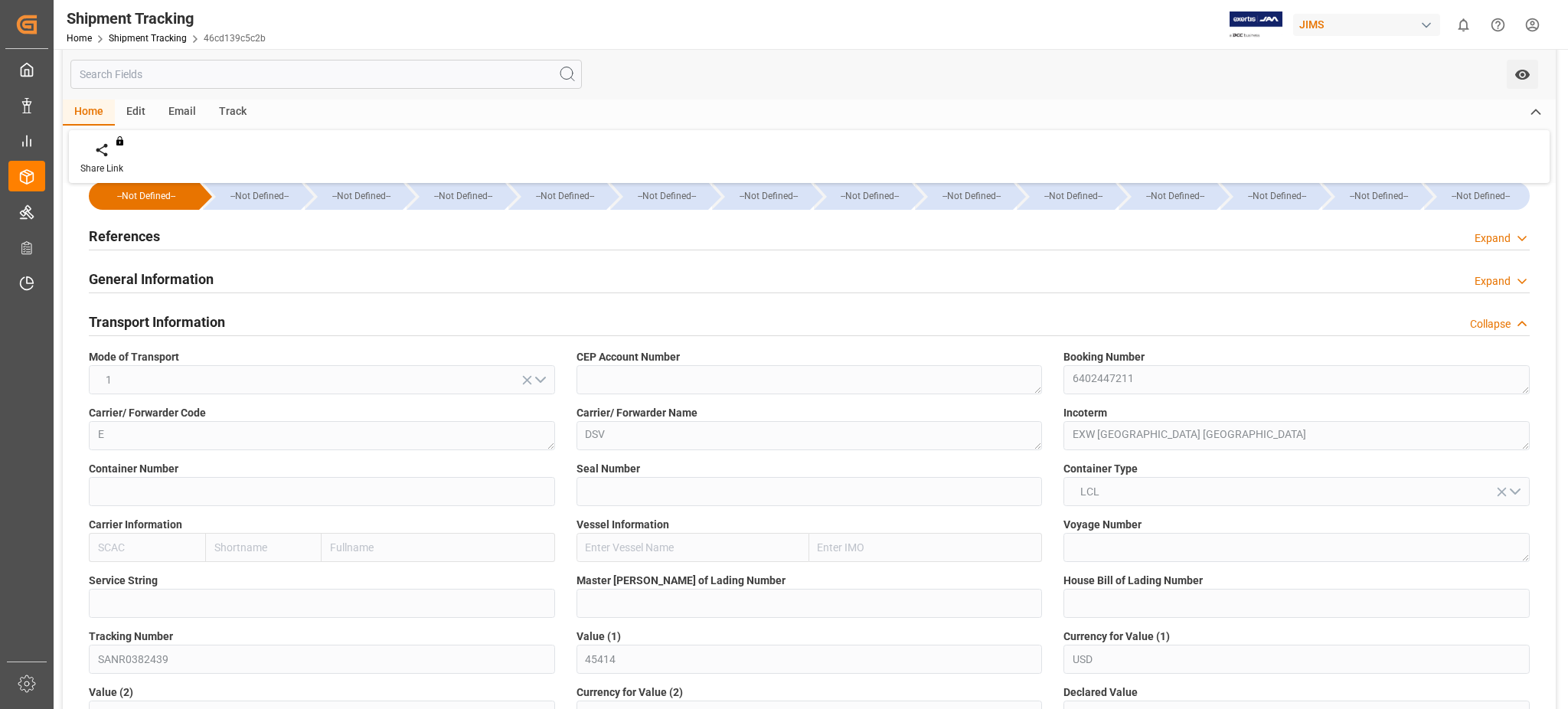
click at [109, 694] on div "--Not Defined-- --Not Defined-- --Not Defined-- --Not Defined-- --Not Defined--…" at bounding box center [809, 715] width 1493 height 1092
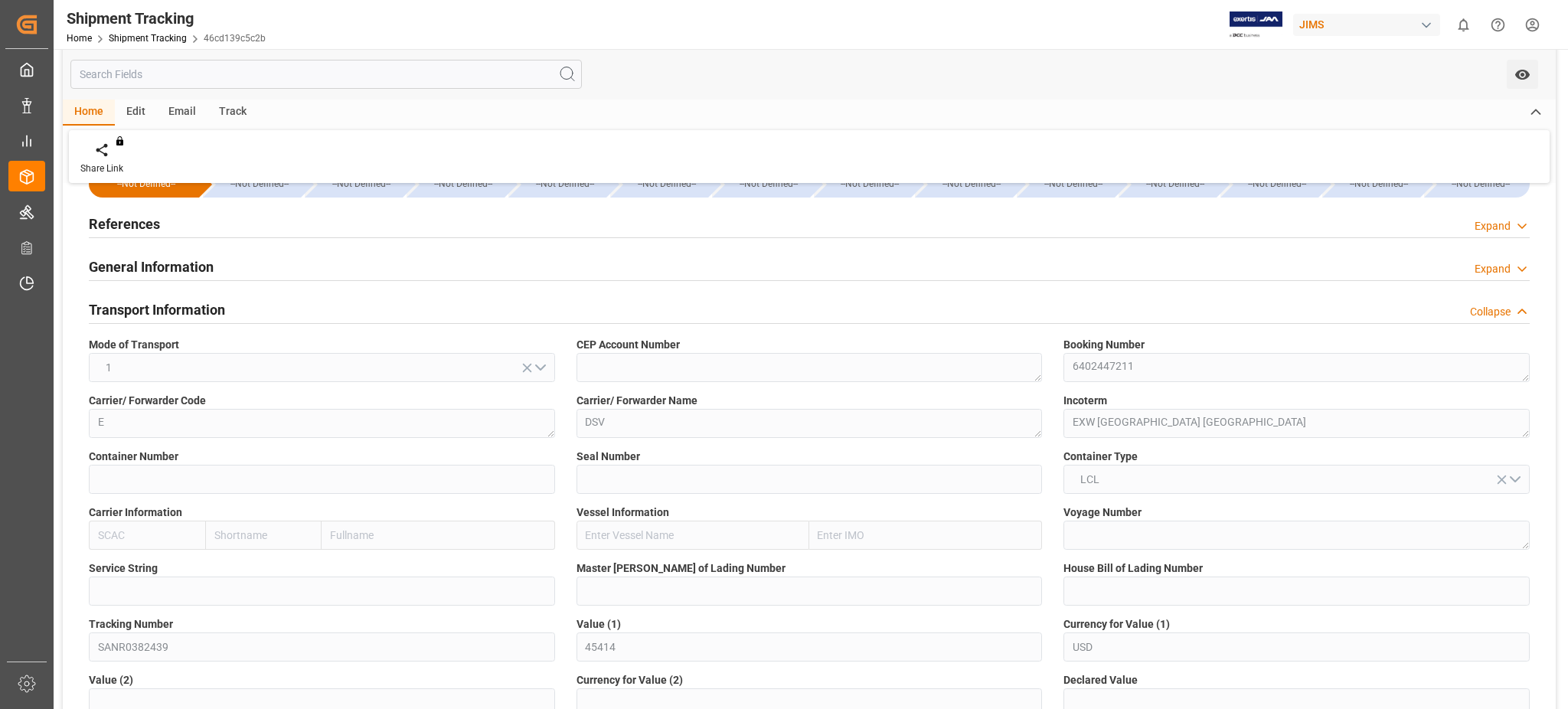
click at [79, 645] on div "Tracking Number SANR0382439" at bounding box center [322, 639] width 488 height 56
click at [1343, 255] on div "General Information Expand" at bounding box center [809, 265] width 1441 height 29
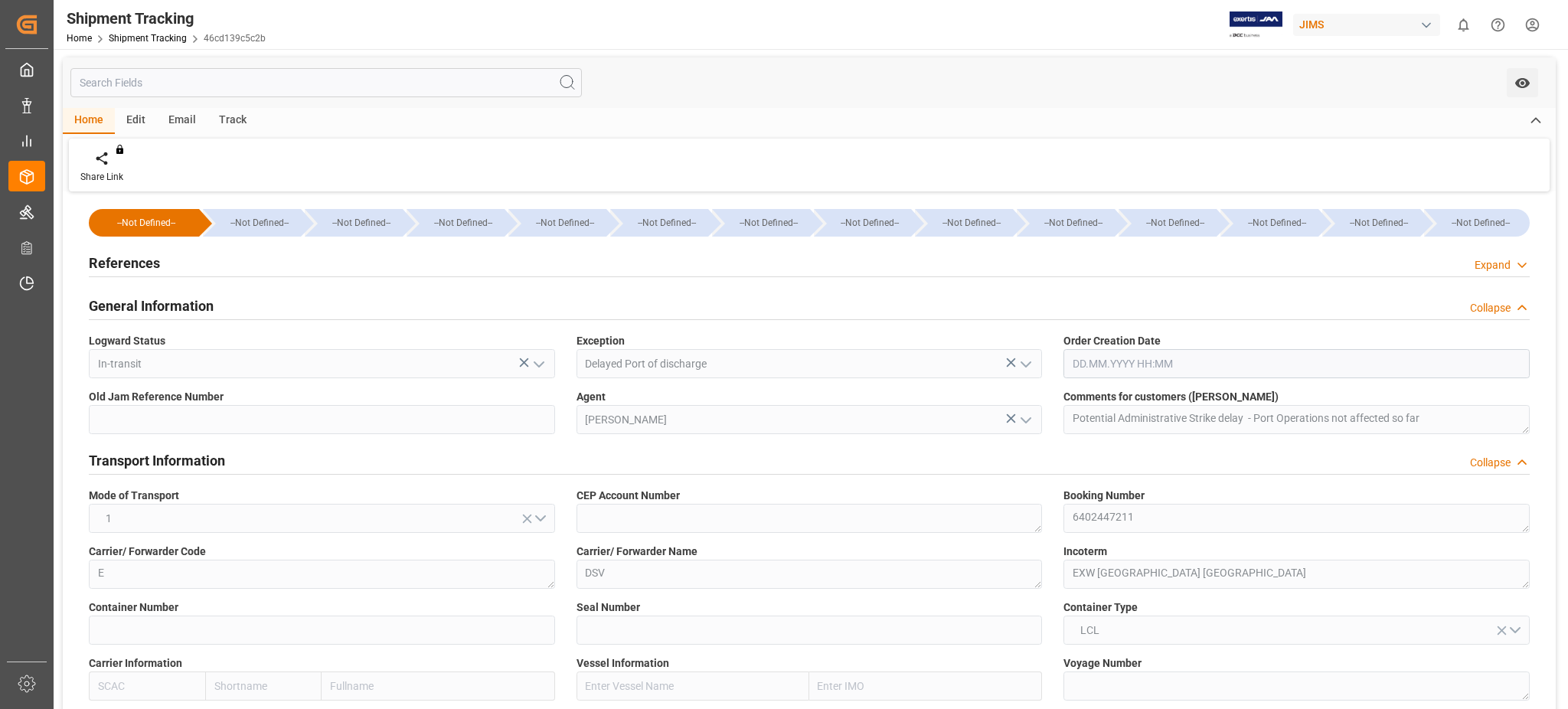
scroll to position [0, 0]
click at [149, 250] on div "References" at bounding box center [124, 262] width 71 height 29
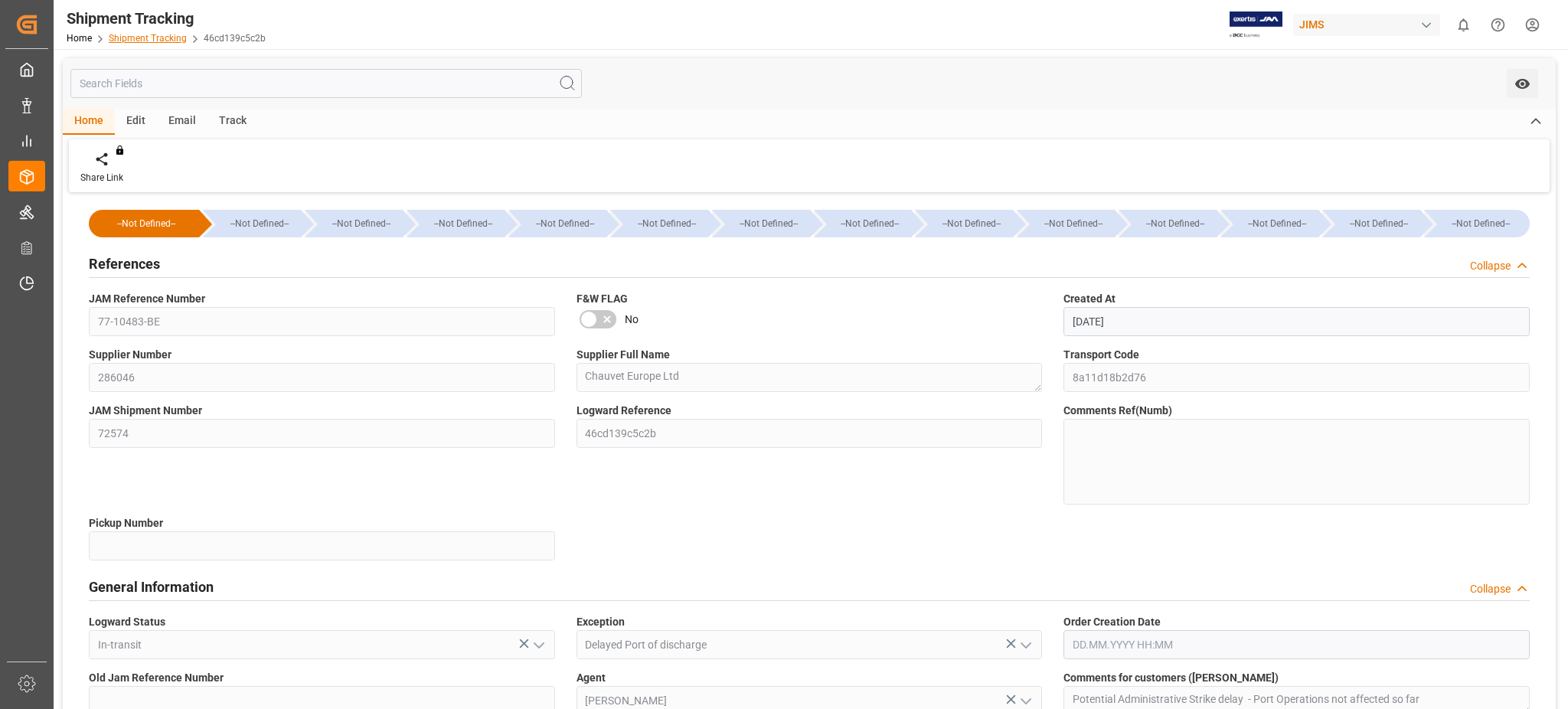
click at [148, 34] on link "Shipment Tracking" at bounding box center [148, 38] width 78 height 11
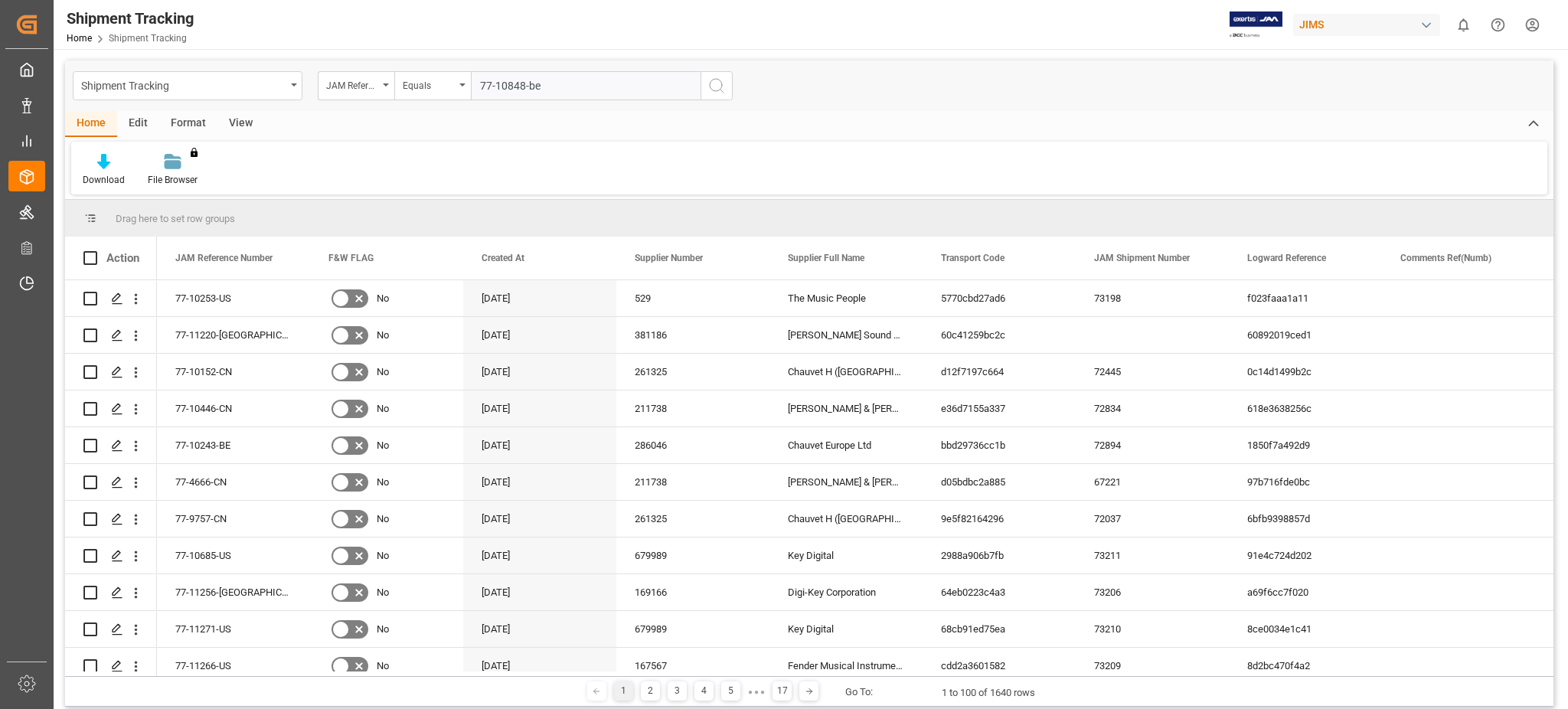
type input "77-10848-be"
click at [716, 97] on button "search button" at bounding box center [717, 85] width 32 height 29
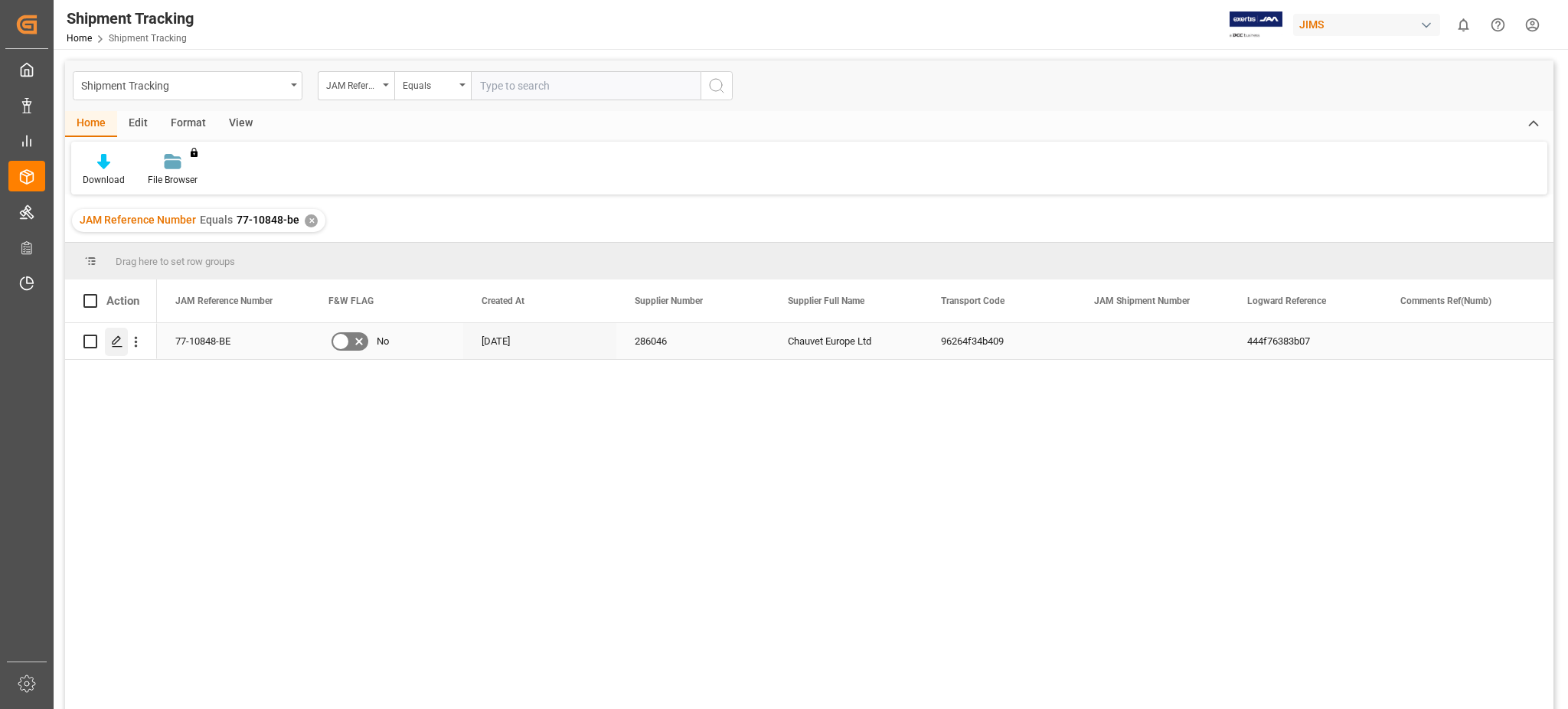
click at [116, 342] on polygon "Press SPACE to select this row." at bounding box center [117, 341] width 8 height 8
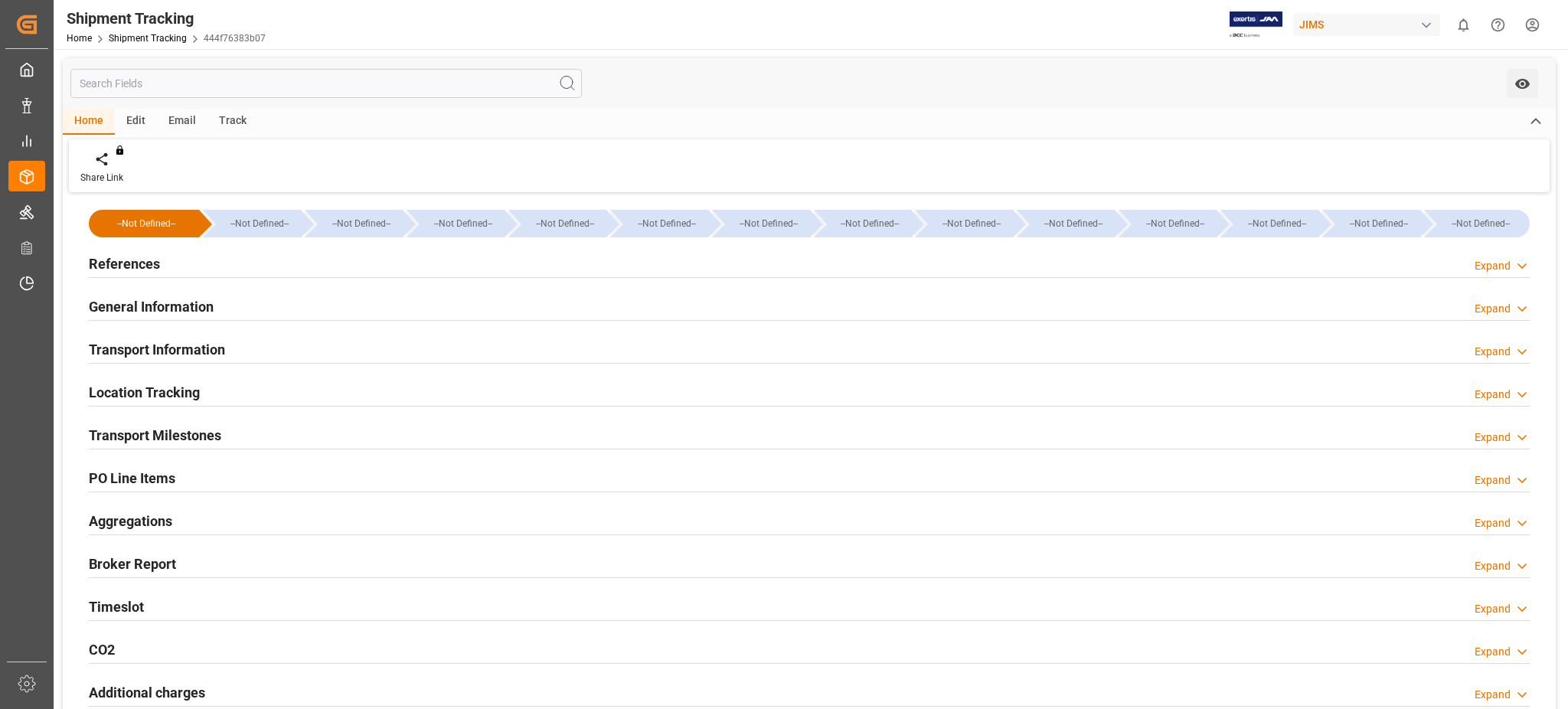
click at [144, 308] on h2 "General Information" at bounding box center [151, 306] width 125 height 21
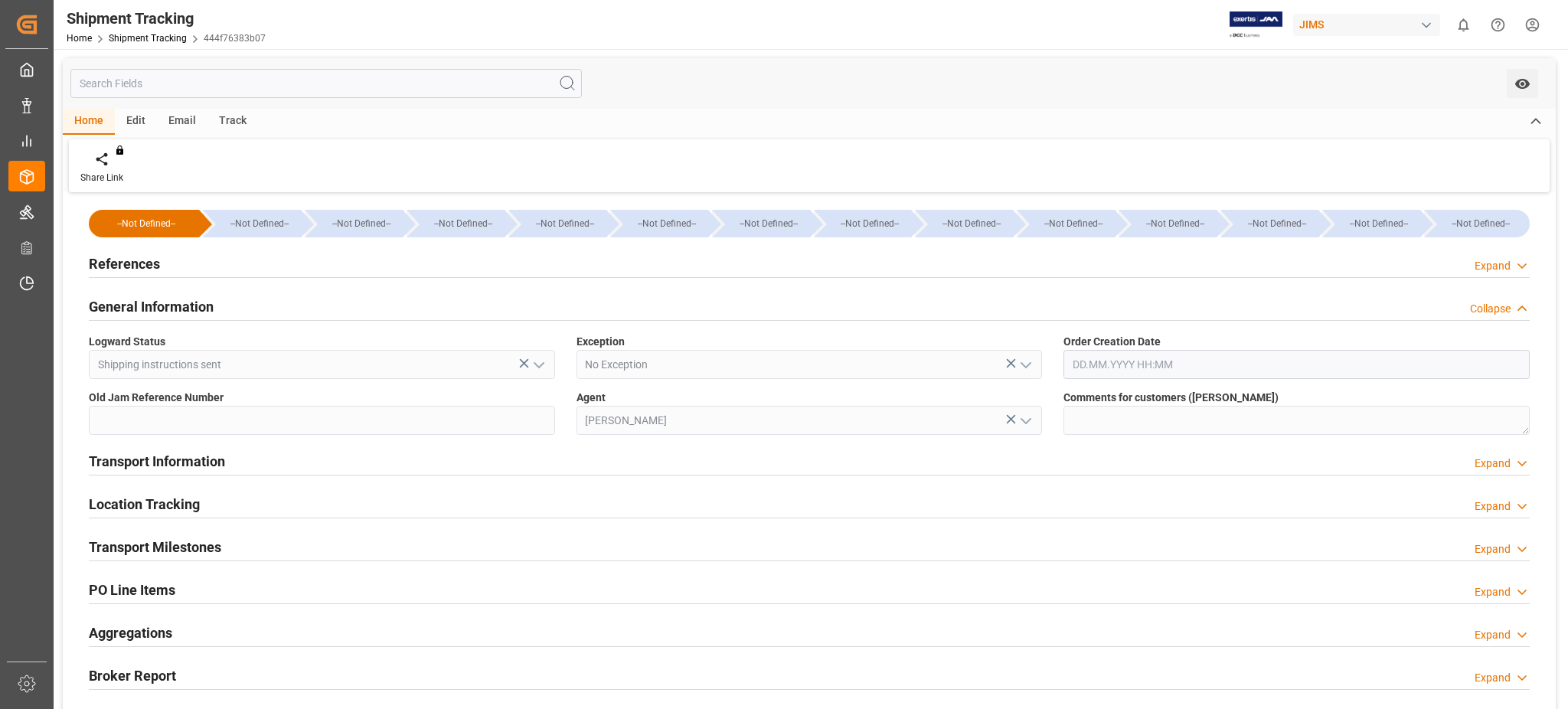
click at [145, 308] on h2 "General Information" at bounding box center [151, 306] width 125 height 21
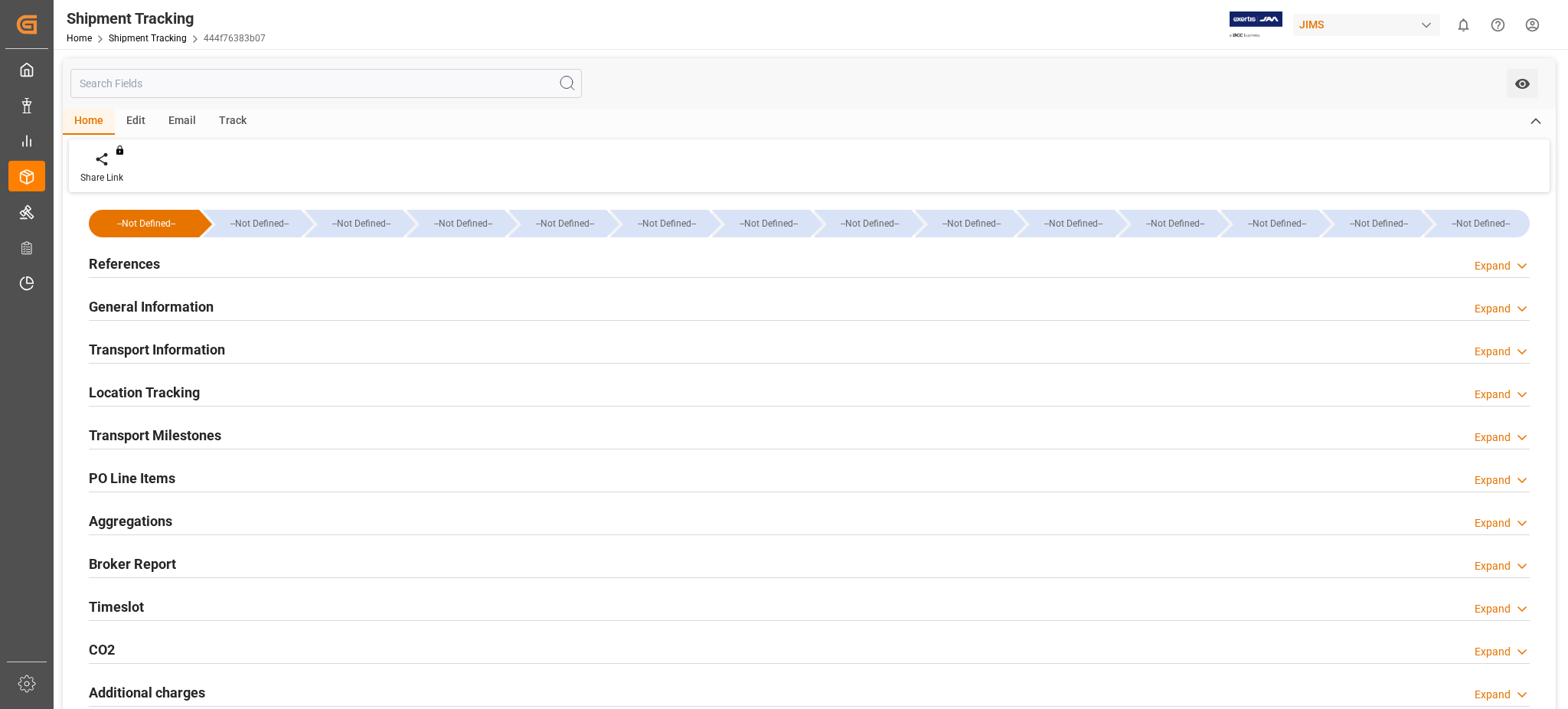
click at [154, 348] on h2 "Transport Information" at bounding box center [157, 349] width 136 height 21
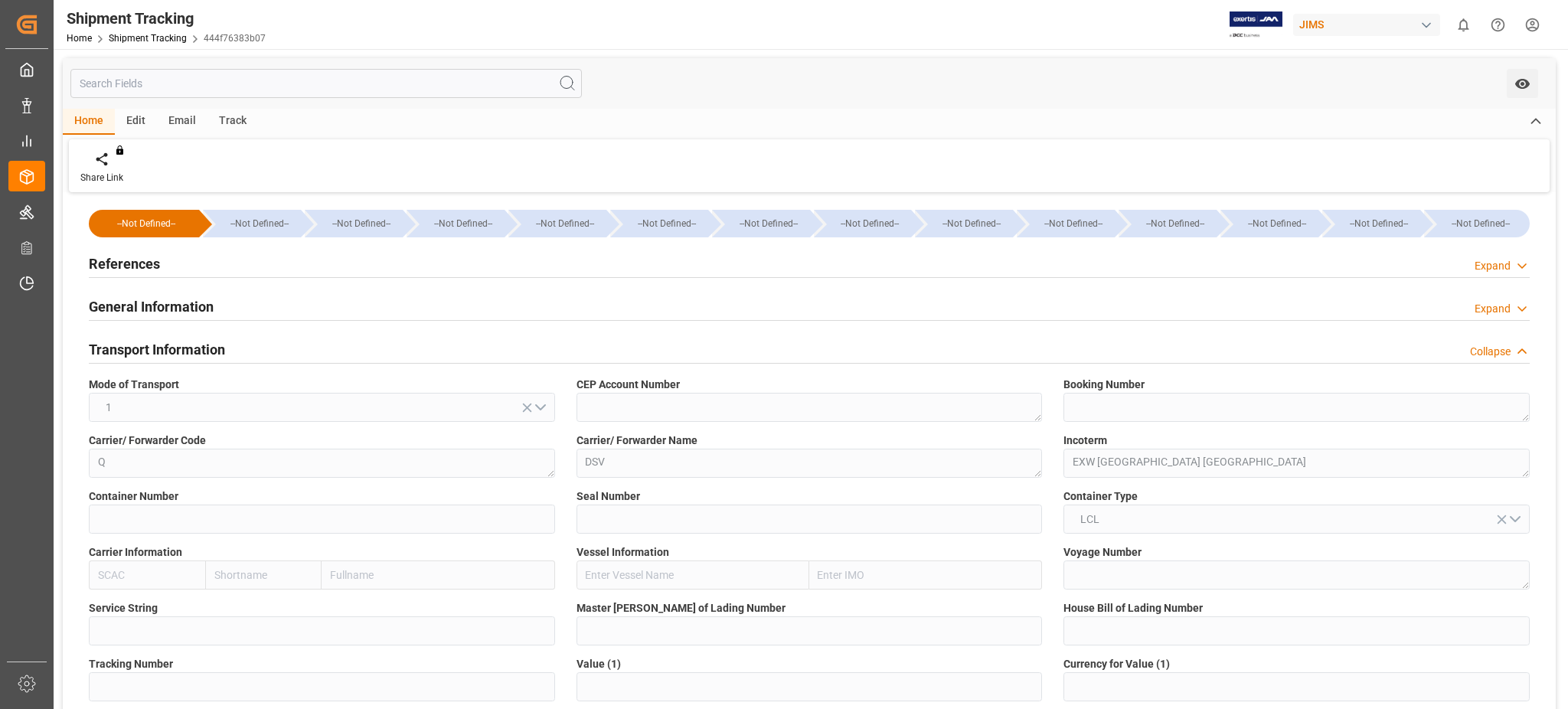
click at [155, 351] on h2 "Transport Information" at bounding box center [157, 349] width 136 height 21
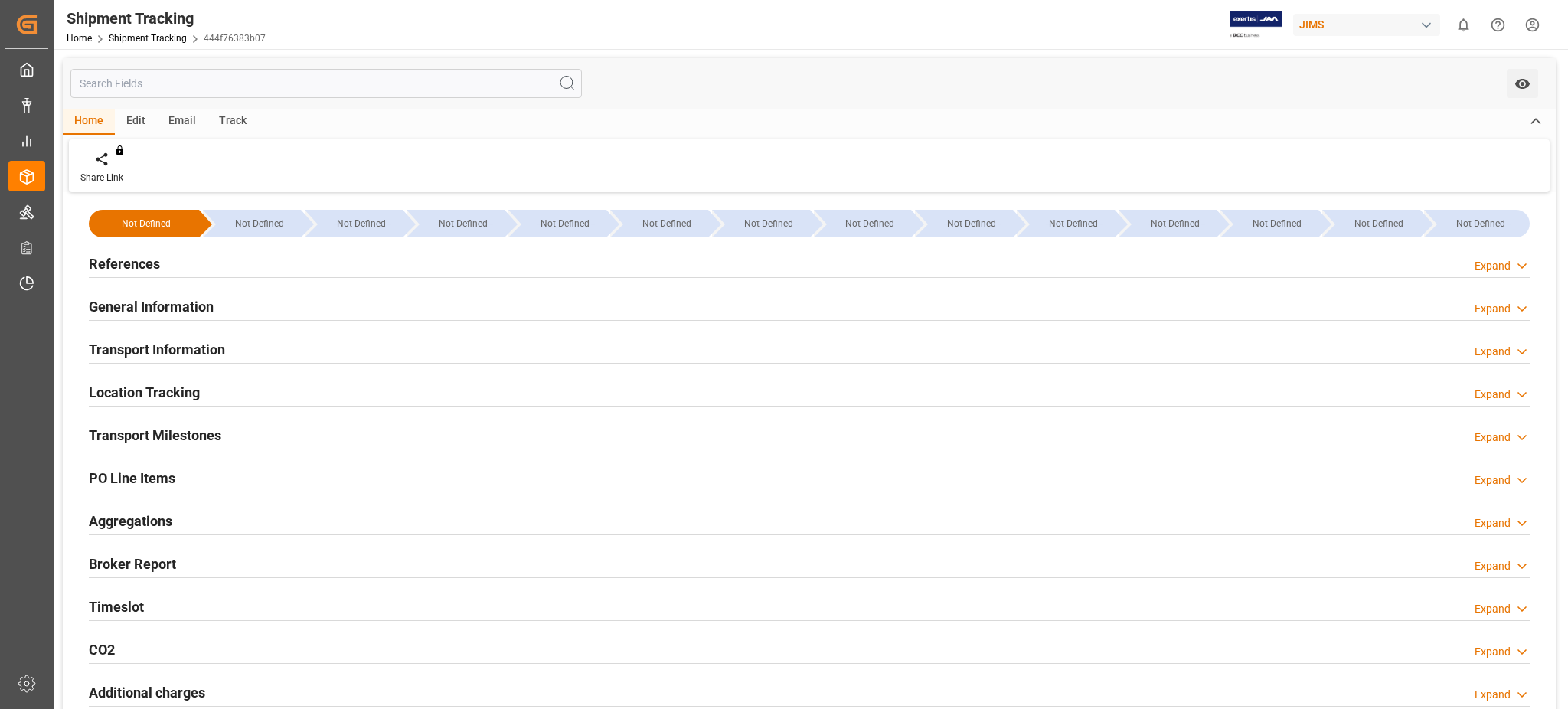
click at [142, 258] on h2 "References" at bounding box center [124, 263] width 71 height 21
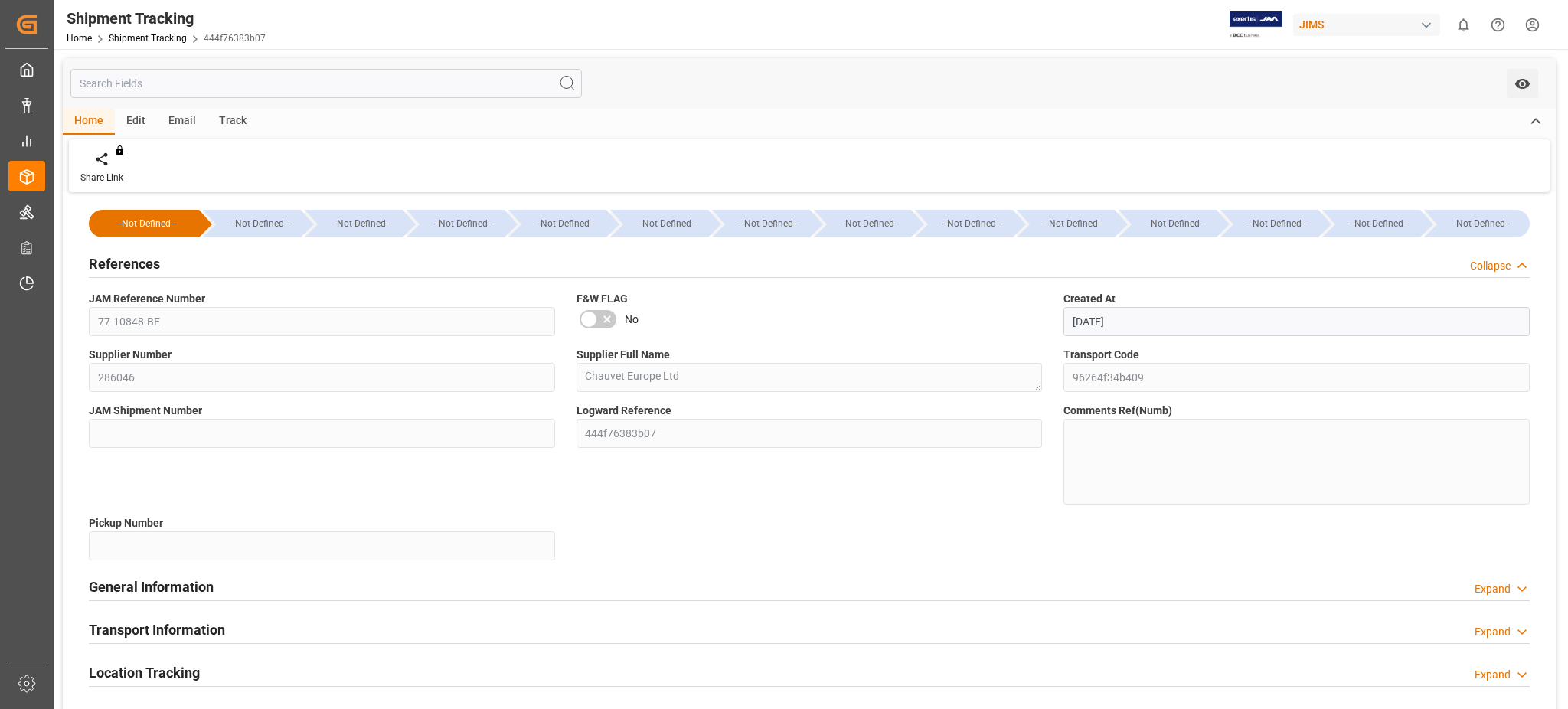
click at [142, 258] on h2 "References" at bounding box center [124, 263] width 71 height 21
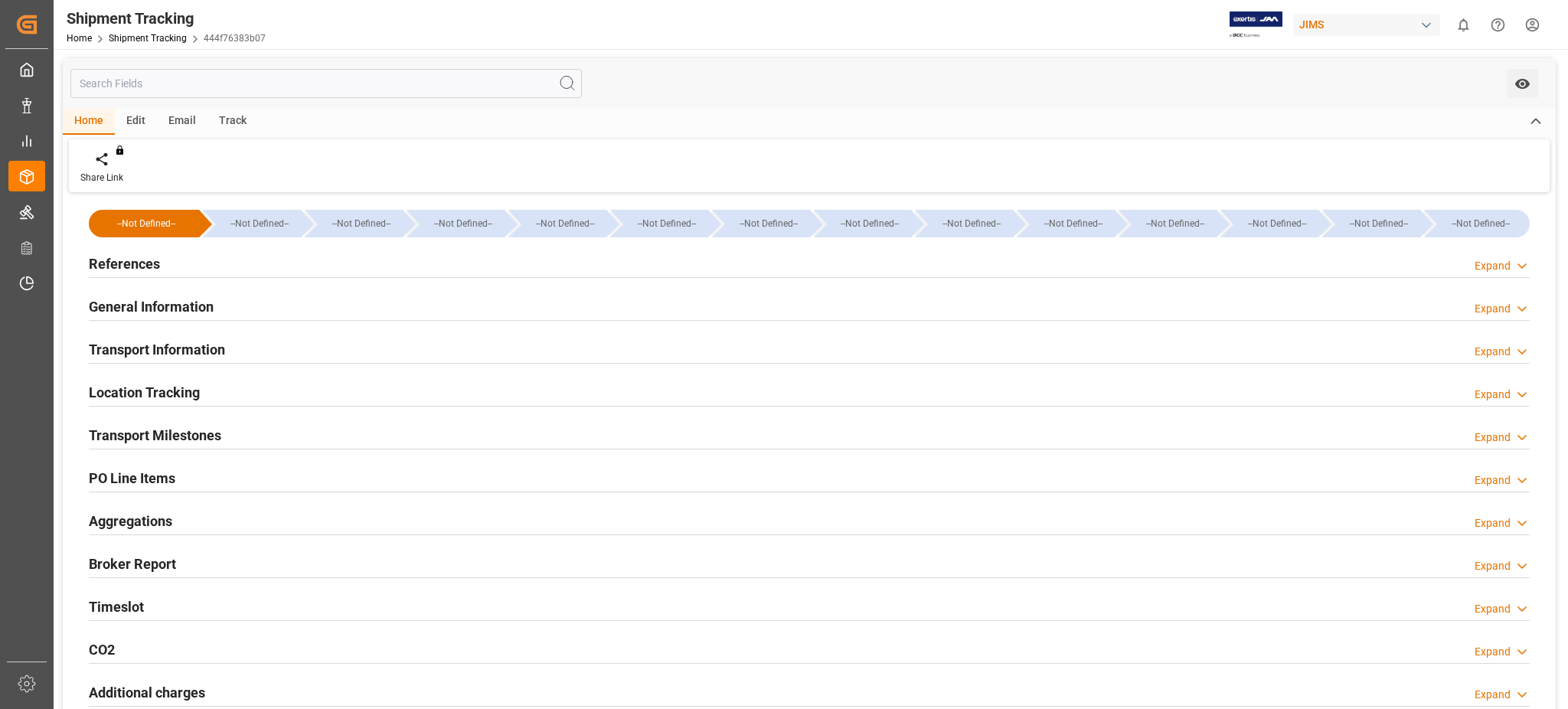
click at [161, 438] on h2 "Transport Milestones" at bounding box center [155, 435] width 132 height 21
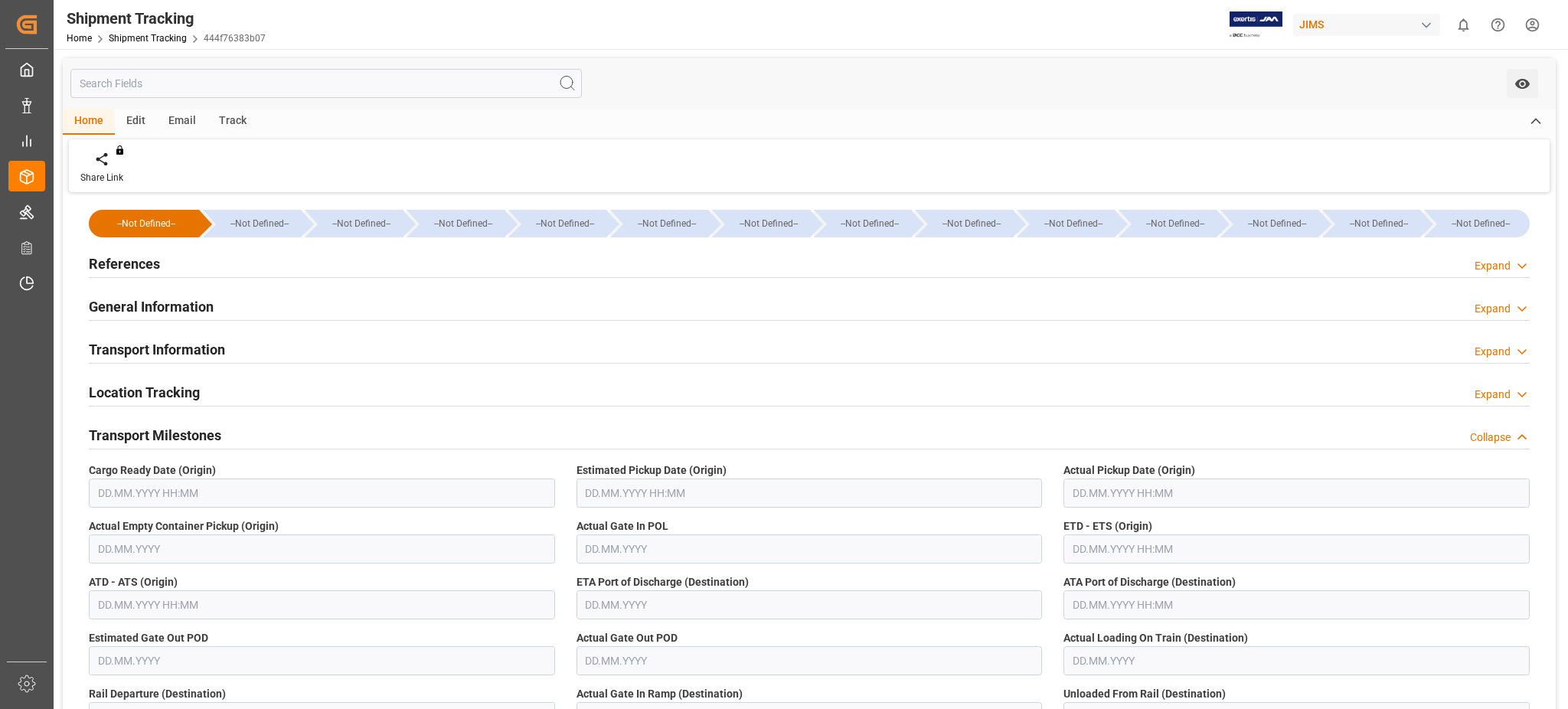
click at [161, 438] on h2 "Transport Milestones" at bounding box center [155, 435] width 132 height 21
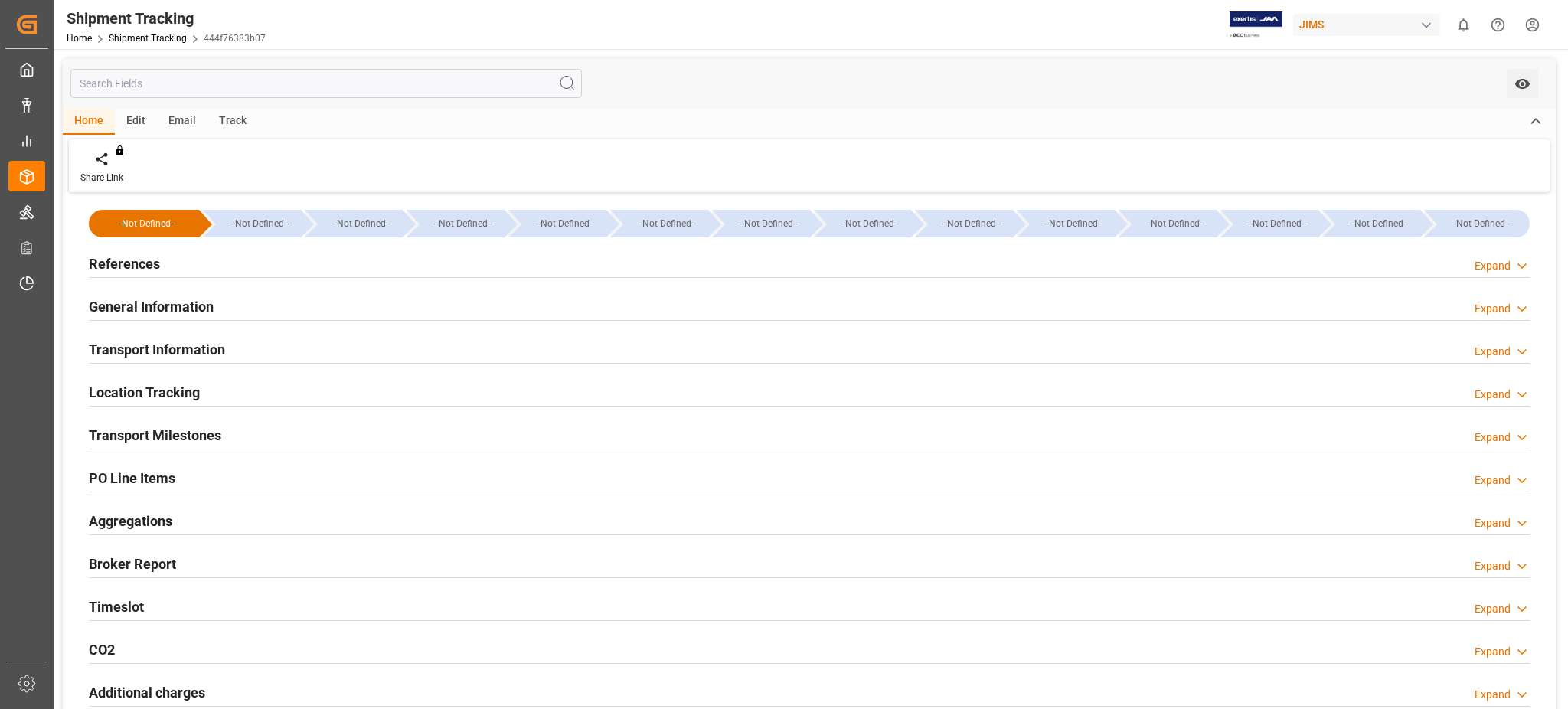
click at [105, 600] on h2 "Timeslot" at bounding box center [116, 606] width 55 height 21
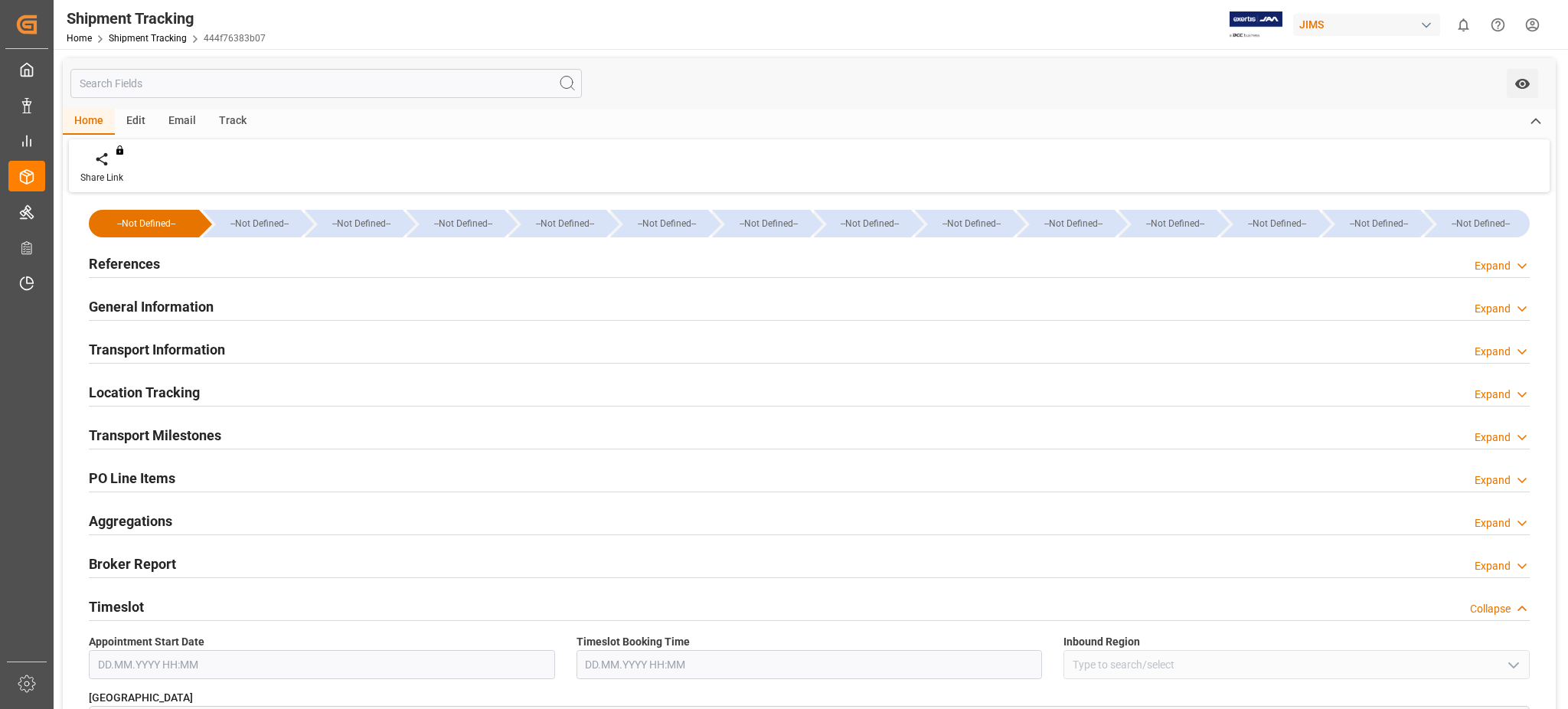
click at [105, 600] on h2 "Timeslot" at bounding box center [116, 606] width 55 height 21
